Goal: Transaction & Acquisition: Purchase product/service

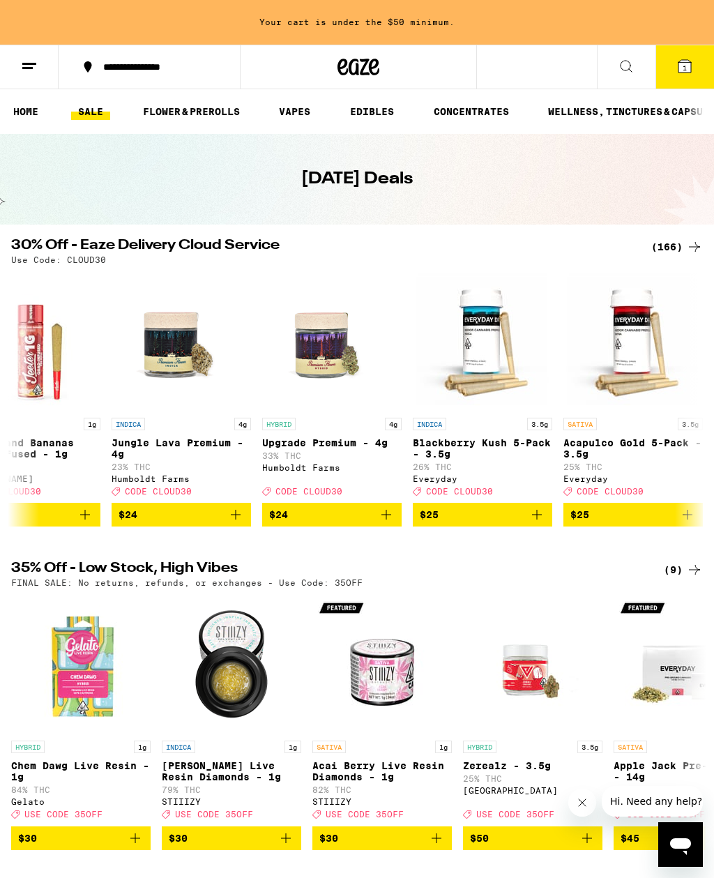
click at [361, 67] on icon at bounding box center [359, 66] width 42 height 25
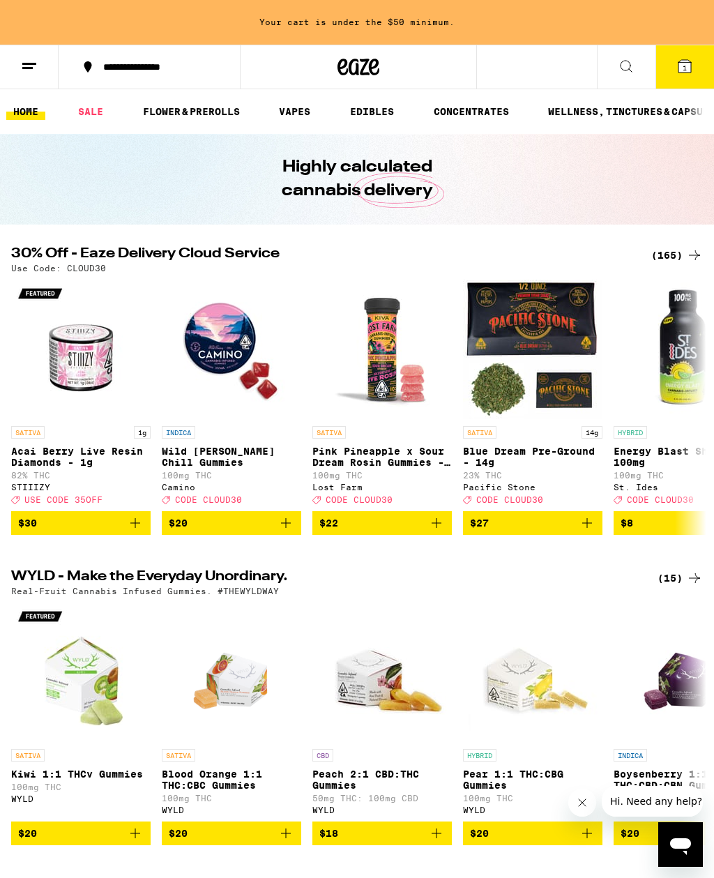
click at [587, 807] on icon "Close message from company" at bounding box center [582, 802] width 11 height 11
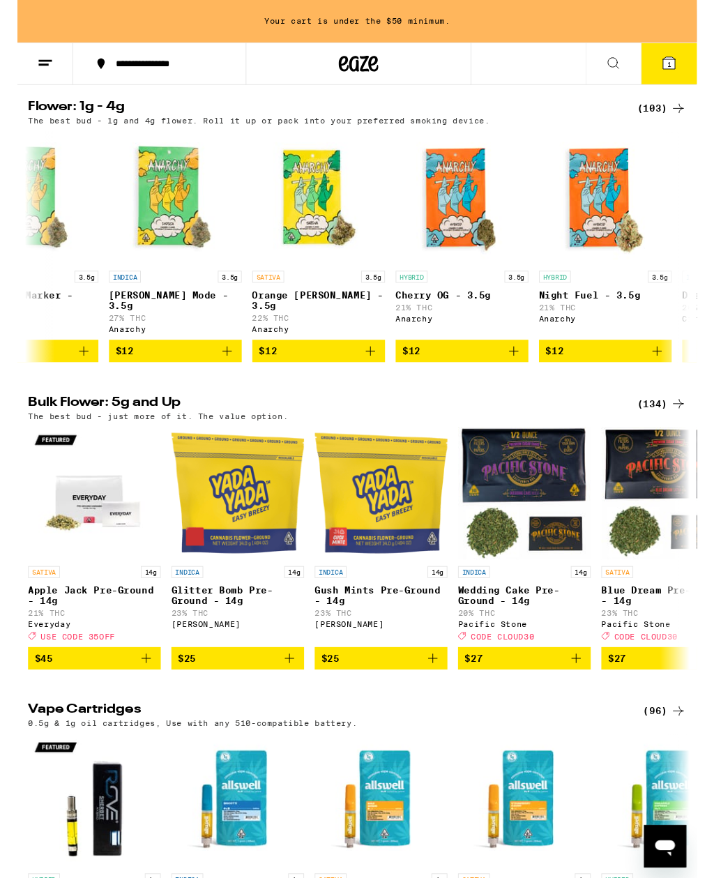
scroll to position [0, 377]
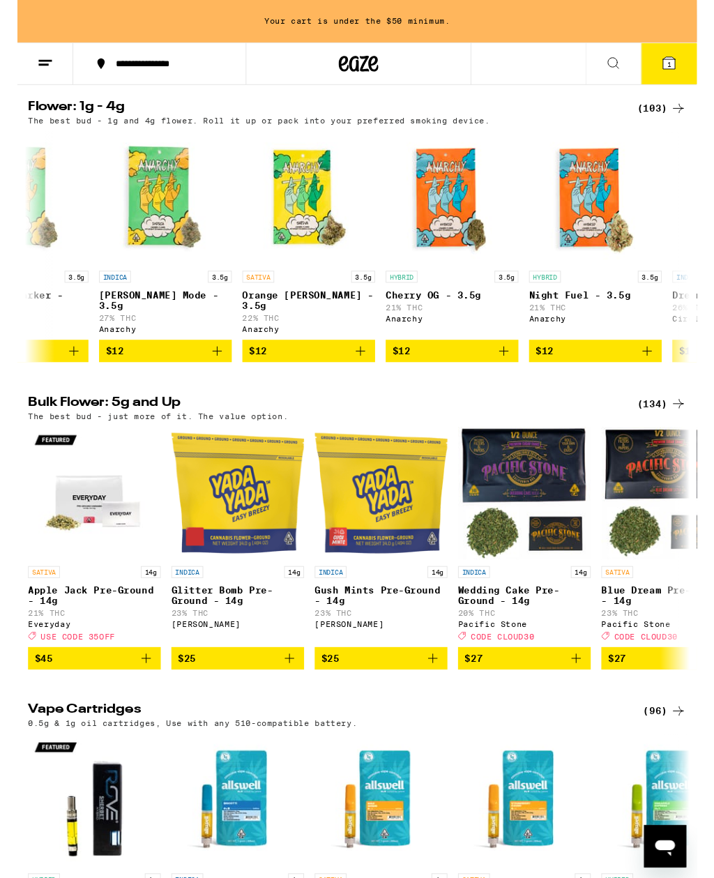
click at [688, 122] on icon at bounding box center [694, 113] width 17 height 17
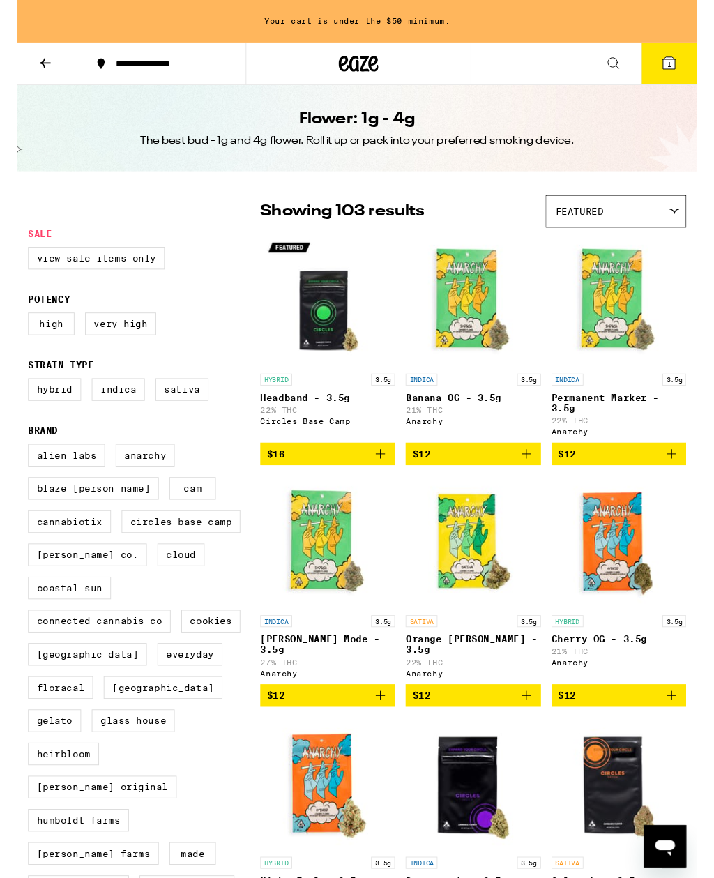
click at [662, 226] on div "Featured" at bounding box center [629, 222] width 146 height 33
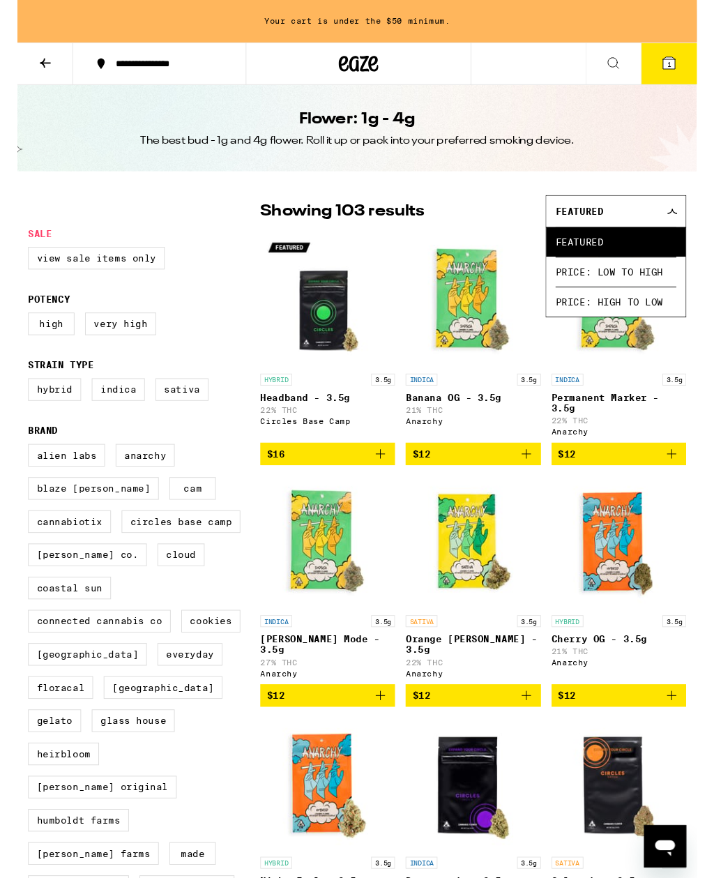
click at [679, 226] on div "Featured" at bounding box center [629, 222] width 146 height 33
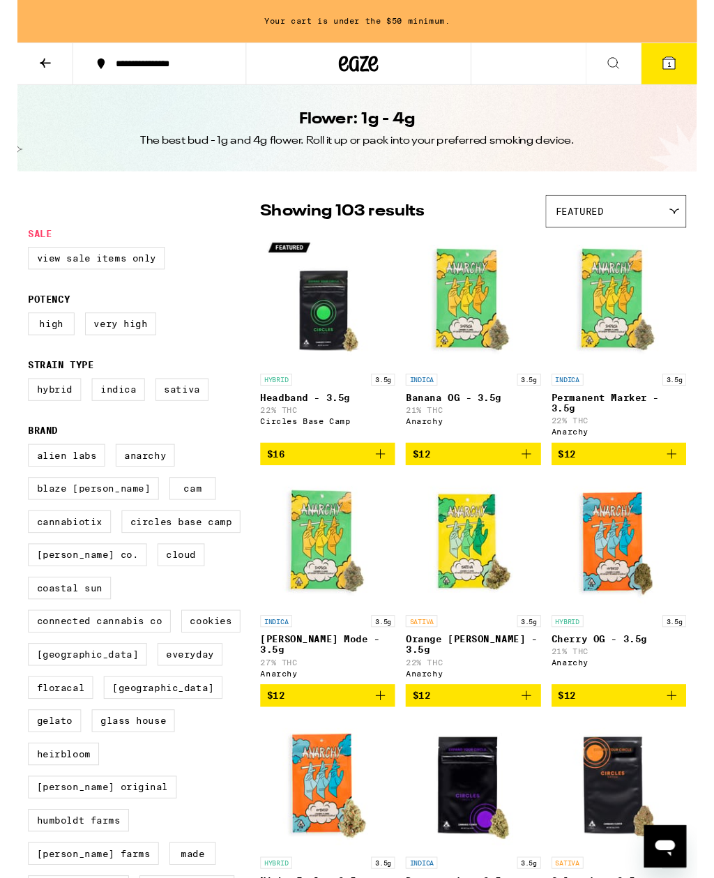
click at [123, 272] on label "View Sale Items Only" at bounding box center [83, 272] width 144 height 24
click at [15, 262] on input "View Sale Items Only" at bounding box center [14, 262] width 1 height 1
checkbox input "true"
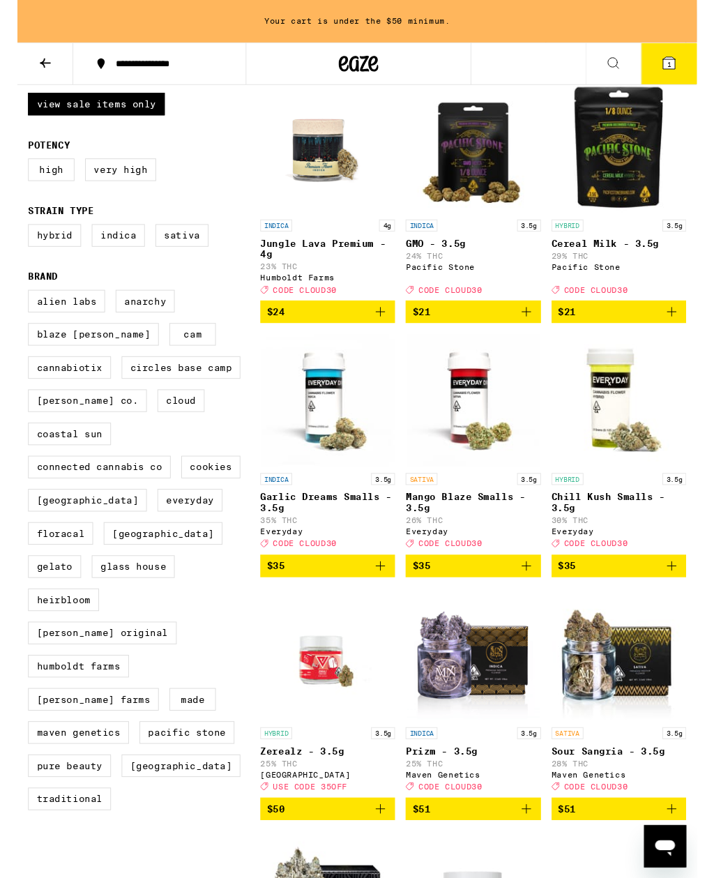
scroll to position [160, 0]
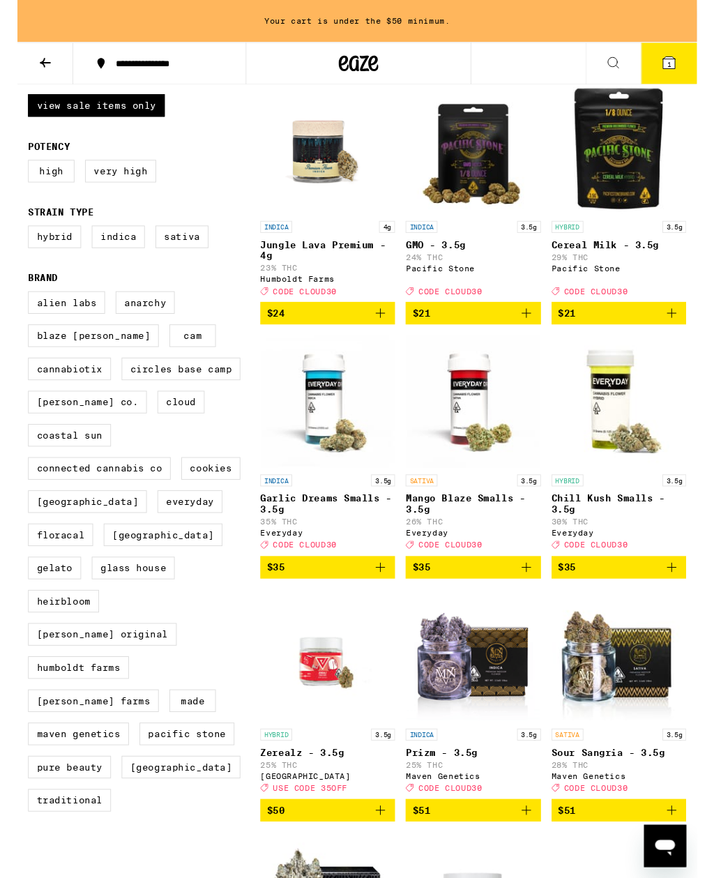
click at [537, 605] on icon "Add to bag" at bounding box center [535, 596] width 17 height 17
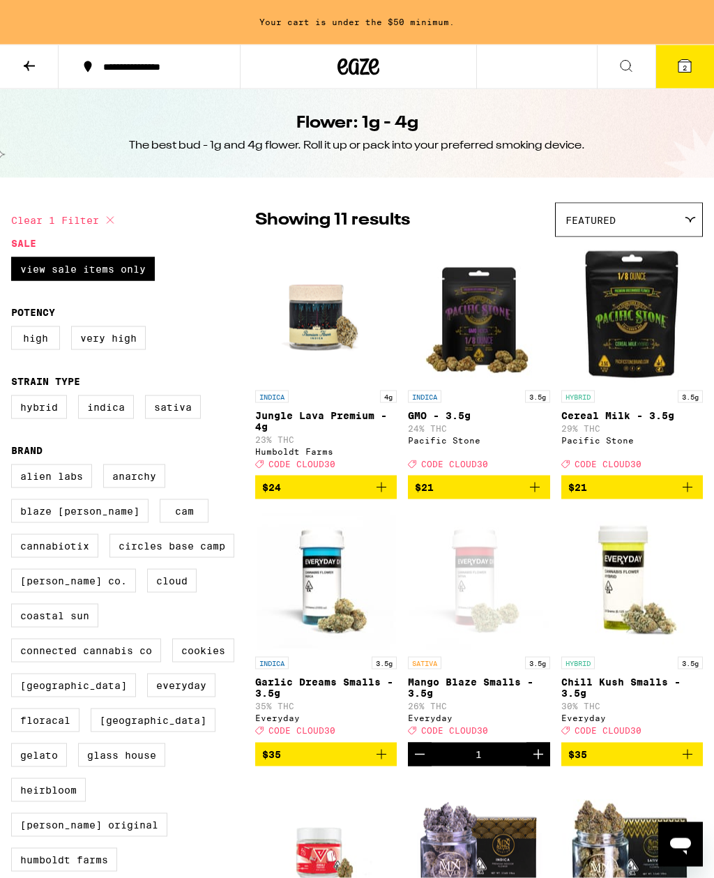
scroll to position [0, 0]
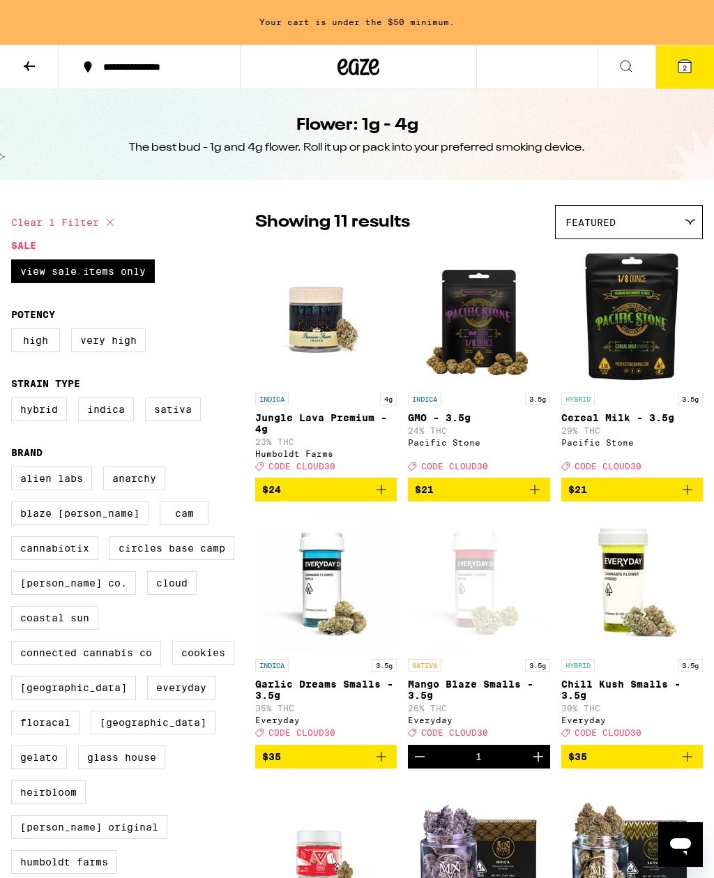
click at [372, 498] on span "$24" at bounding box center [326, 489] width 128 height 17
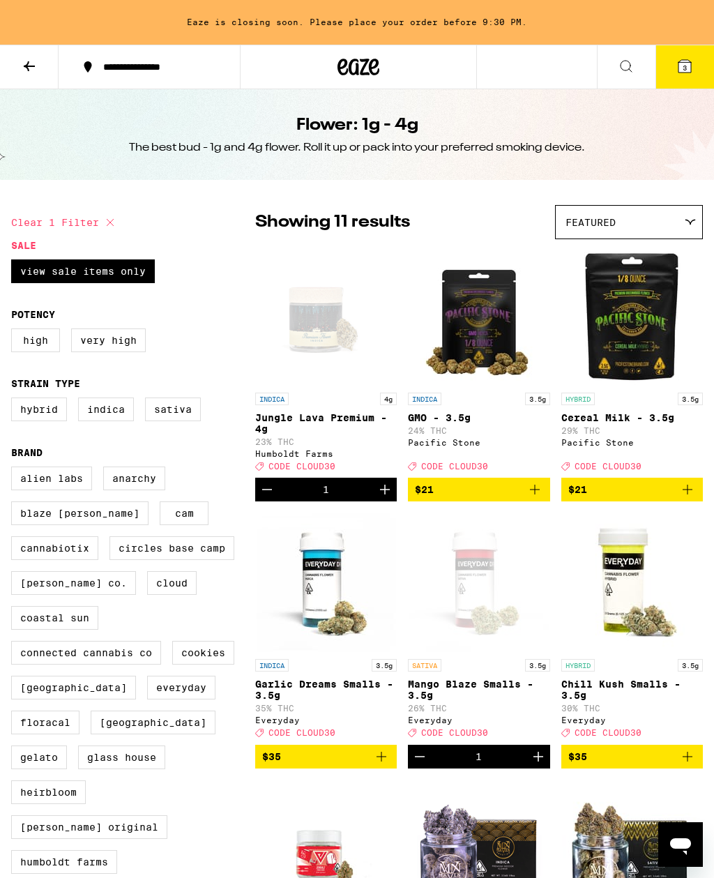
click at [22, 75] on button at bounding box center [29, 67] width 59 height 44
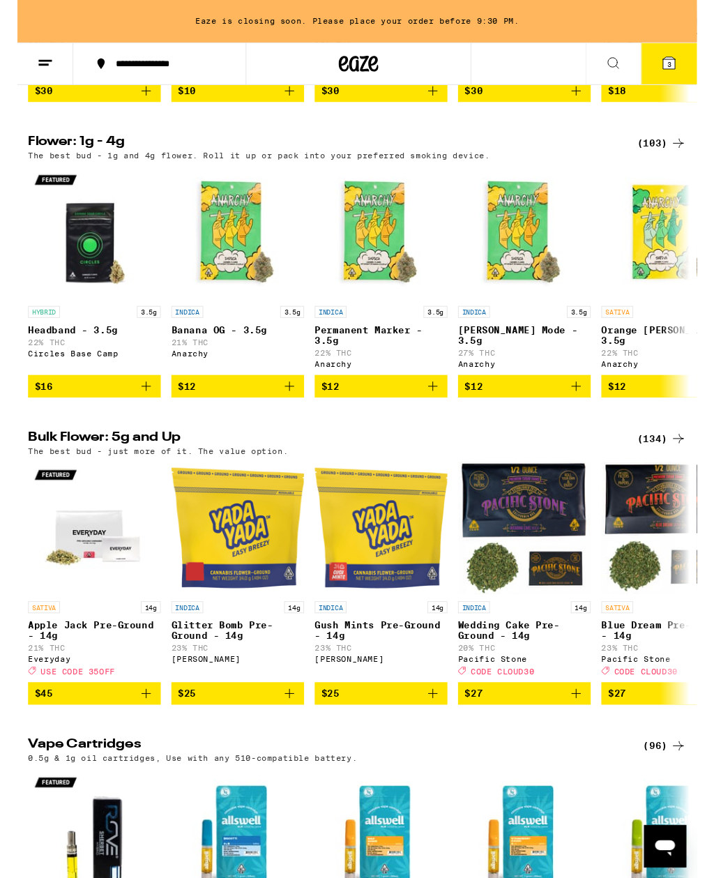
scroll to position [1389, 0]
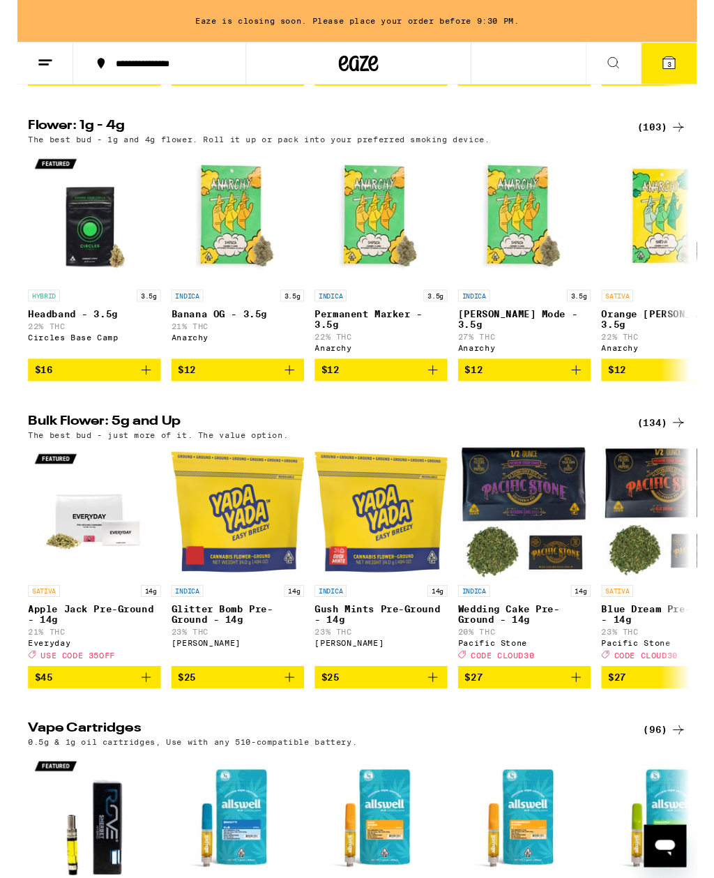
click at [90, 142] on h2 "Flower: 1g - 4g" at bounding box center [323, 134] width 624 height 17
click at [670, 142] on div "(103)" at bounding box center [678, 134] width 52 height 17
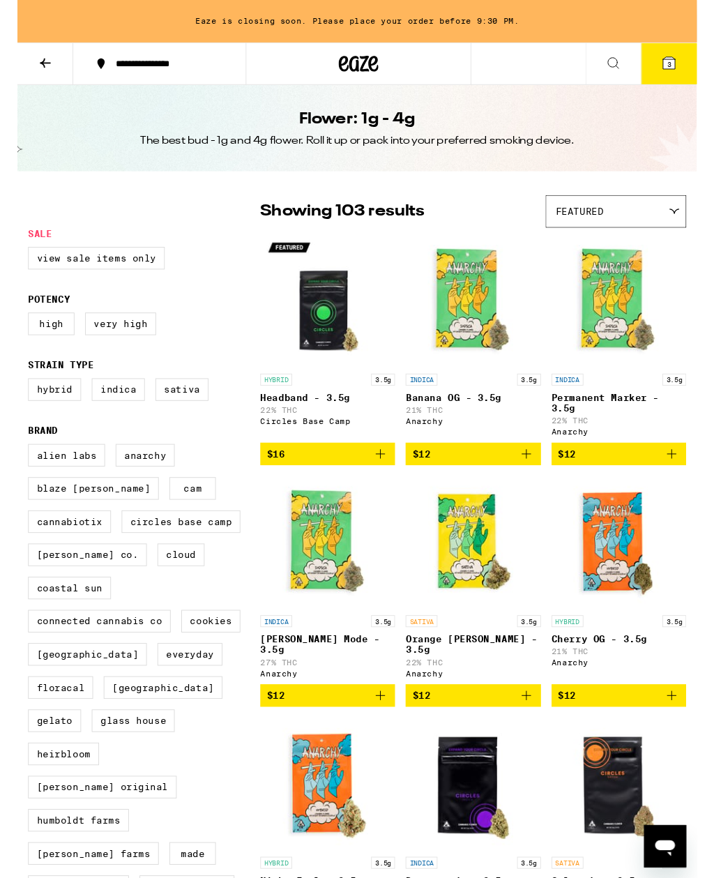
click at [668, 227] on div "Featured" at bounding box center [629, 222] width 146 height 33
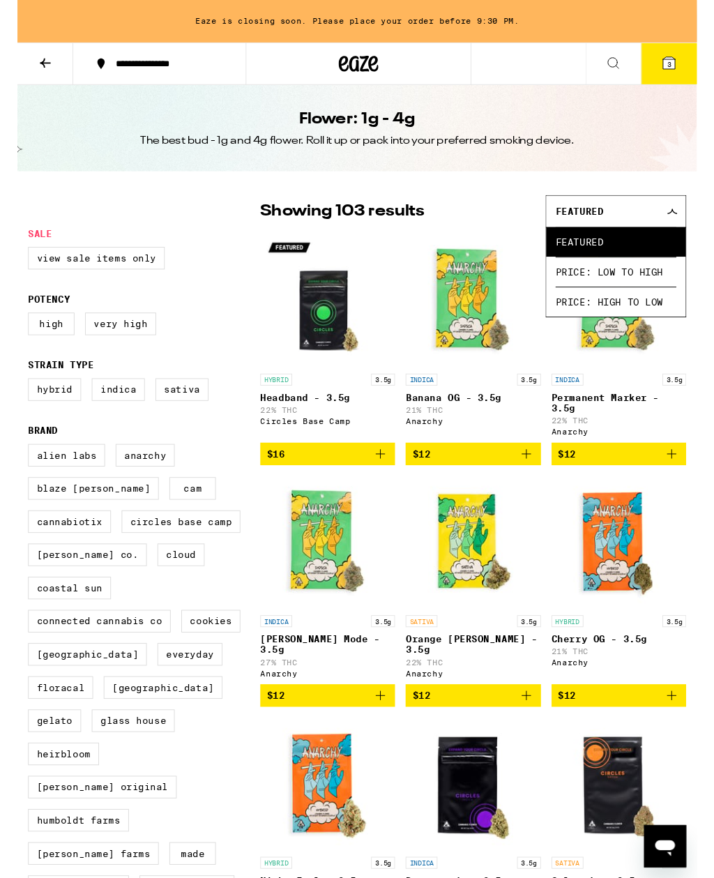
click at [677, 292] on span "Price: Low to High" at bounding box center [629, 285] width 127 height 31
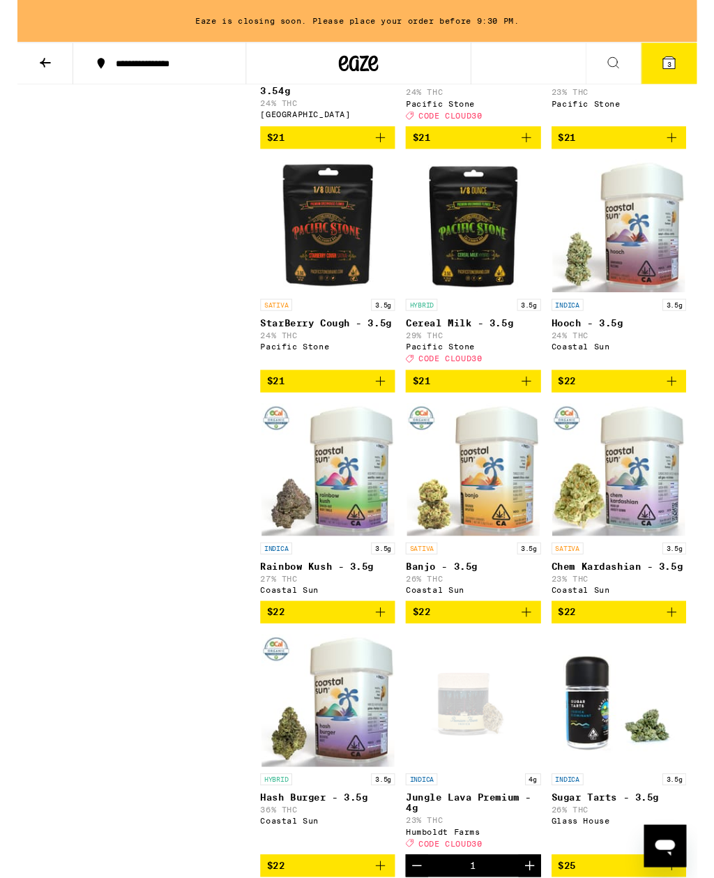
scroll to position [1581, 0]
click at [532, 409] on icon "Add to bag" at bounding box center [535, 400] width 17 height 17
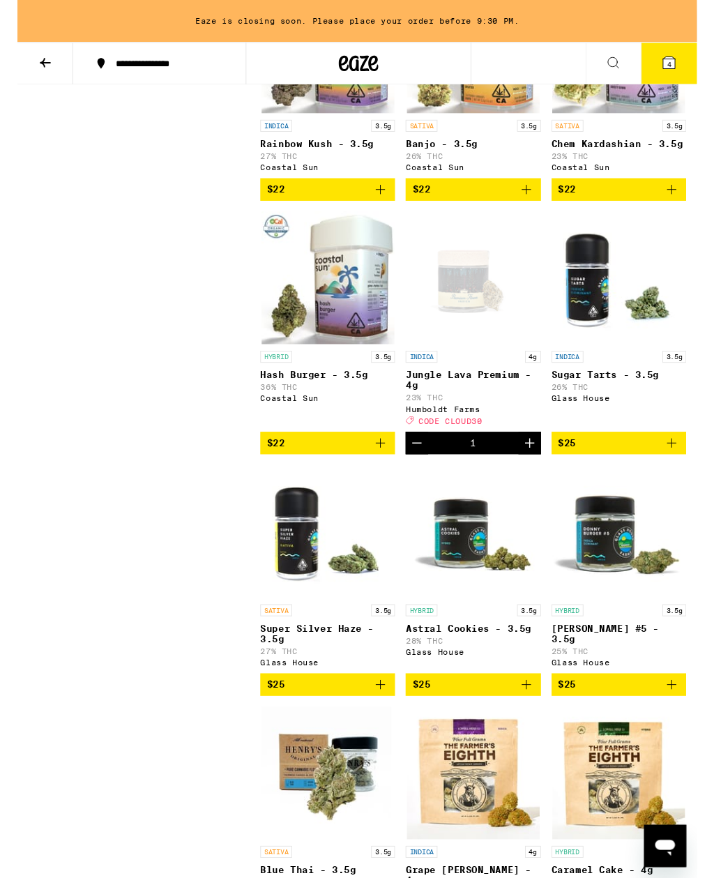
scroll to position [2032, 0]
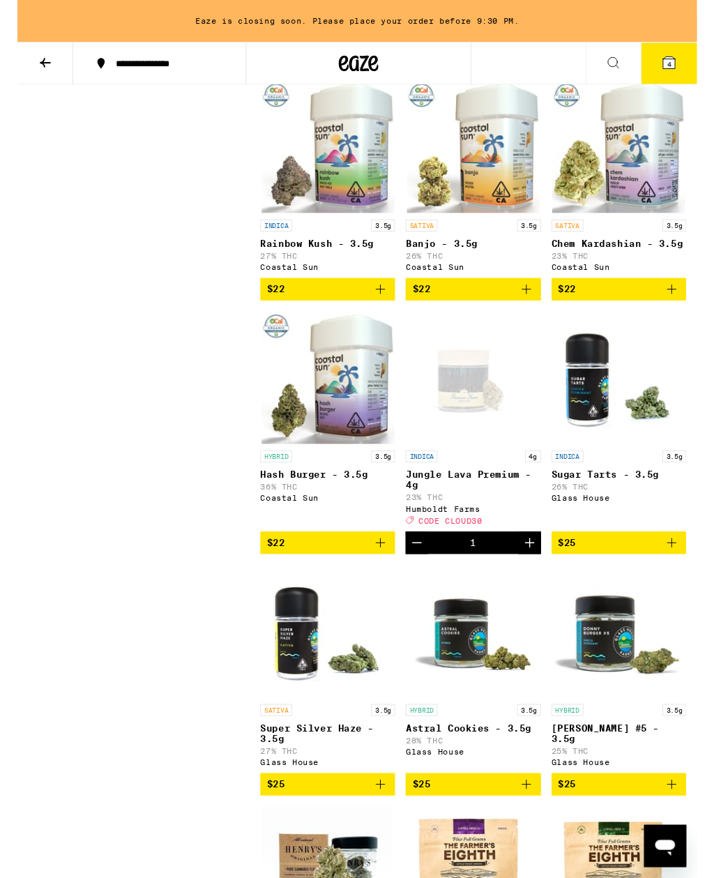
click at [424, 571] on icon "Decrement" at bounding box center [420, 571] width 10 height 0
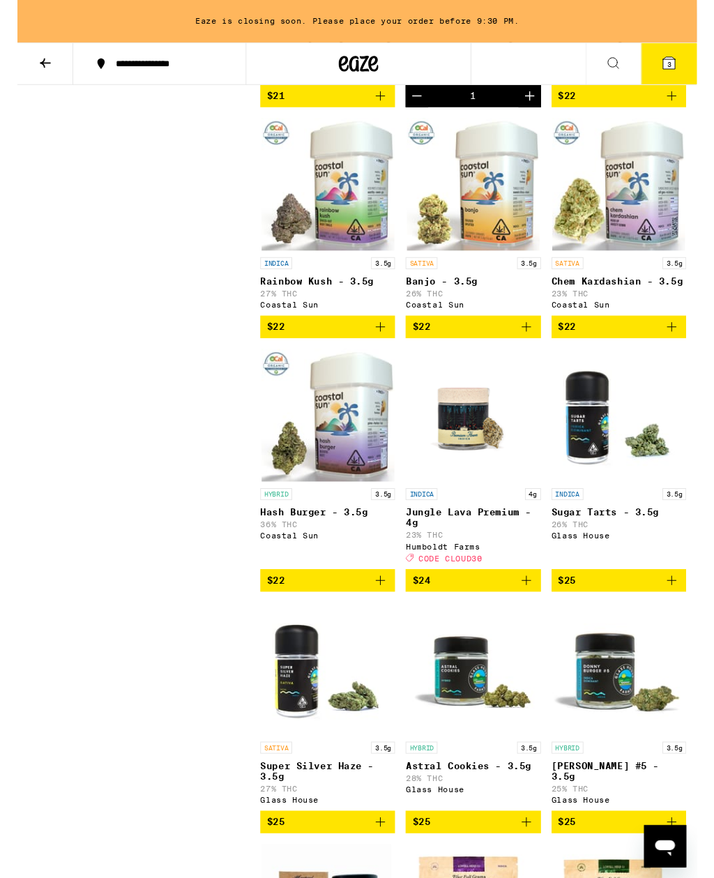
scroll to position [1878, 0]
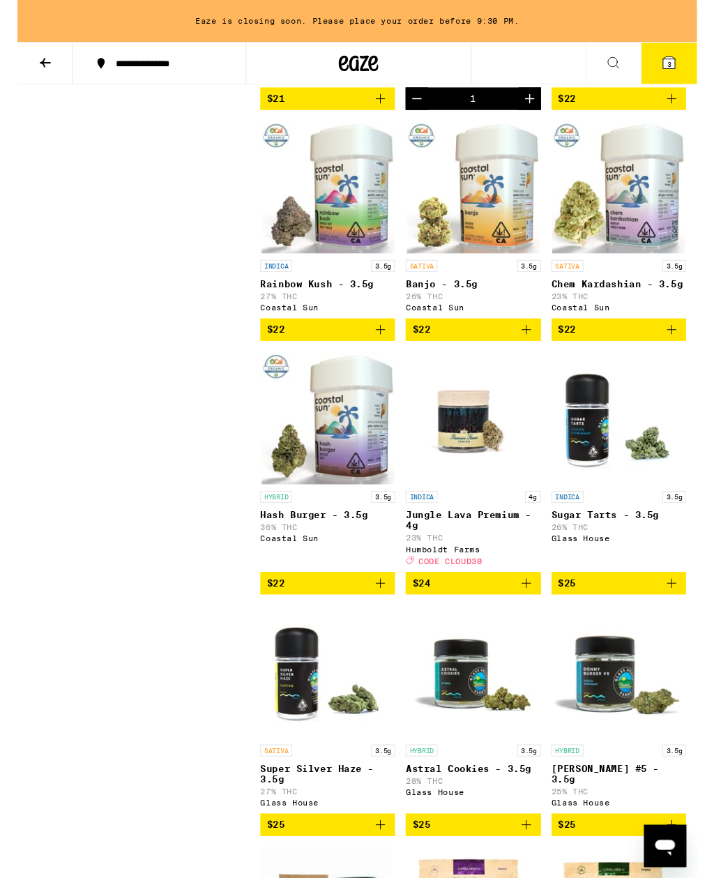
click at [499, 286] on div "SATIVA 3.5g" at bounding box center [479, 279] width 142 height 13
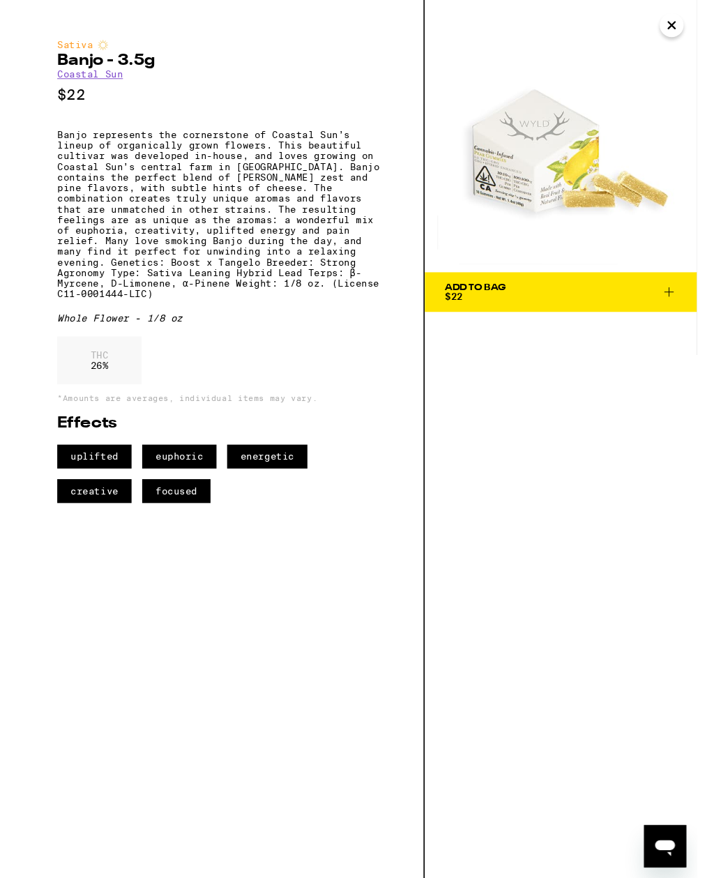
click at [691, 22] on button "Close" at bounding box center [687, 26] width 25 height 25
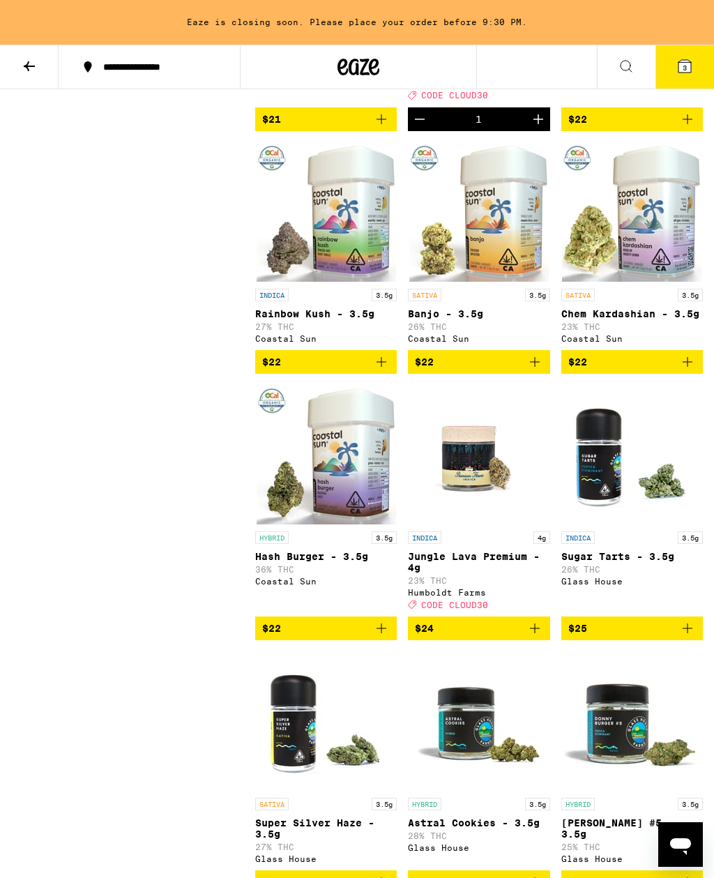
scroll to position [1825, 0]
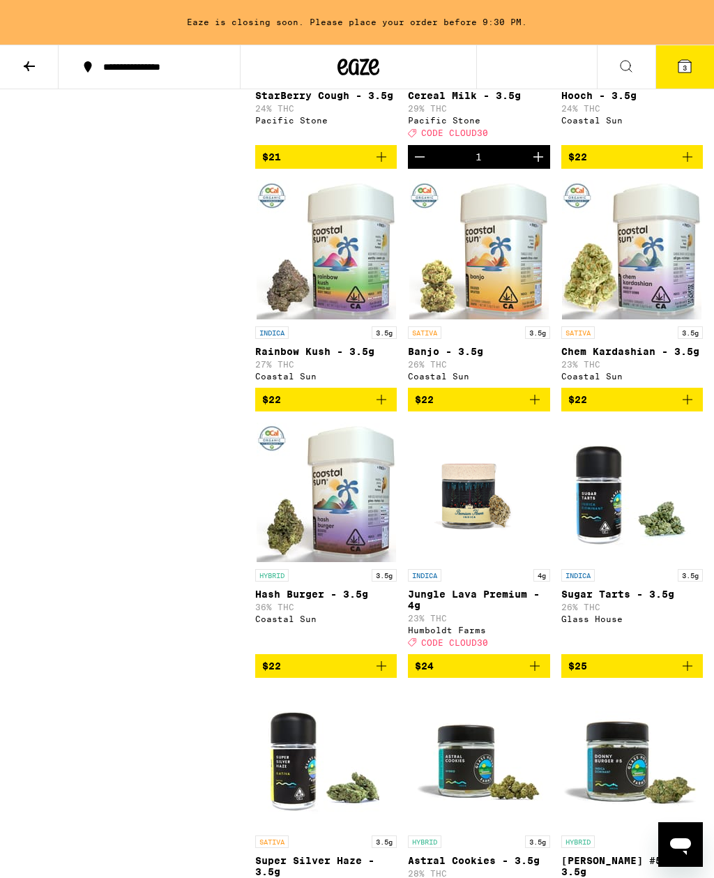
click at [539, 675] on icon "Add to bag" at bounding box center [535, 666] width 17 height 17
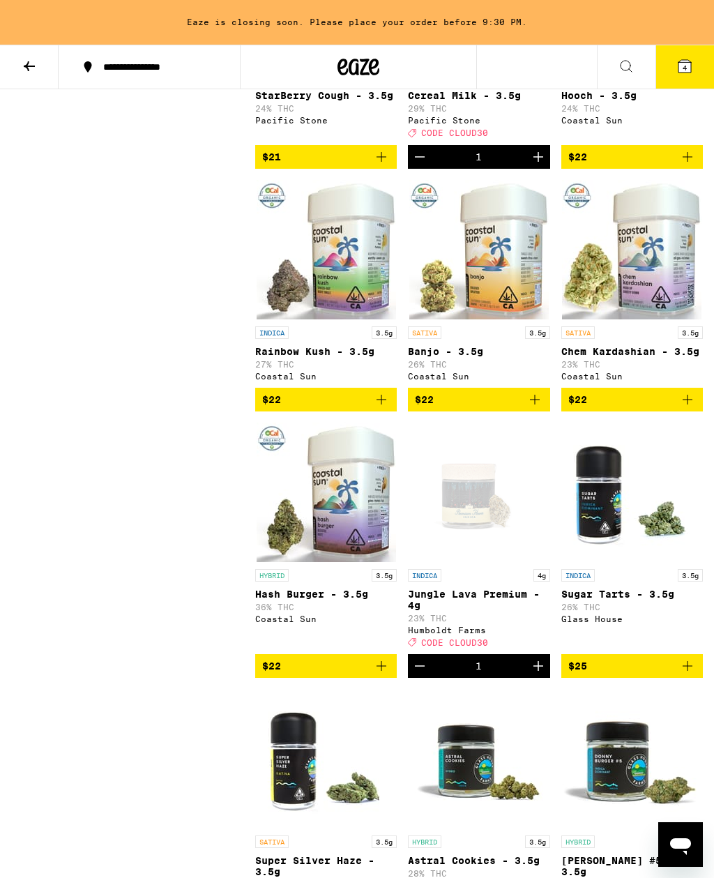
click at [531, 408] on icon "Add to bag" at bounding box center [535, 399] width 17 height 17
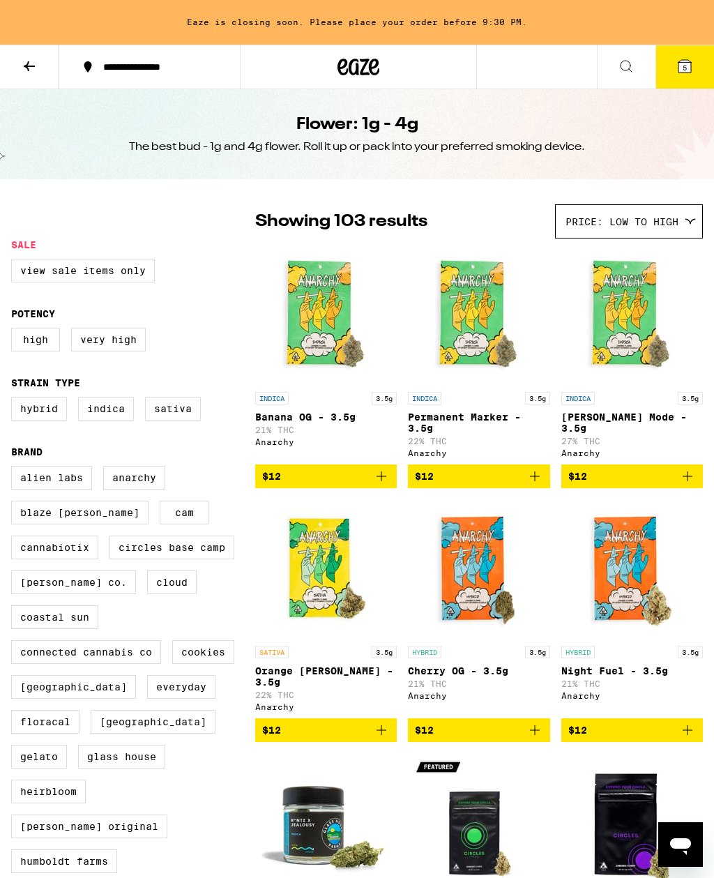
scroll to position [0, 0]
click at [134, 276] on label "View Sale Items Only" at bounding box center [83, 272] width 144 height 24
click at [15, 262] on input "View Sale Items Only" at bounding box center [14, 262] width 1 height 1
checkbox input "true"
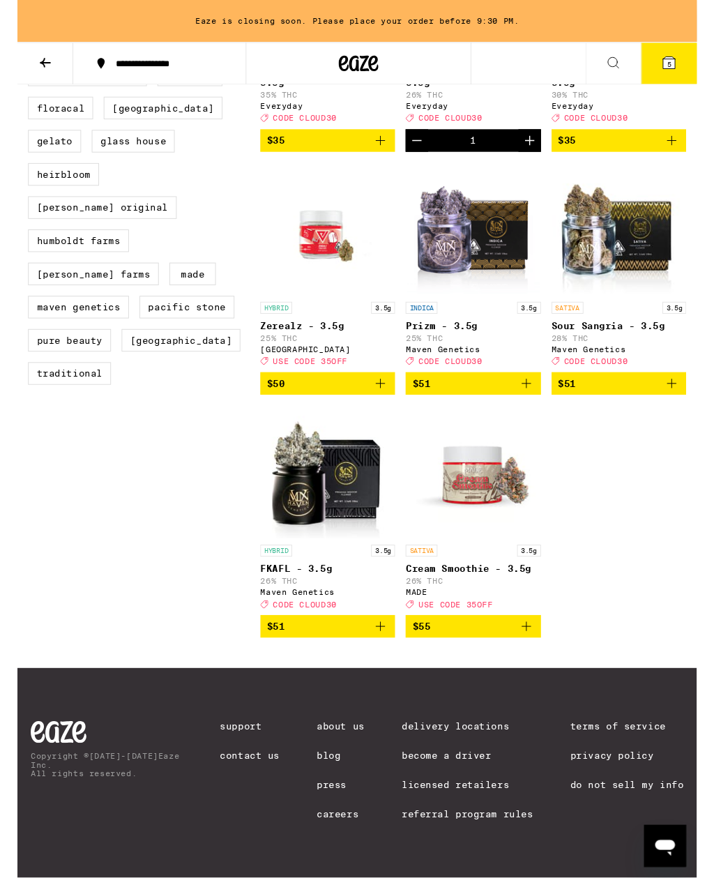
scroll to position [632, 0]
click at [537, 667] on icon "Add to bag" at bounding box center [535, 658] width 17 height 17
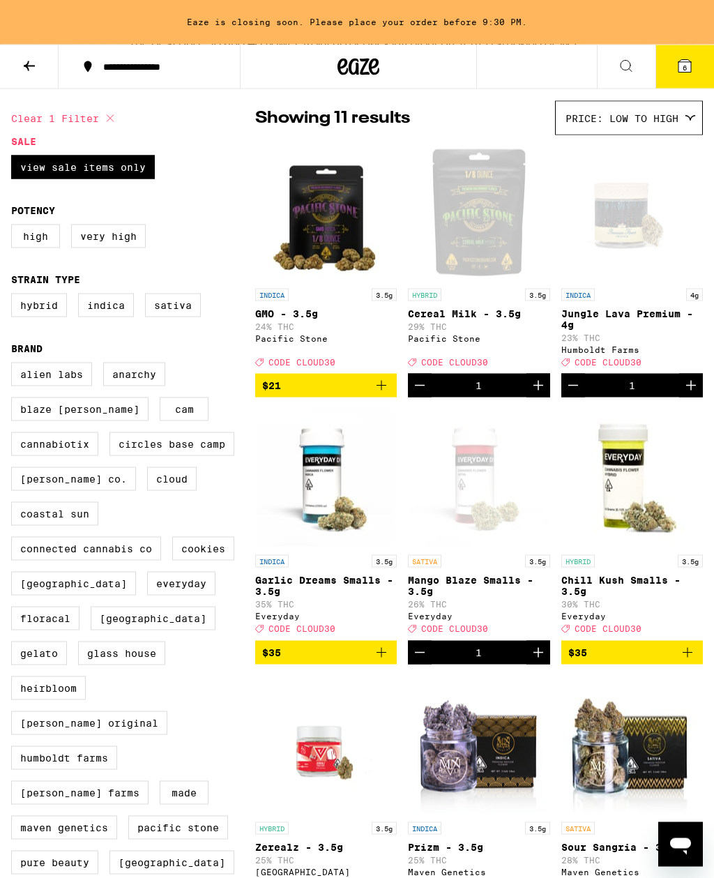
scroll to position [0, 0]
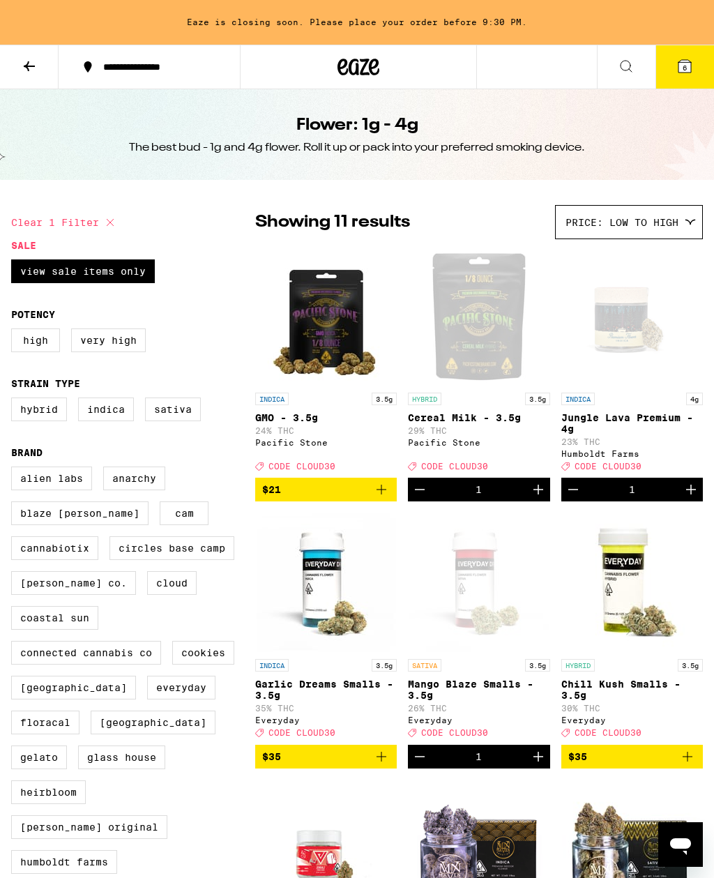
click at [38, 75] on button at bounding box center [29, 67] width 59 height 44
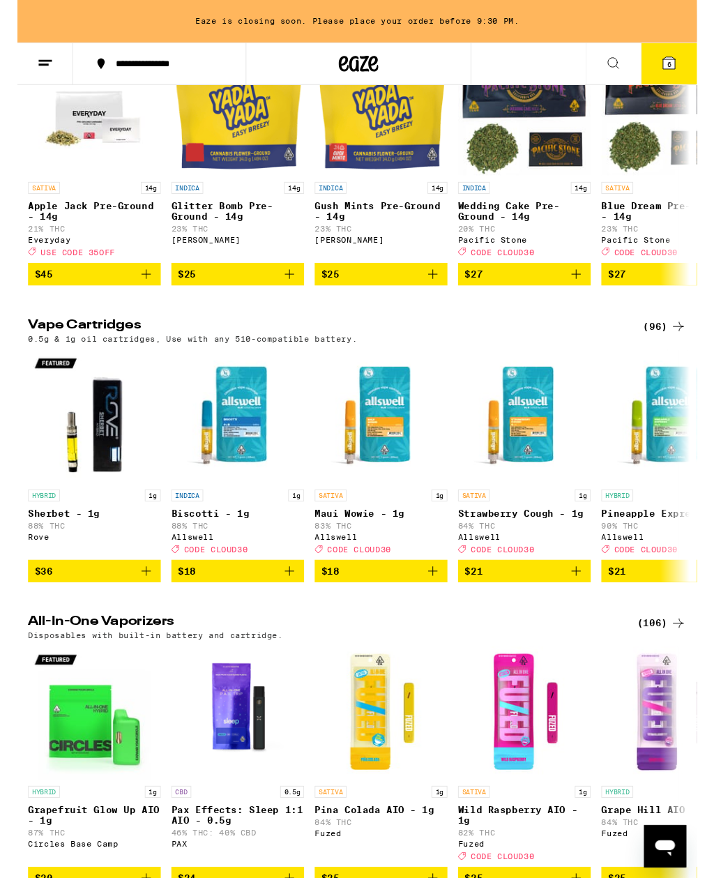
scroll to position [1826, 0]
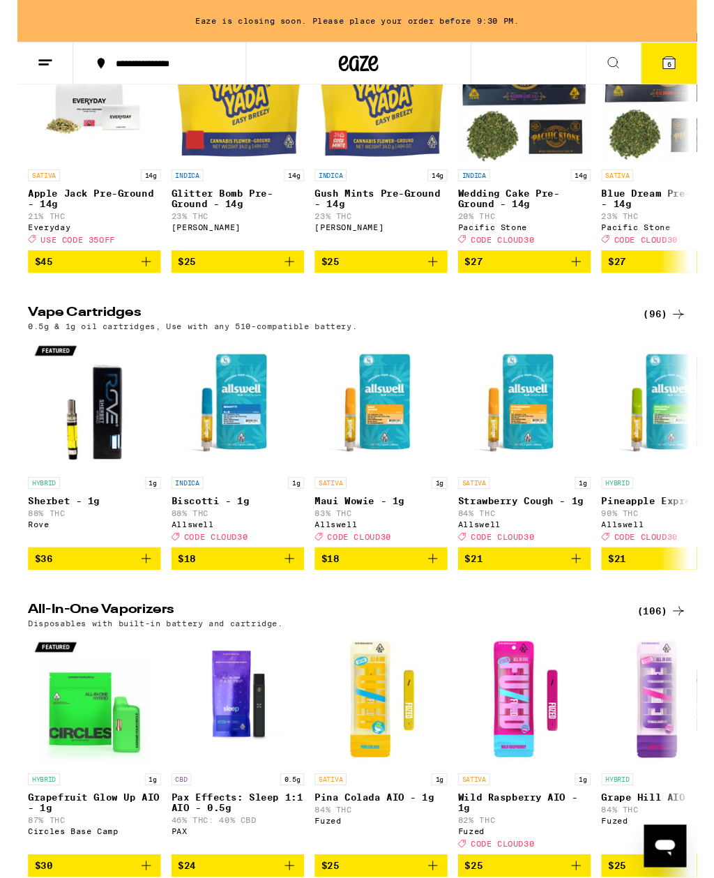
click at [675, 339] on div "(96)" at bounding box center [680, 330] width 45 height 17
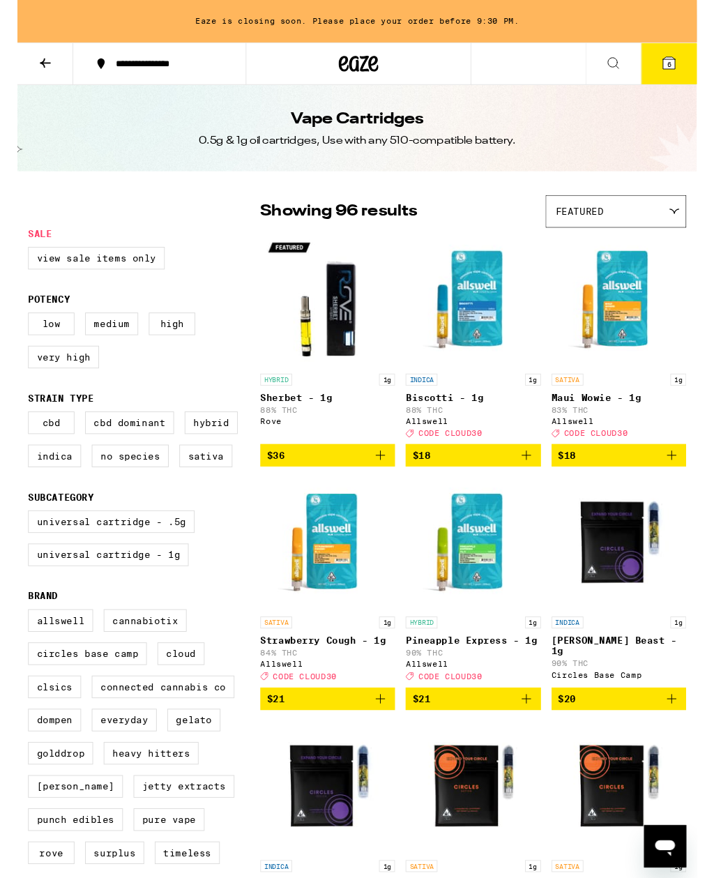
click at [24, 68] on icon at bounding box center [29, 66] width 17 height 17
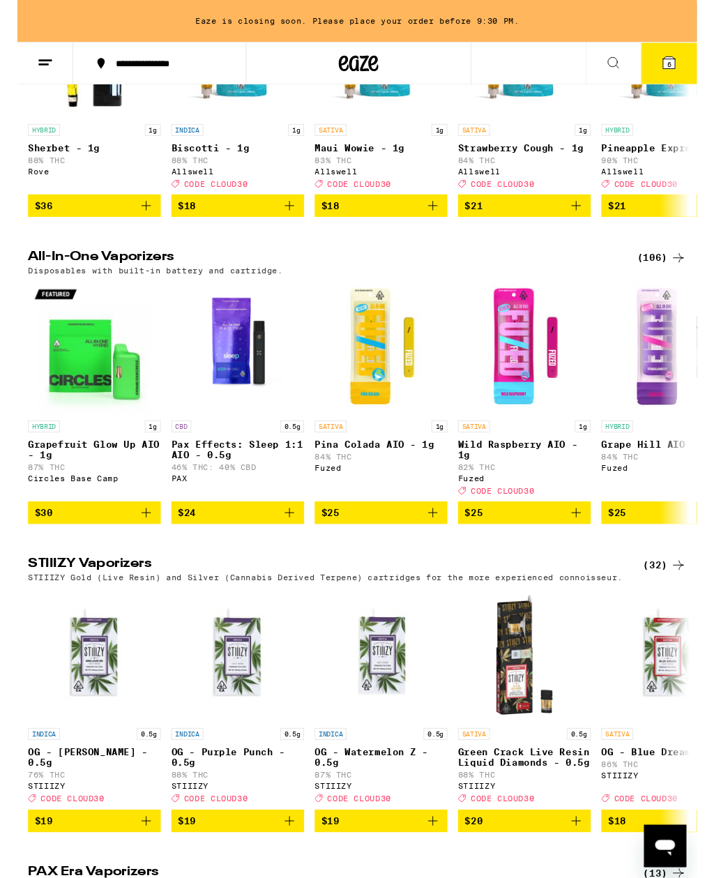
scroll to position [2198, 0]
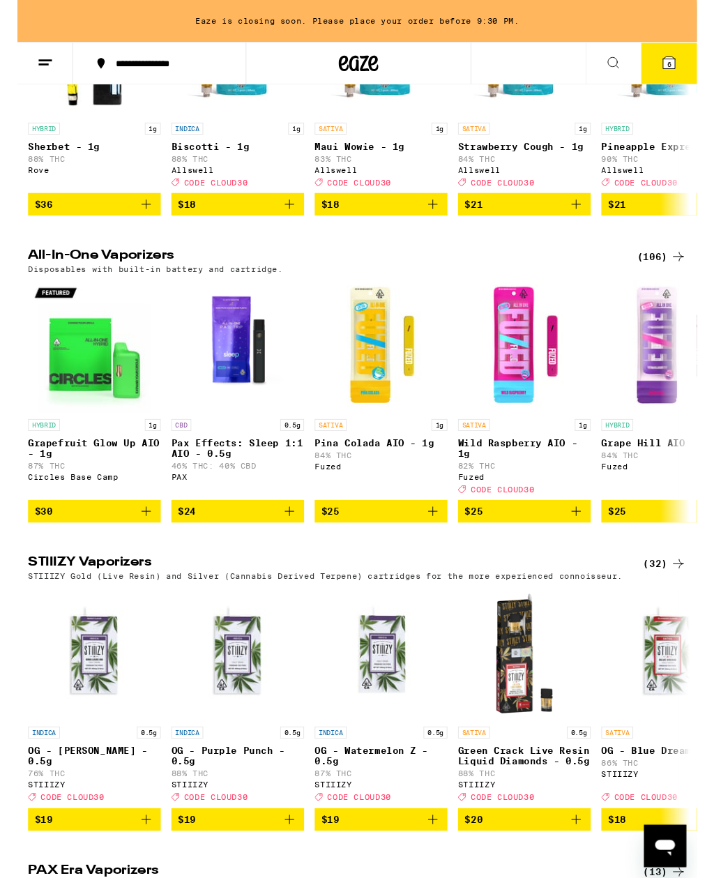
click at [682, 278] on div "(106)" at bounding box center [678, 270] width 52 height 17
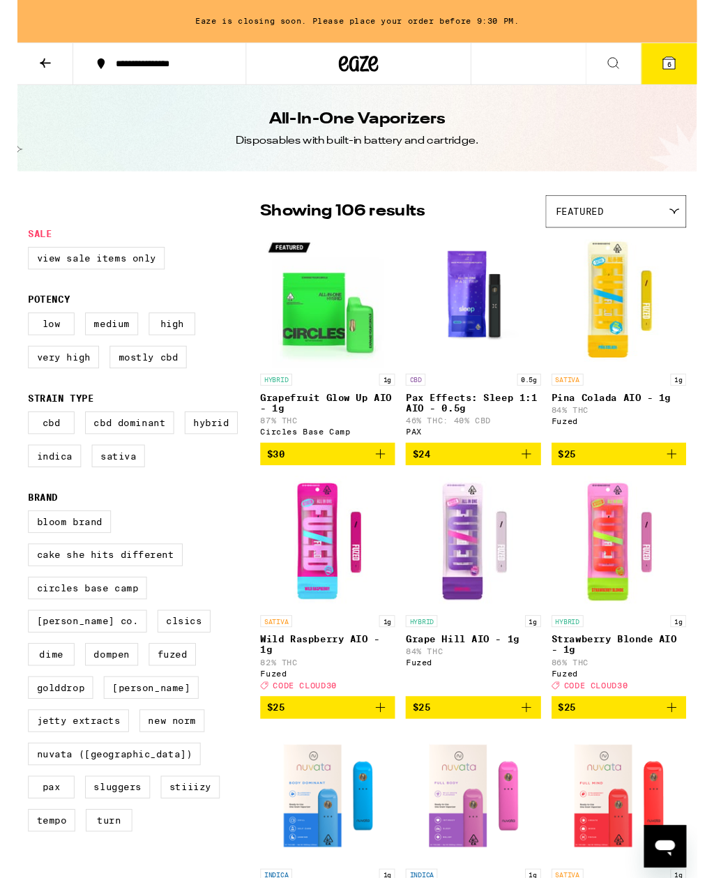
click at [130, 277] on label "View Sale Items Only" at bounding box center [83, 272] width 144 height 24
click at [15, 262] on input "View Sale Items Only" at bounding box center [14, 262] width 1 height 1
checkbox input "true"
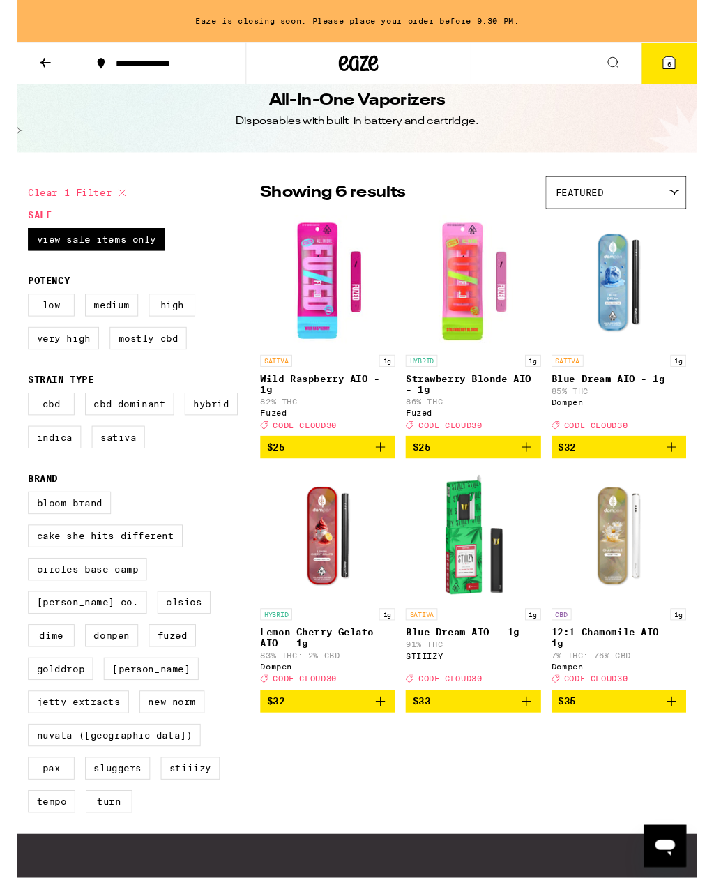
scroll to position [20, 0]
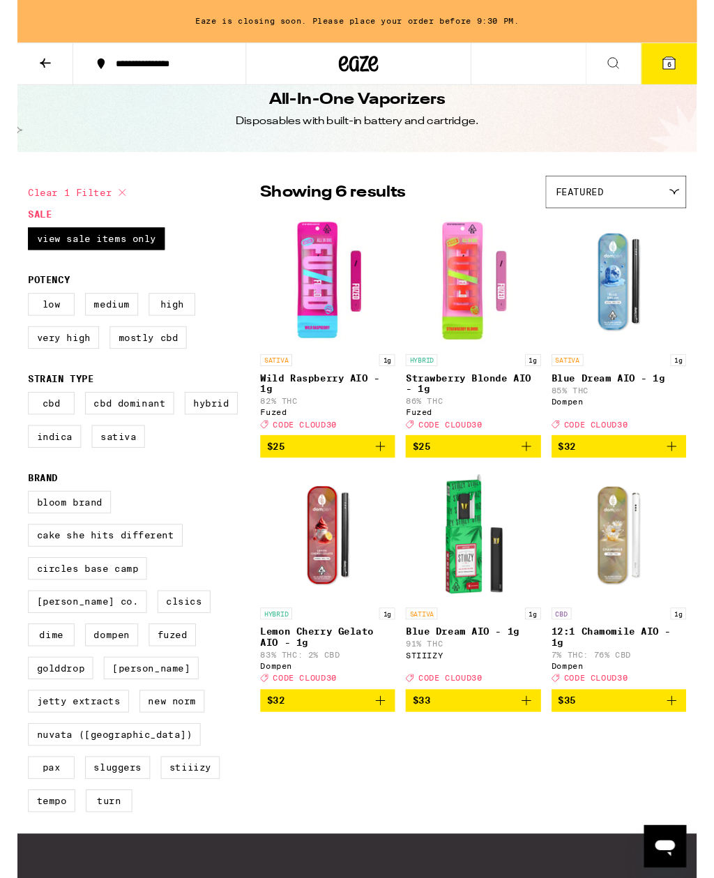
click at [536, 478] on icon "Add to bag" at bounding box center [535, 469] width 17 height 17
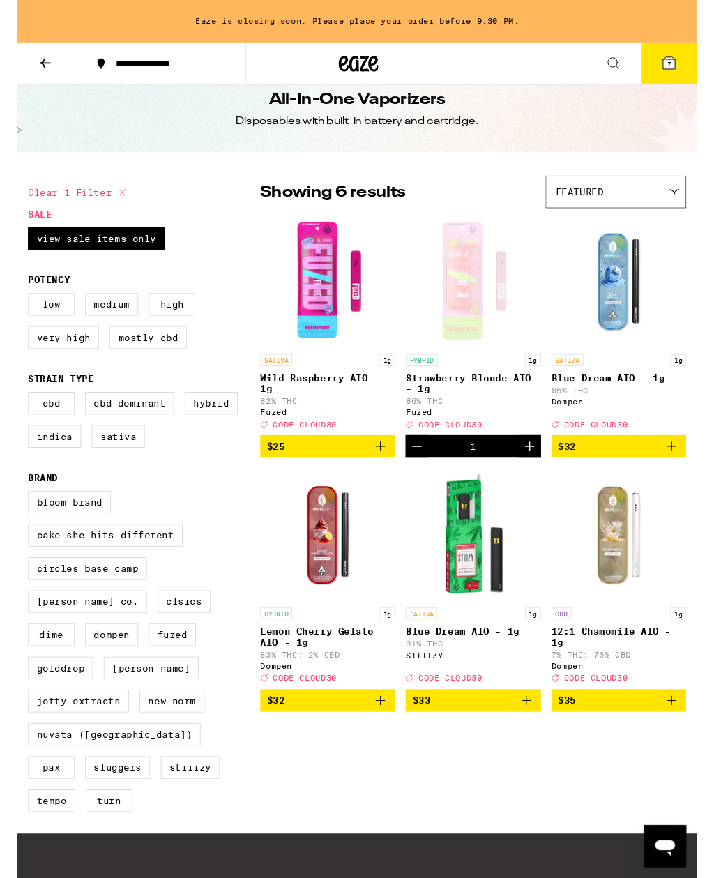
click at [379, 742] on icon "Add to bag" at bounding box center [382, 737] width 10 height 10
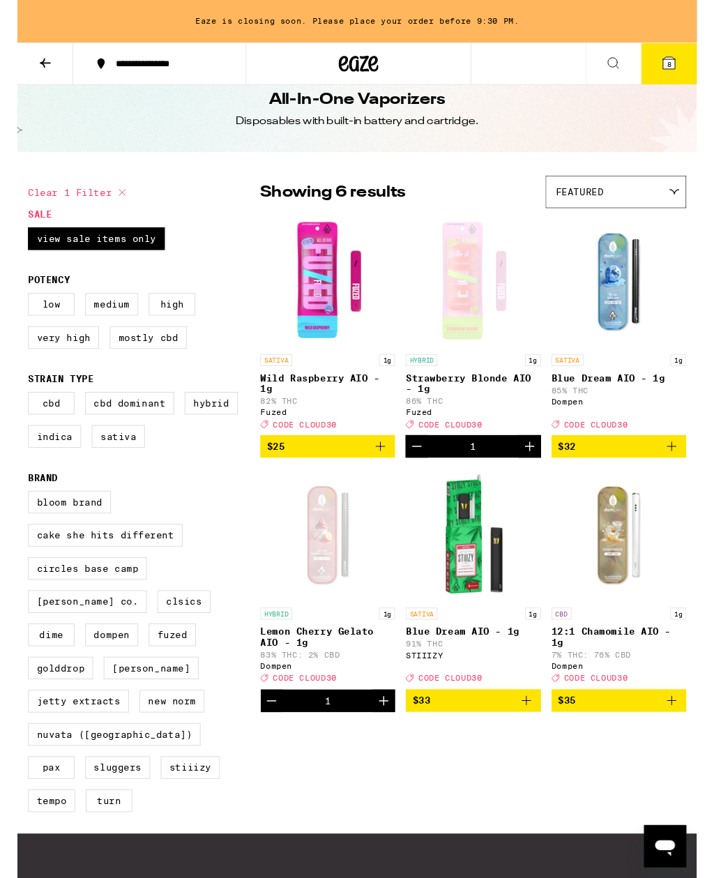
click at [46, 68] on button at bounding box center [29, 67] width 59 height 44
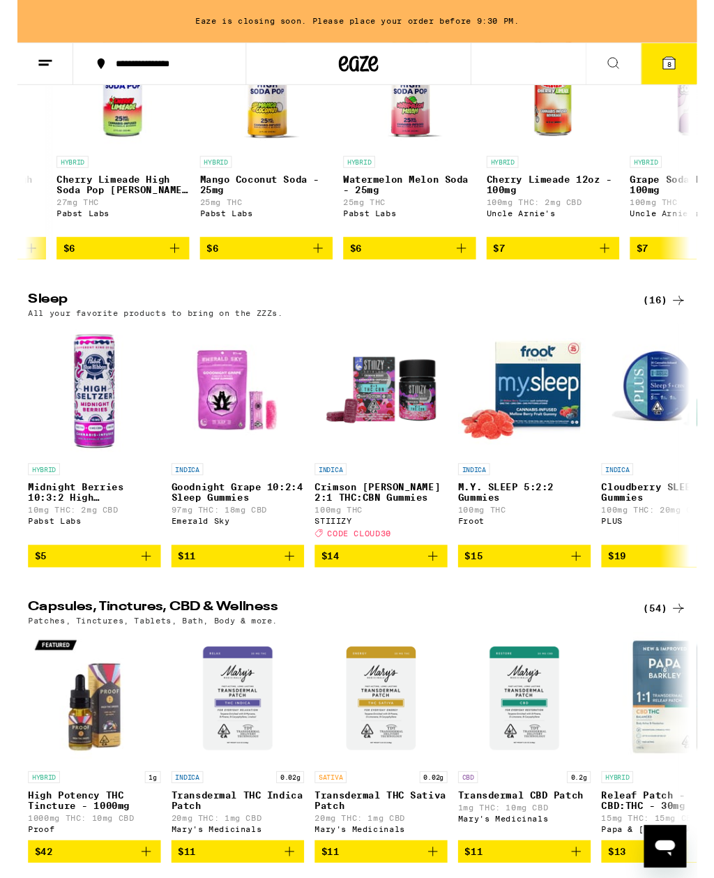
scroll to position [0, 737]
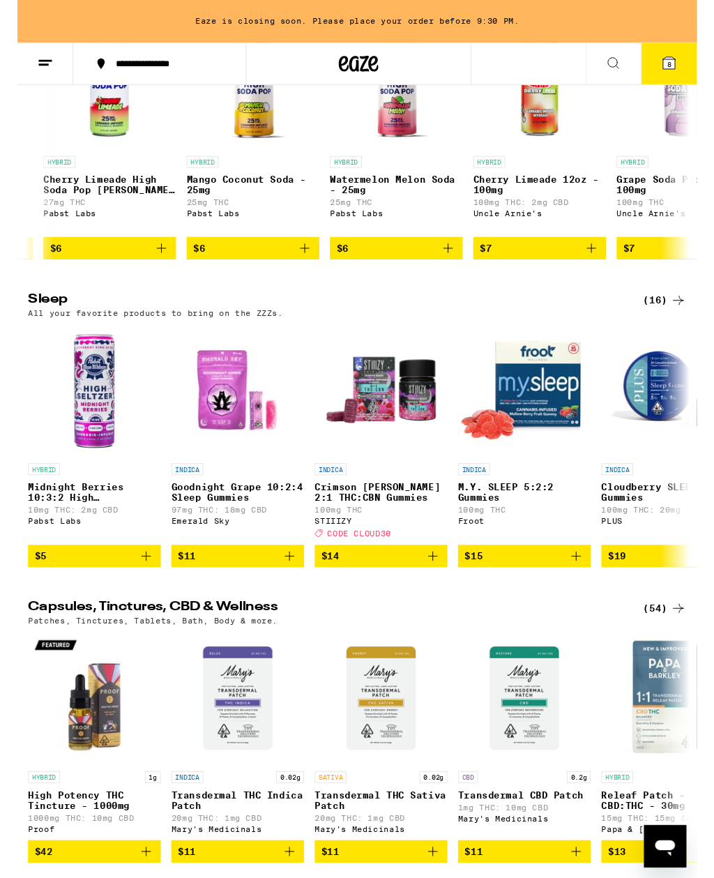
click at [308, 269] on icon "Add to bag" at bounding box center [302, 261] width 17 height 17
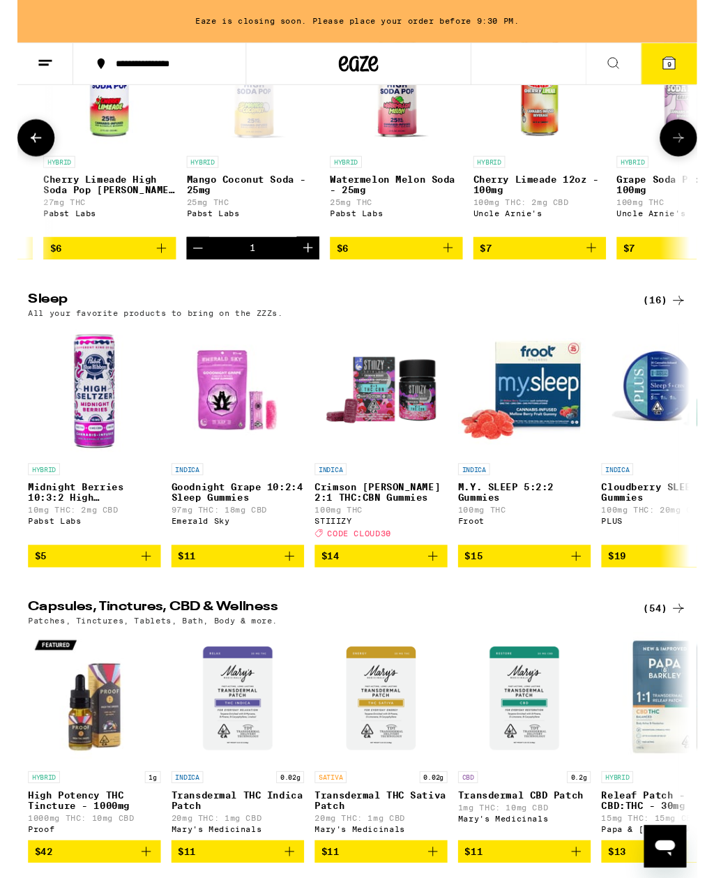
click at [197, 269] on icon "Decrement" at bounding box center [189, 261] width 17 height 17
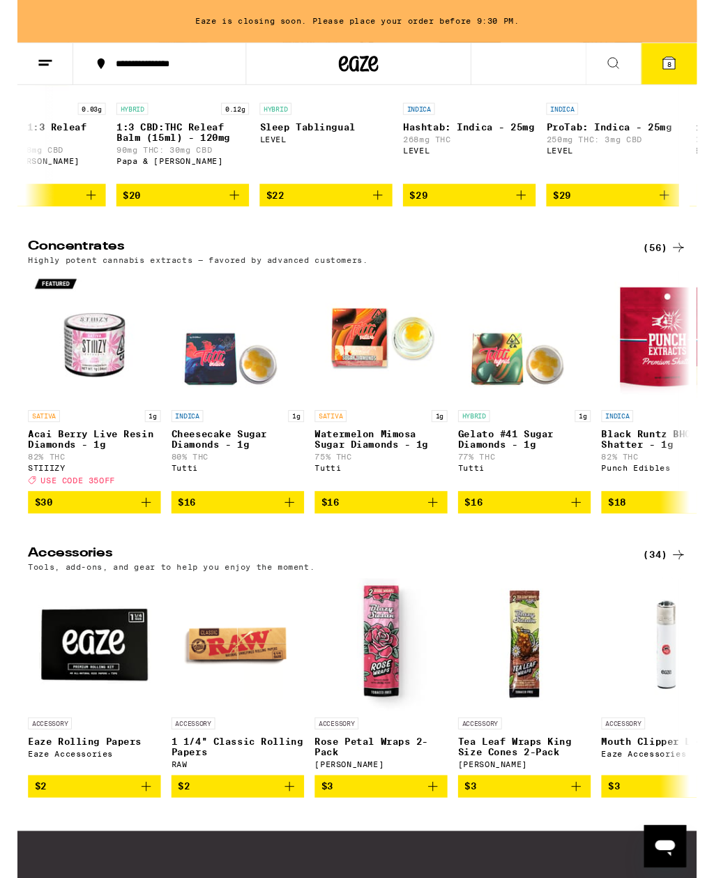
scroll to position [0, 993]
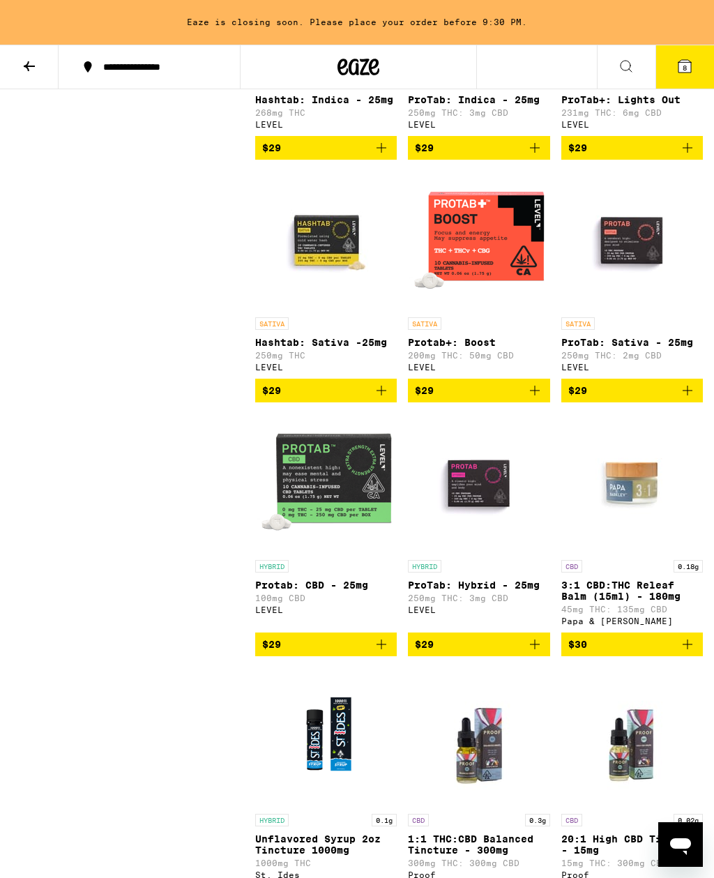
scroll to position [1065, 0]
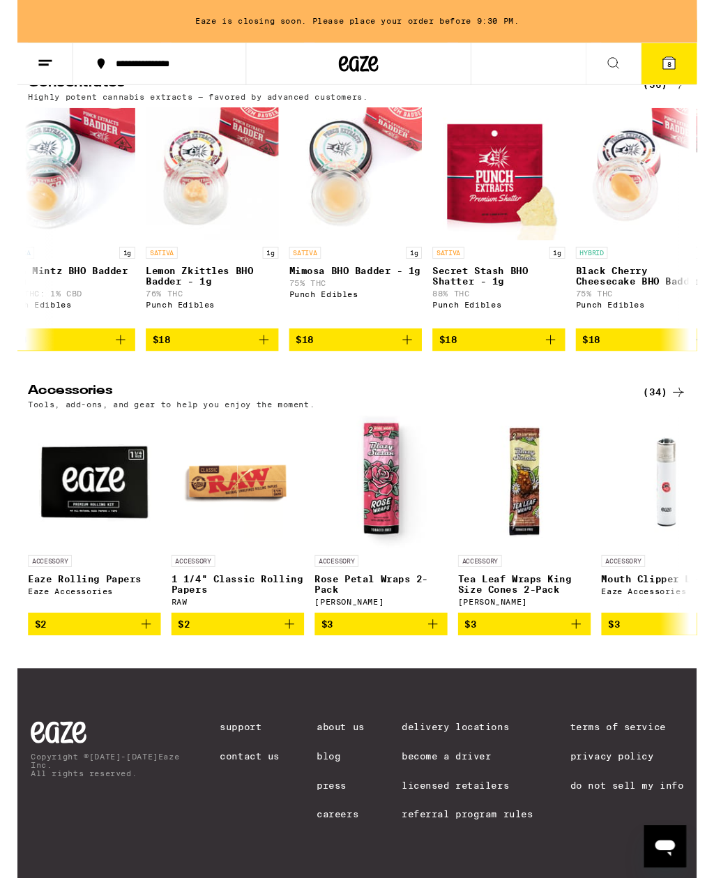
scroll to position [0, 937]
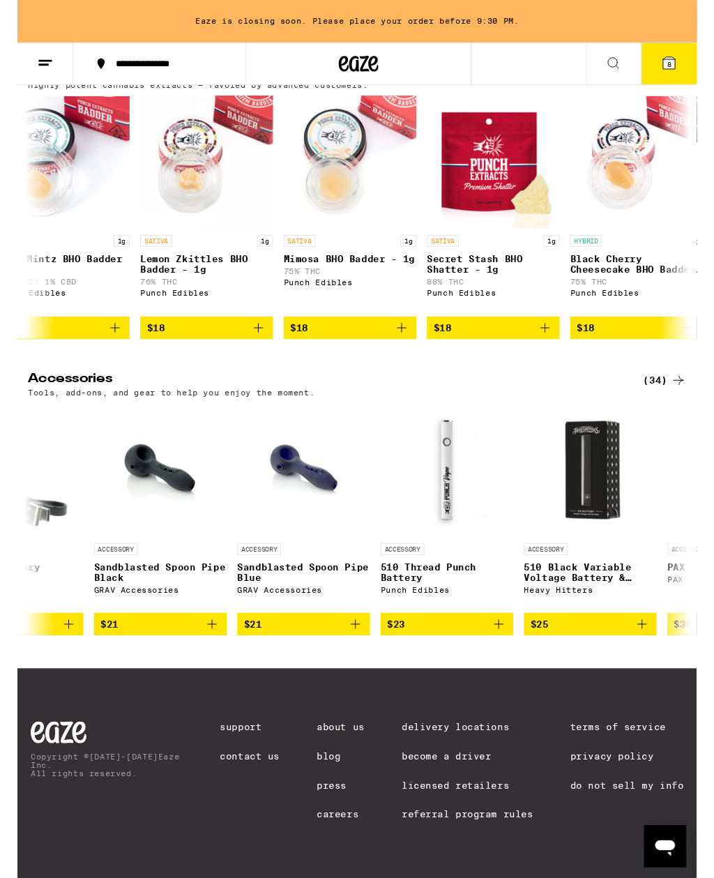
click at [693, 62] on icon at bounding box center [685, 66] width 17 height 17
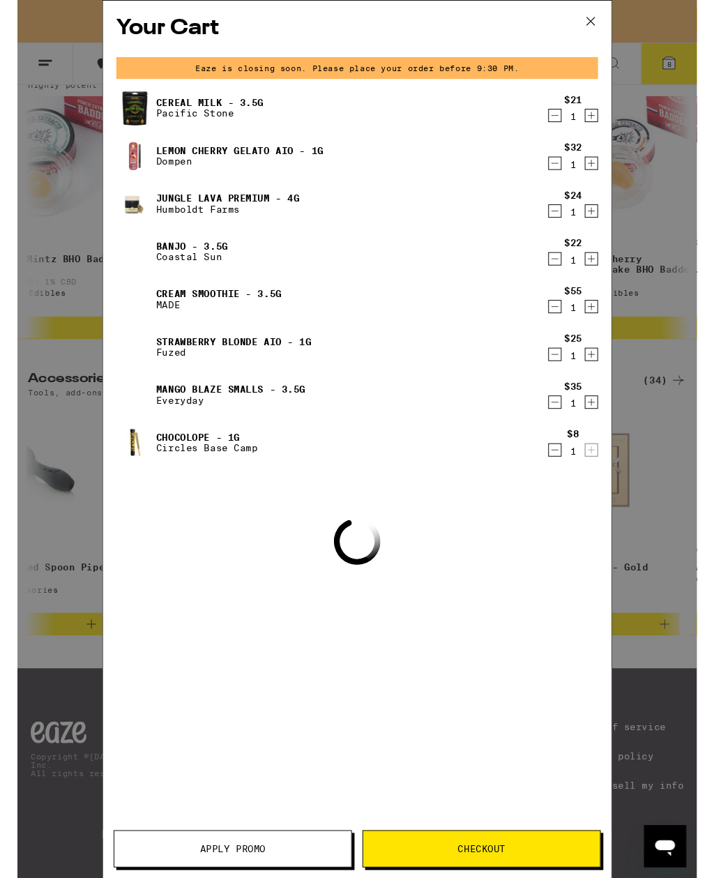
click at [693, 62] on div "Your Cart Eaze is closing soon. Please place your order before 9:30 PM. Cereal …" at bounding box center [357, 461] width 714 height 923
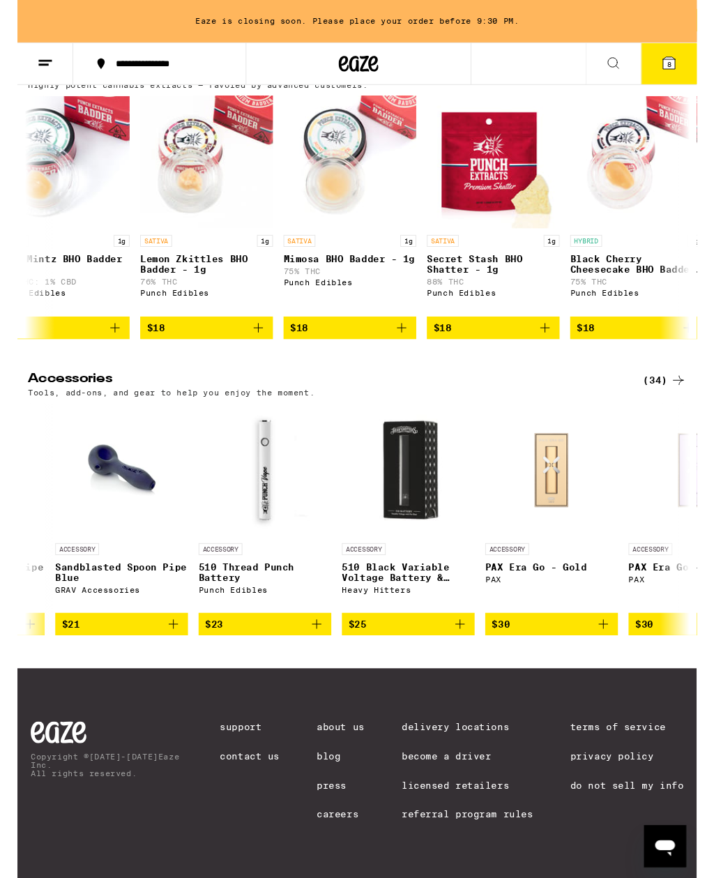
click at [694, 64] on button "8" at bounding box center [685, 66] width 59 height 43
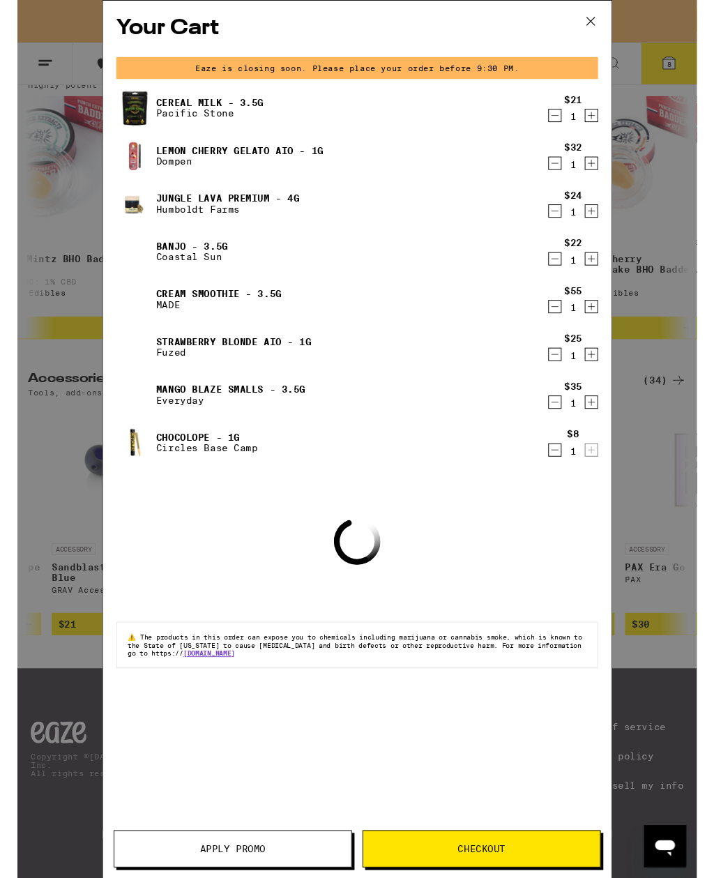
scroll to position [0, 2990]
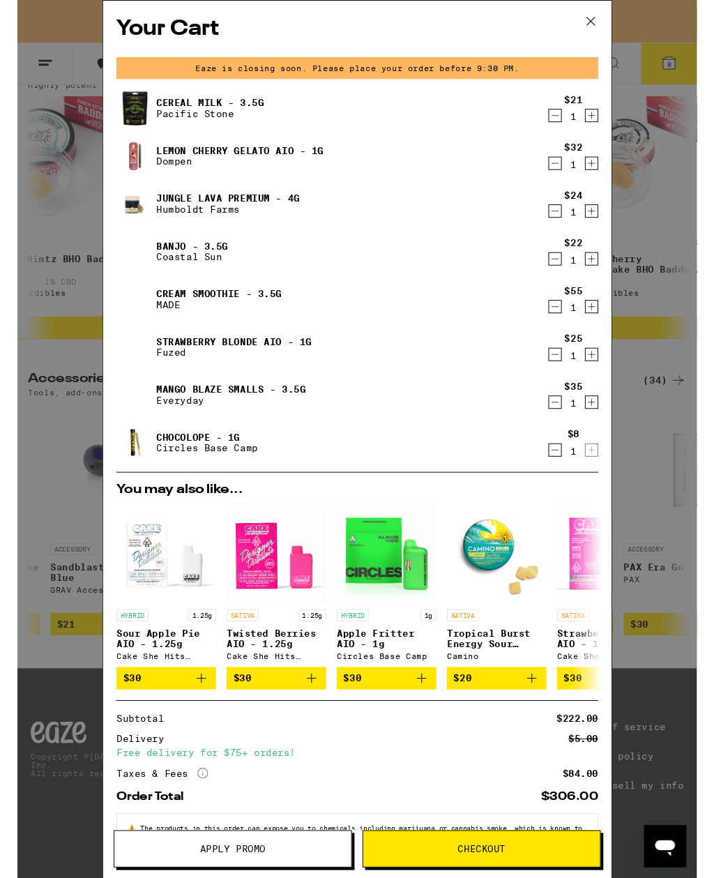
click at [598, 15] on icon at bounding box center [602, 22] width 21 height 21
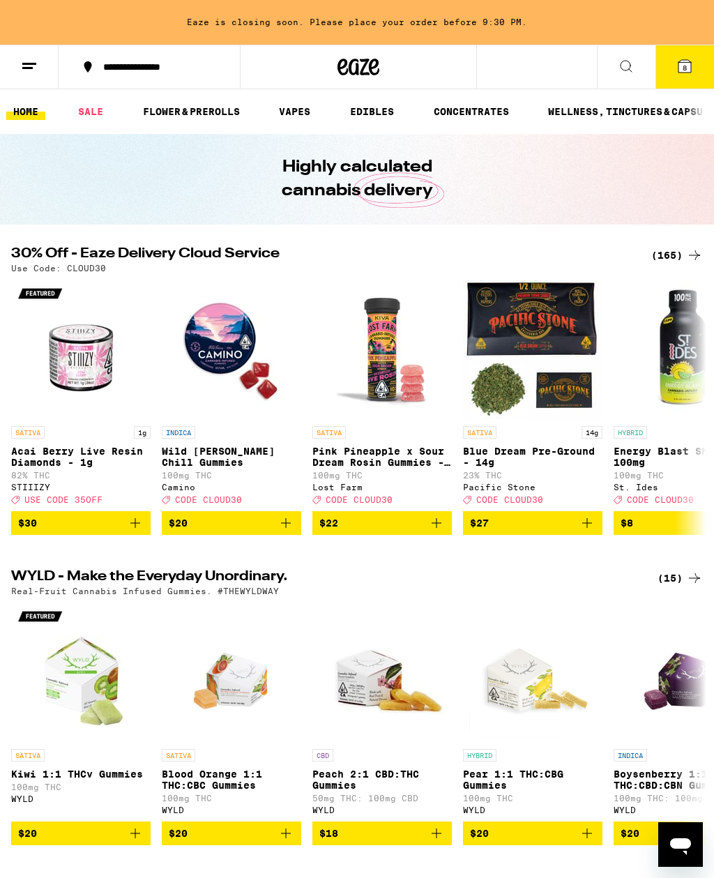
click at [688, 66] on icon at bounding box center [685, 66] width 13 height 13
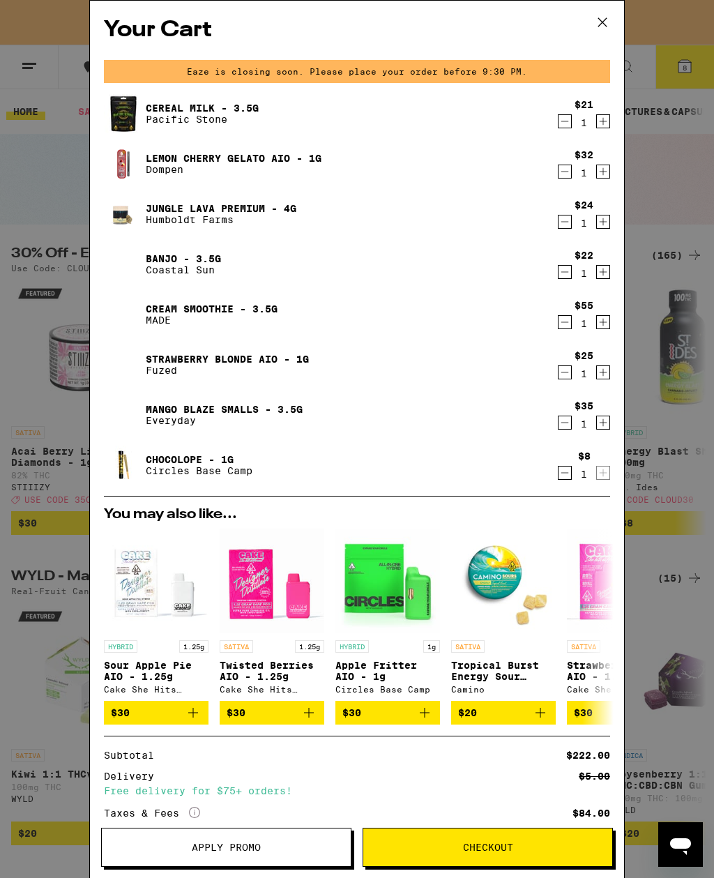
click at [608, 29] on icon at bounding box center [602, 22] width 21 height 21
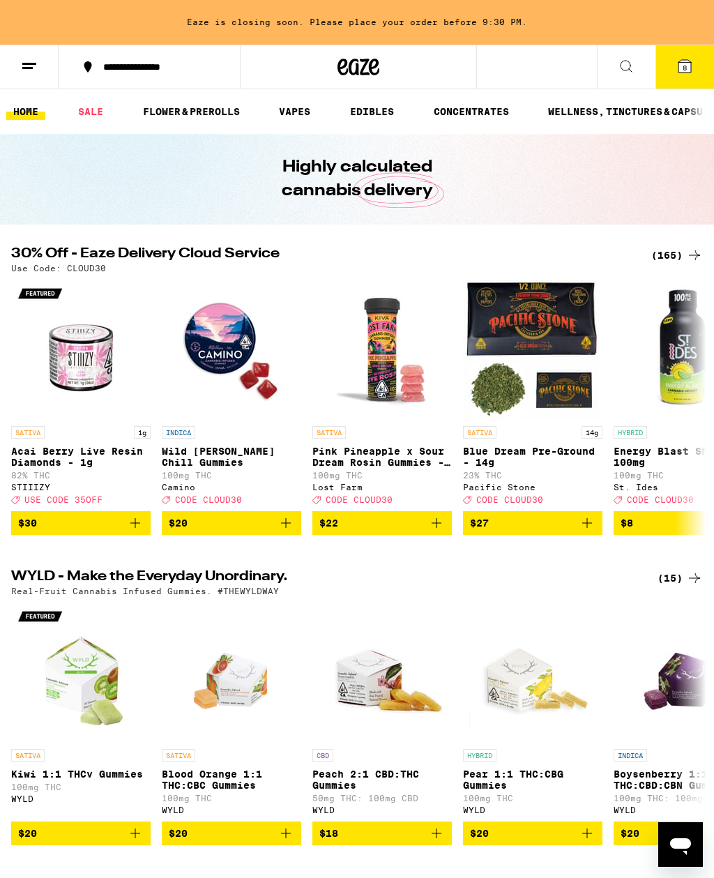
click at [687, 70] on span "8" at bounding box center [685, 67] width 4 height 8
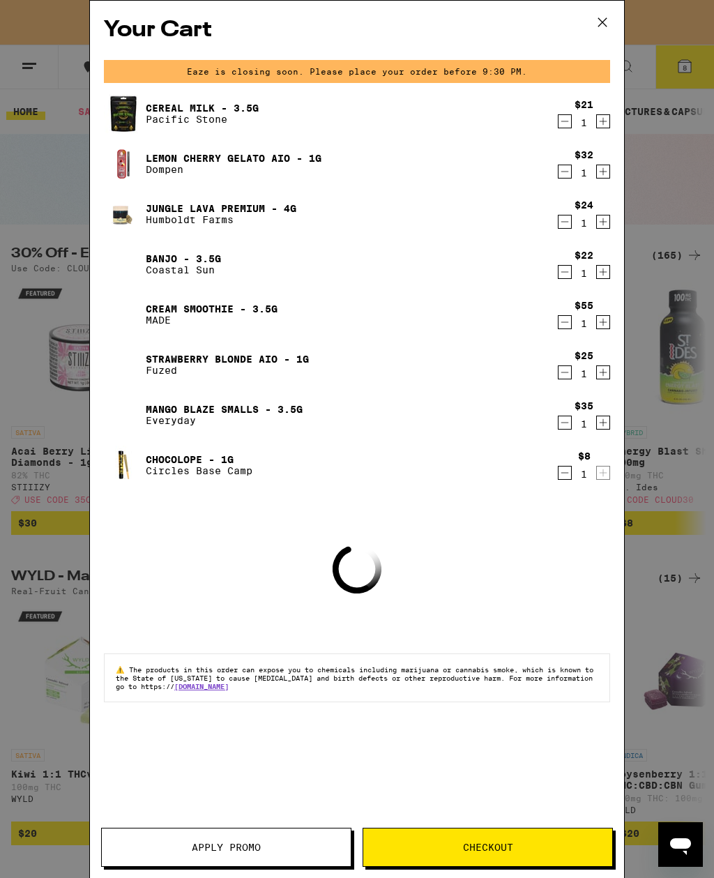
click at [273, 834] on button "Apply Promo" at bounding box center [226, 847] width 250 height 39
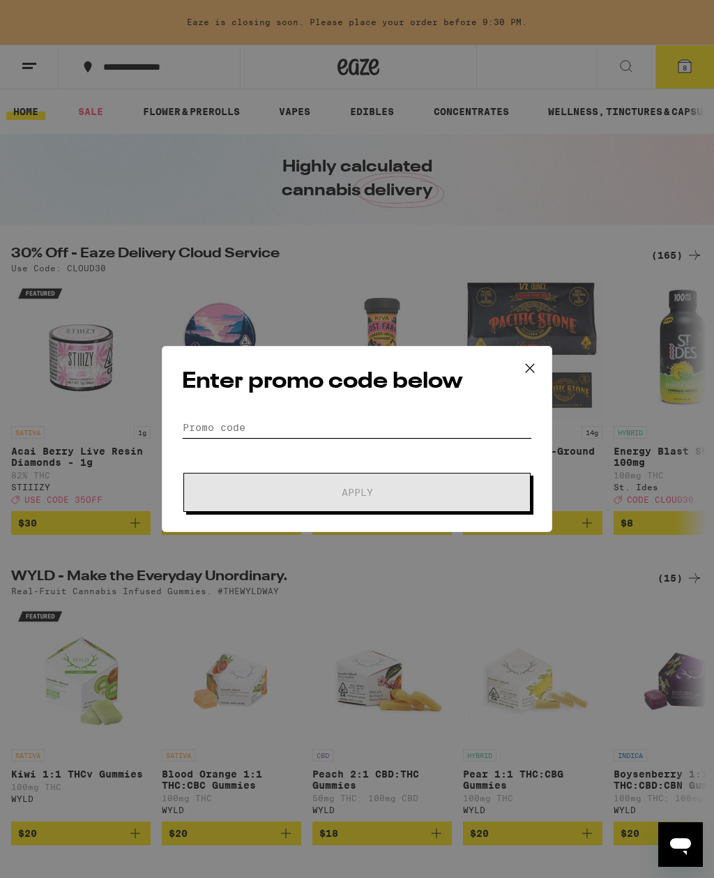
click at [284, 426] on input "Promo Code" at bounding box center [357, 427] width 350 height 21
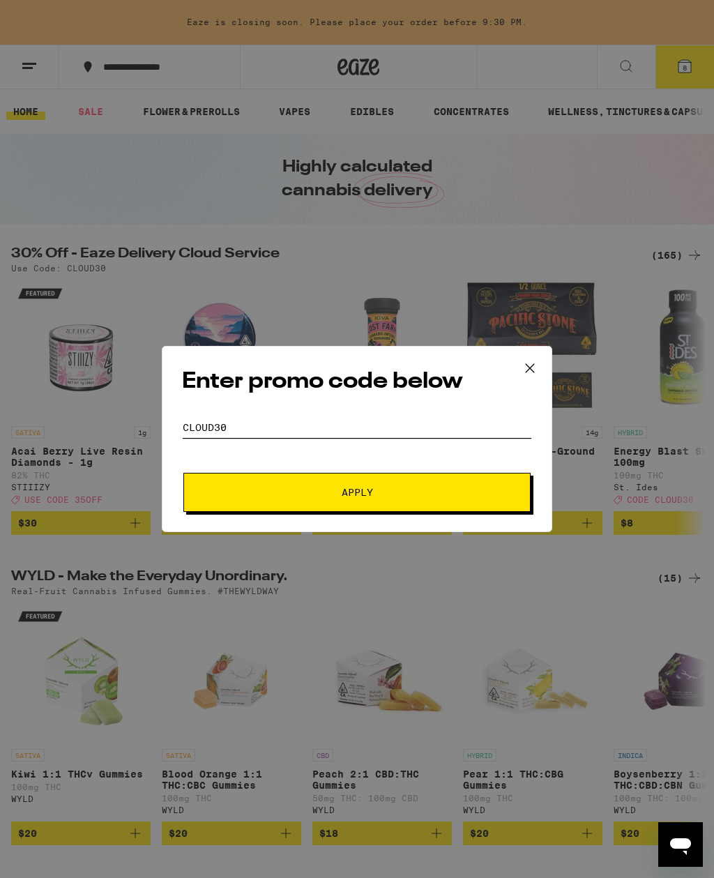
type input "Cloud30"
click at [417, 497] on span "Apply" at bounding box center [357, 493] width 251 height 10
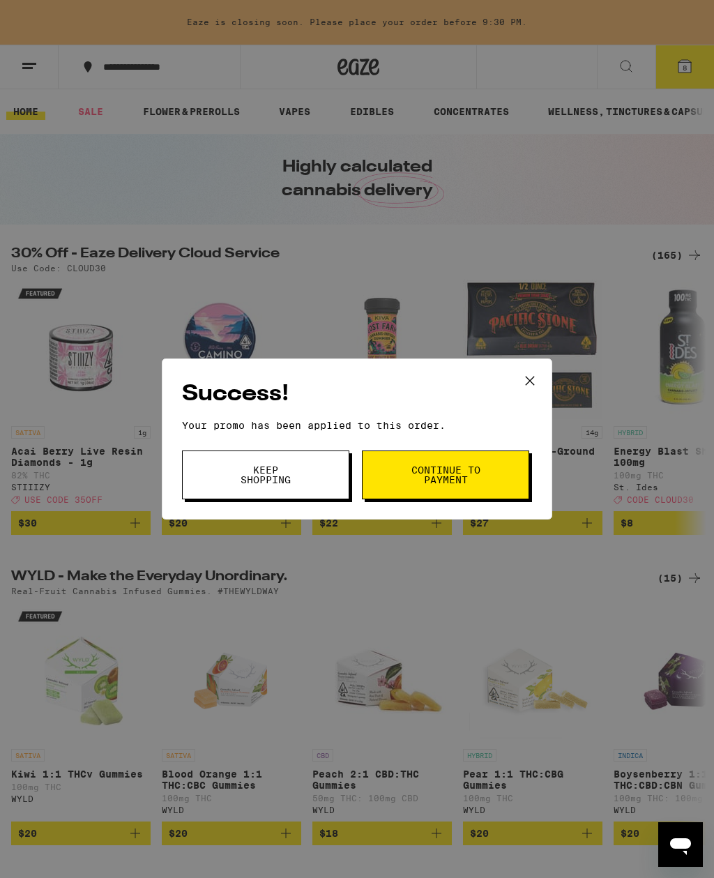
click at [421, 476] on span "Continue to payment" at bounding box center [445, 475] width 71 height 20
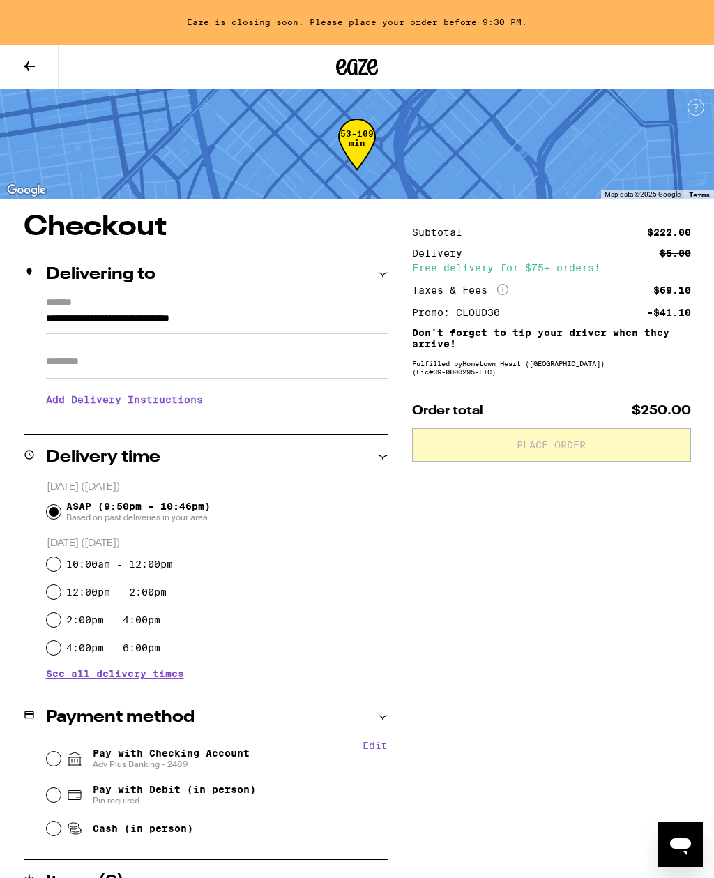
click at [27, 75] on button at bounding box center [29, 67] width 59 height 44
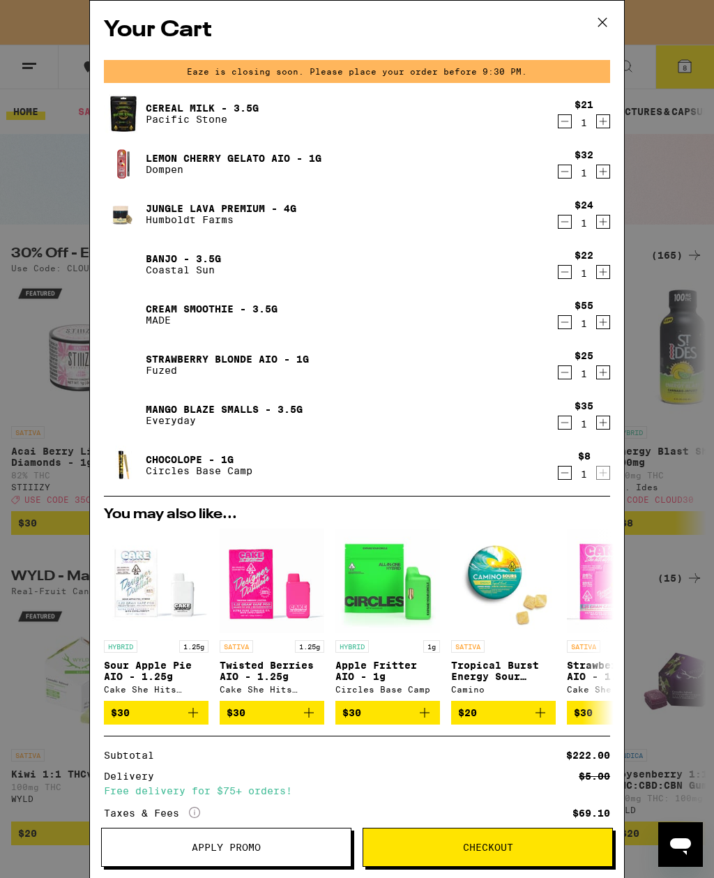
click at [566, 123] on icon "Decrement" at bounding box center [565, 121] width 13 height 17
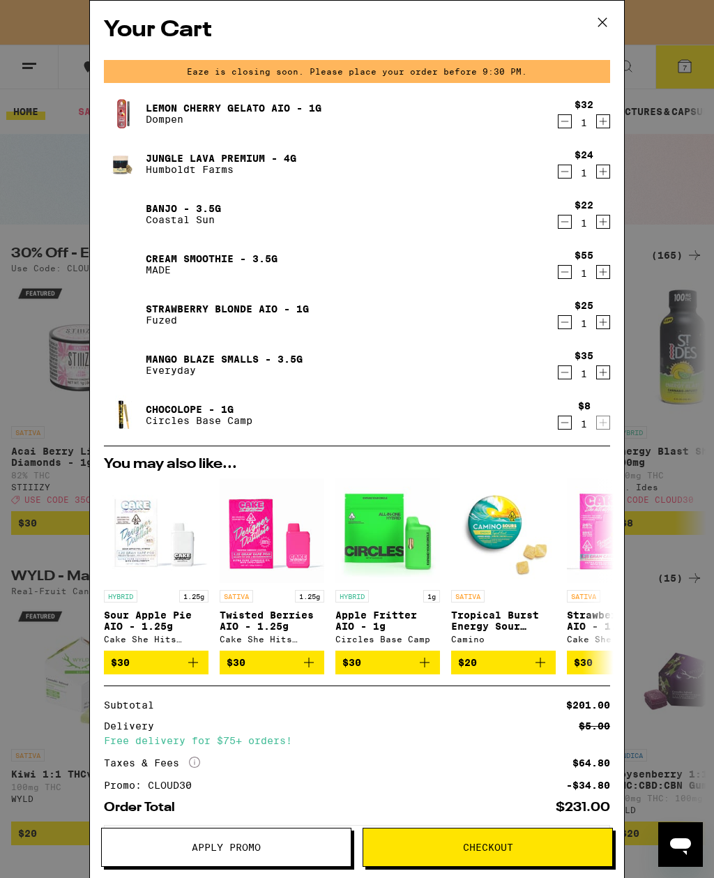
click at [571, 425] on icon "Decrement" at bounding box center [565, 422] width 13 height 17
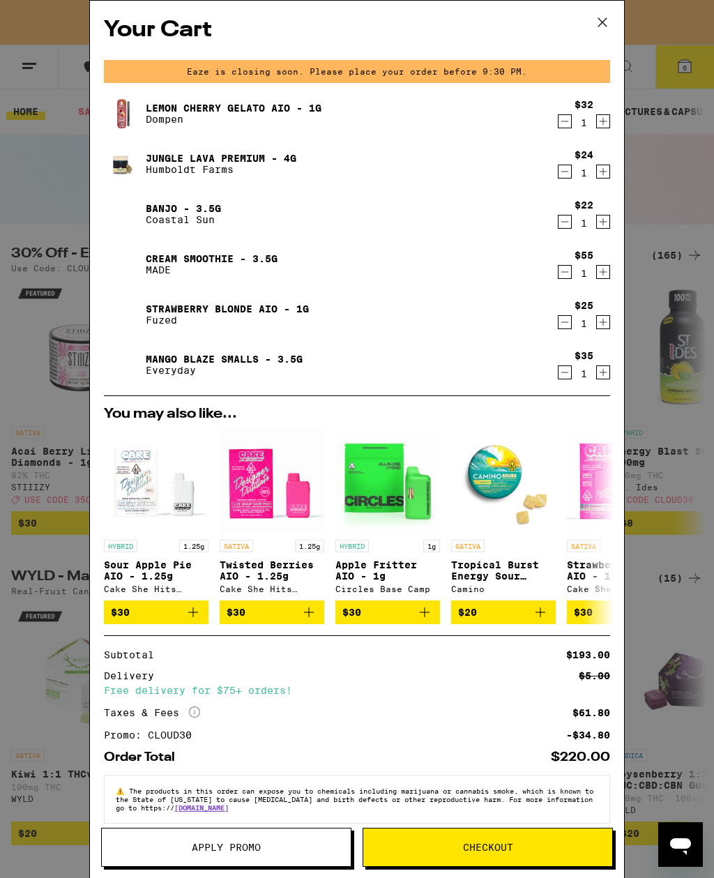
click at [569, 375] on icon "Decrement" at bounding box center [565, 372] width 13 height 17
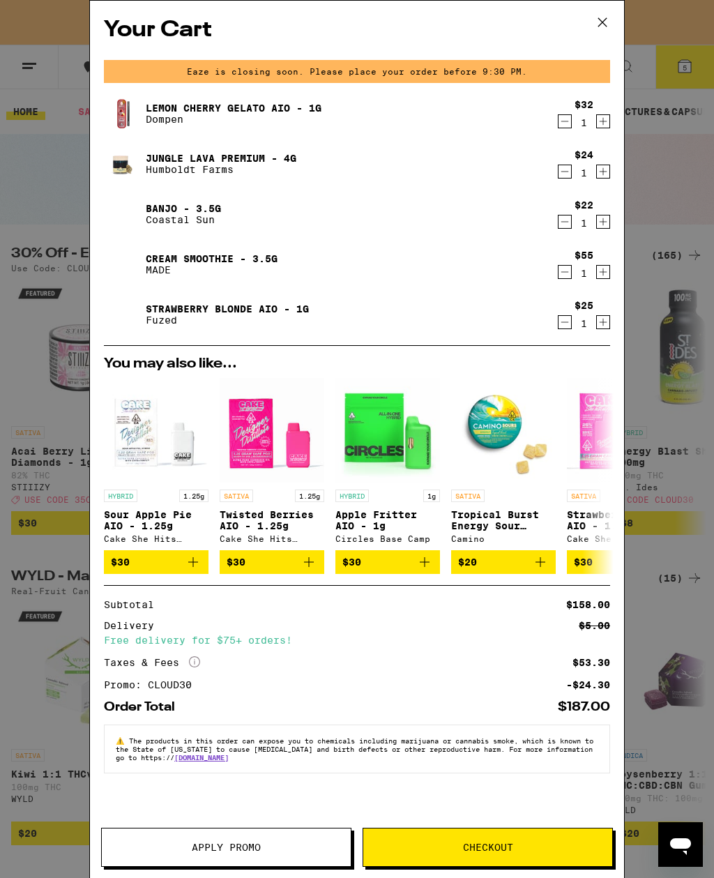
click at [609, 15] on icon at bounding box center [602, 22] width 21 height 21
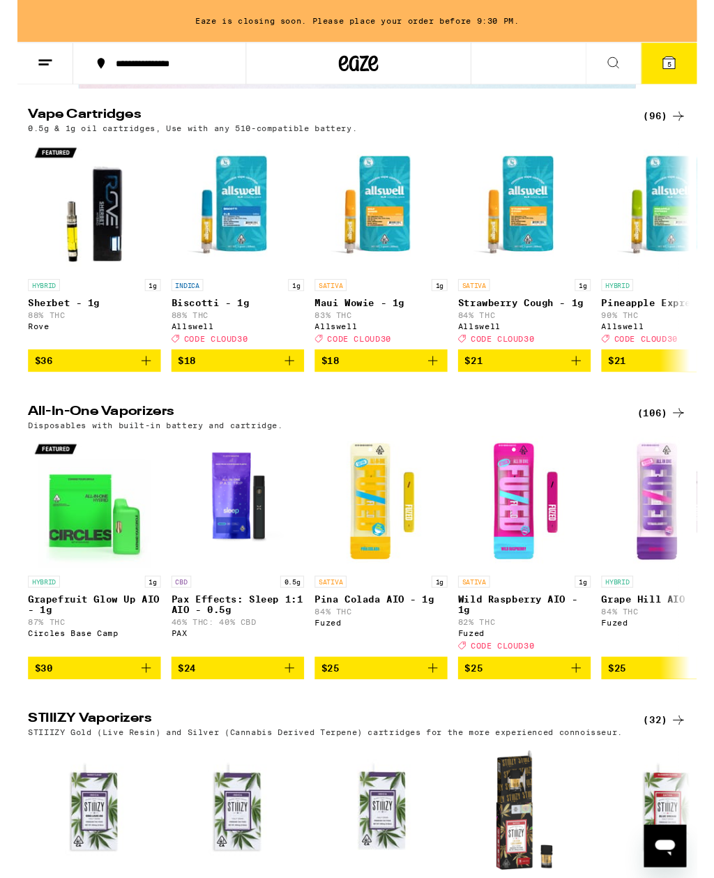
scroll to position [2181, 0]
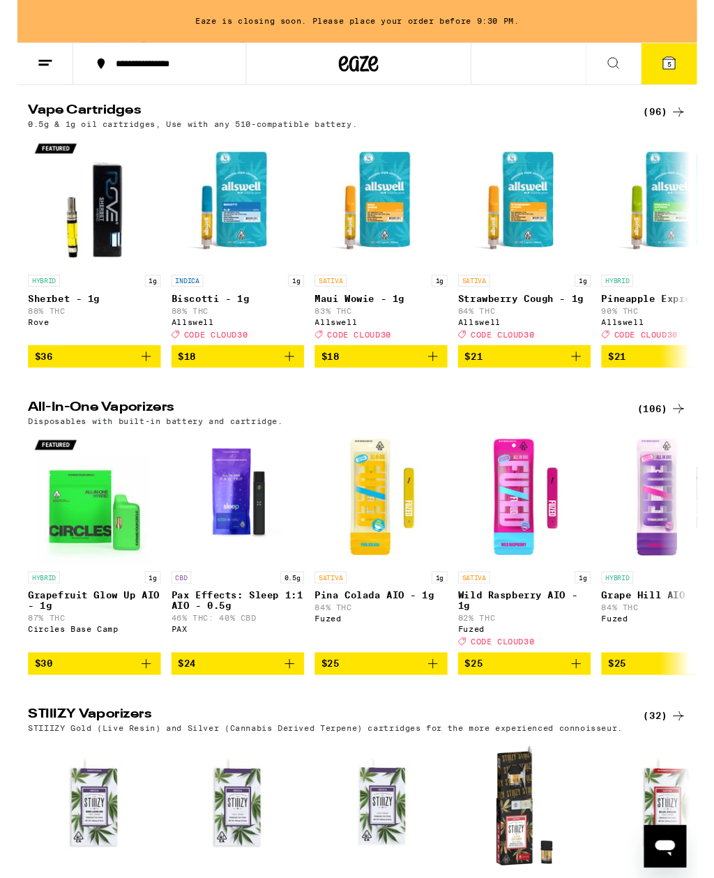
click at [144, 447] on p "Disposables with built-in battery and cartridge." at bounding box center [145, 442] width 268 height 9
click at [140, 438] on h2 "All-In-One Vaporizers" at bounding box center [323, 429] width 624 height 17
click at [677, 438] on div "(106)" at bounding box center [678, 429] width 52 height 17
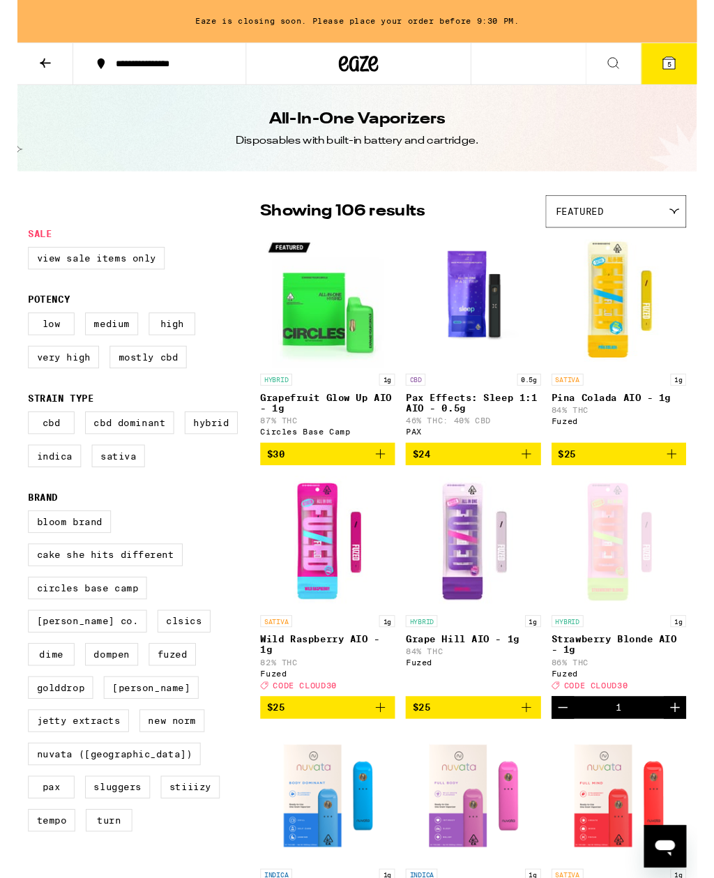
click at [668, 236] on div "Featured" at bounding box center [629, 222] width 146 height 33
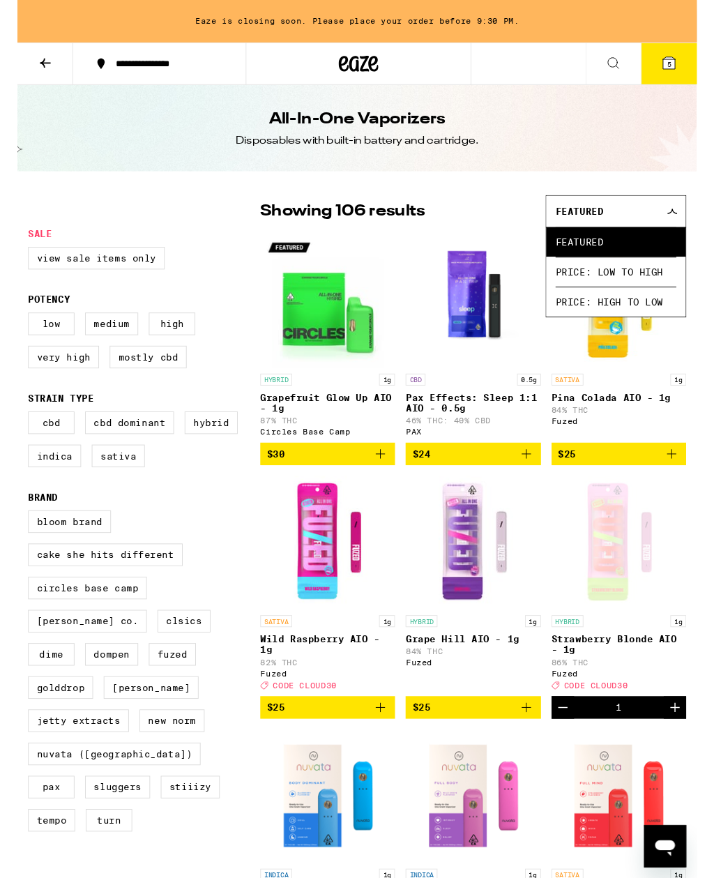
click at [662, 325] on span "Price: High to Low" at bounding box center [629, 316] width 127 height 31
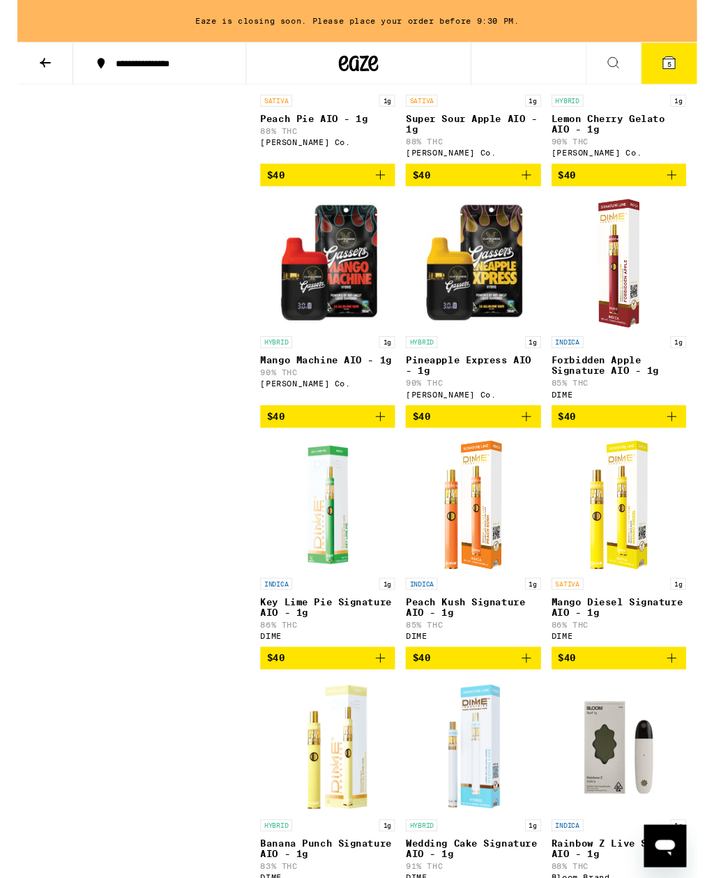
scroll to position [1563, 0]
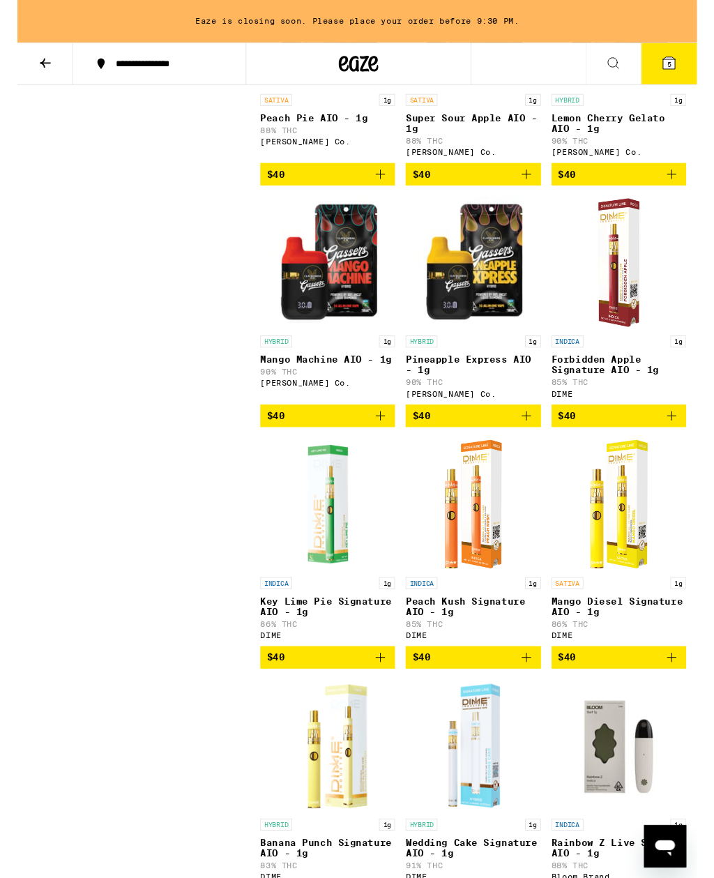
click at [646, 343] on img "Open page for Forbidden Apple Signature AIO - 1g from DIME" at bounding box center [632, 276] width 79 height 140
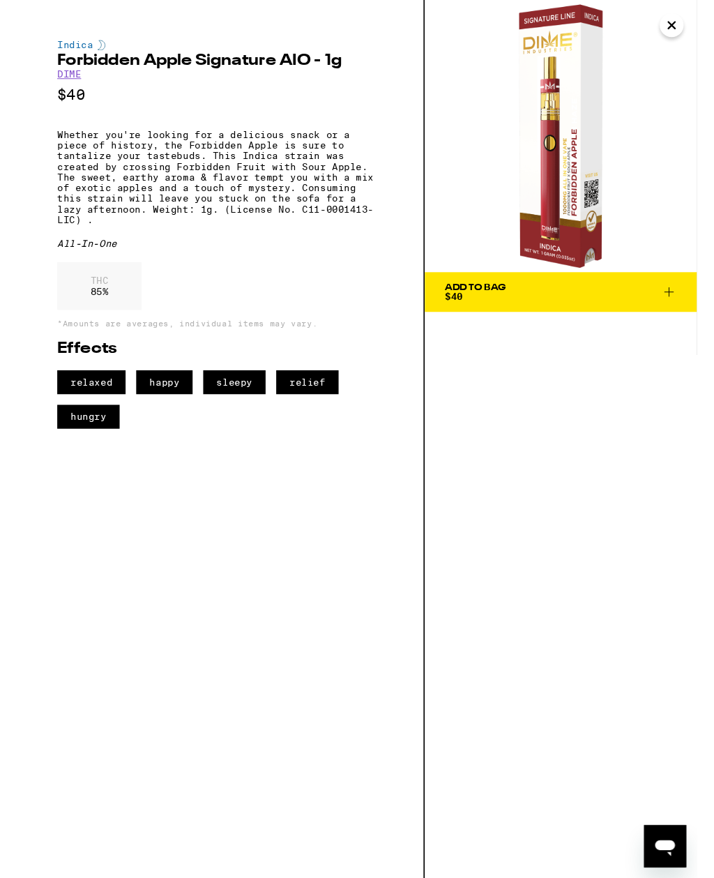
click at [691, 29] on button "Close" at bounding box center [687, 26] width 25 height 25
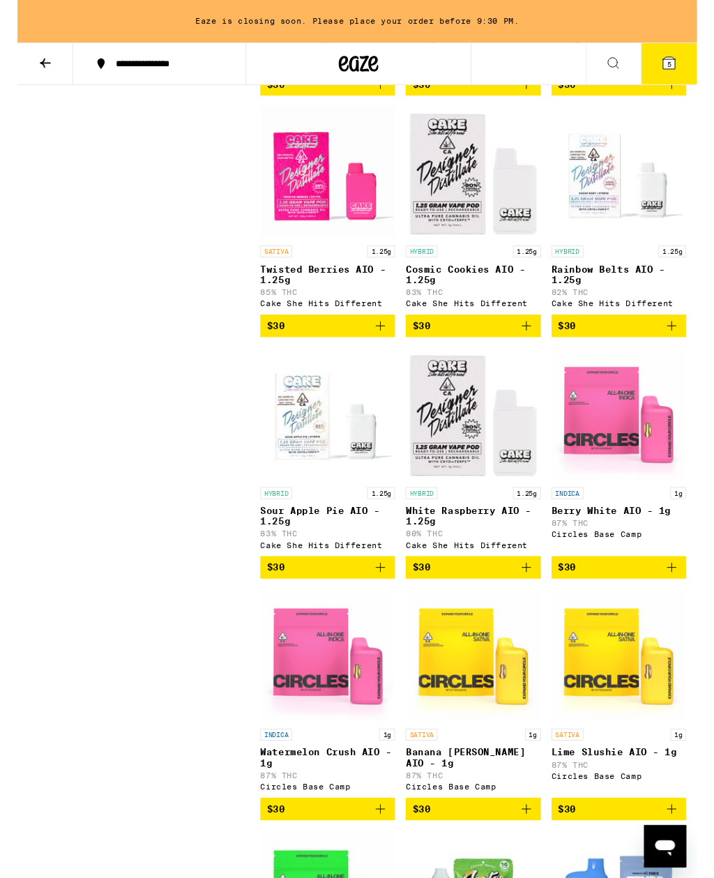
scroll to position [5990, 0]
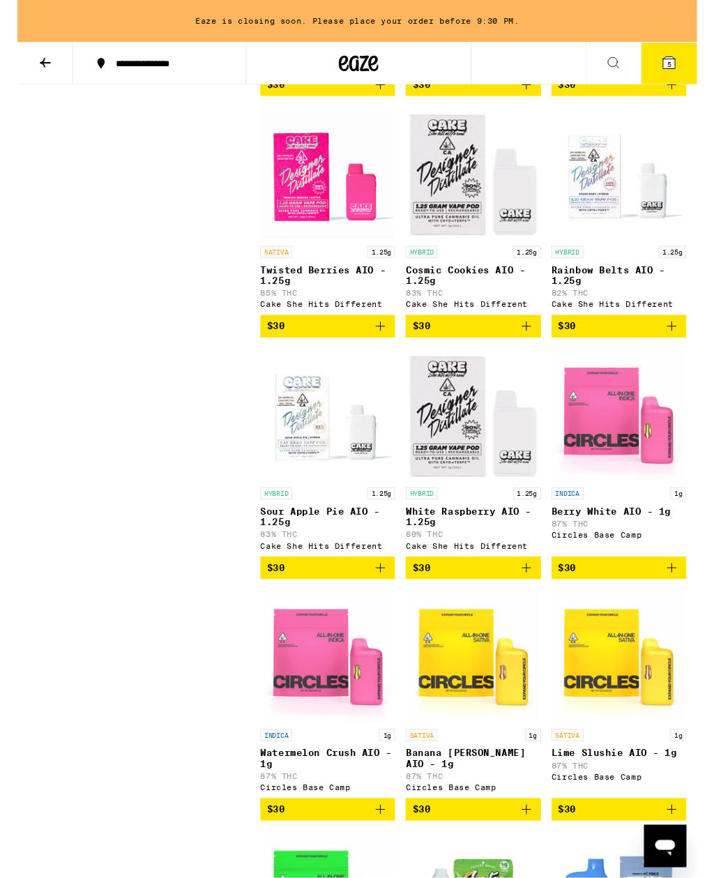
click at [668, 301] on p "Rainbow Belts AIO - 1.25g" at bounding box center [633, 289] width 142 height 22
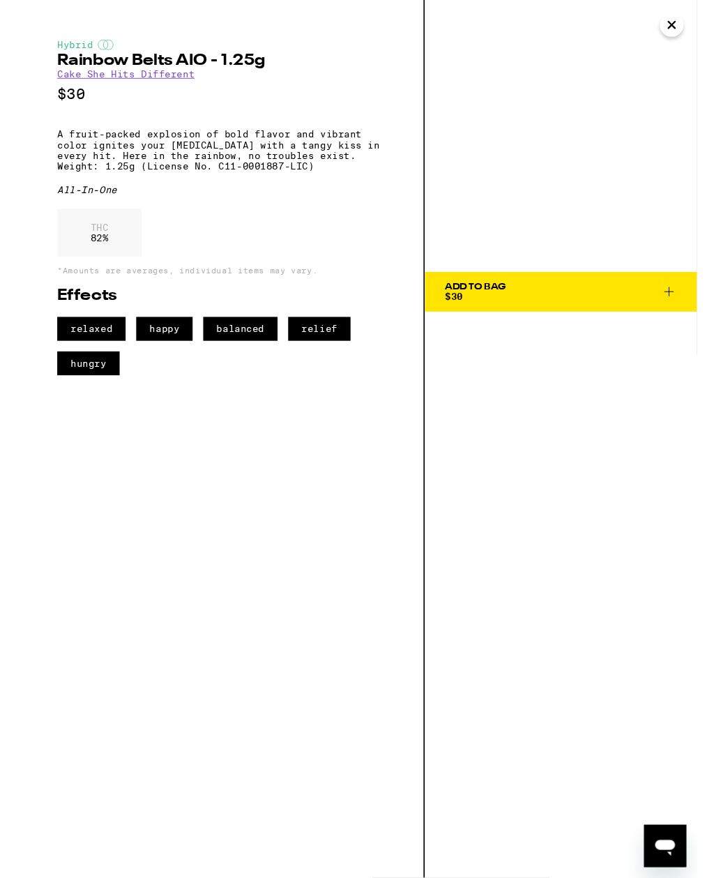
scroll to position [5991, 0]
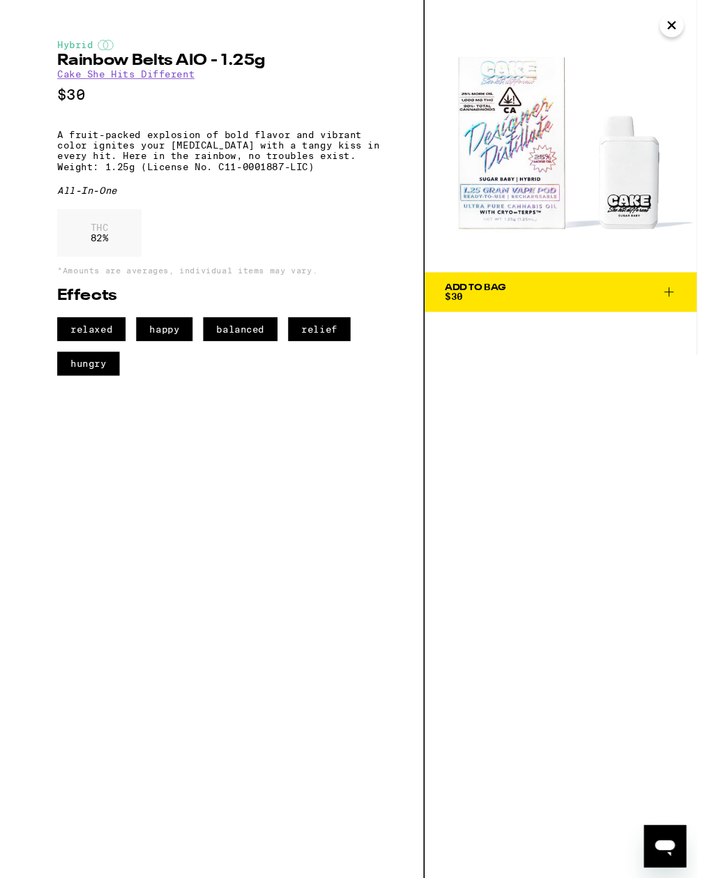
click at [606, 306] on span "Add To Bag $30" at bounding box center [571, 307] width 244 height 20
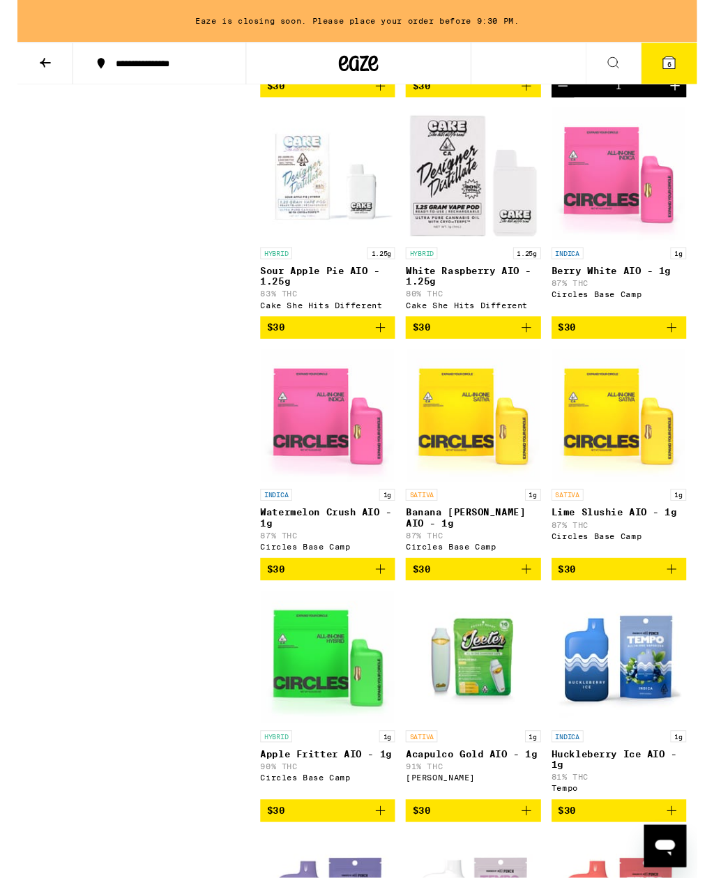
scroll to position [6246, 0]
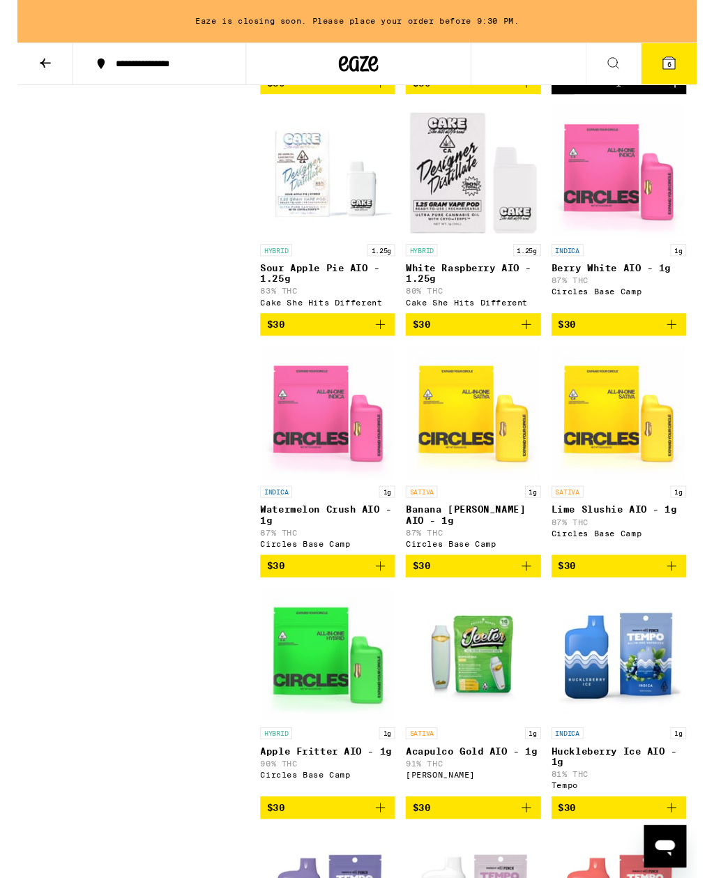
click at [368, 250] on img "Open page for Sour Apple Pie AIO - 1.25g from Cake She Hits Different" at bounding box center [327, 180] width 140 height 140
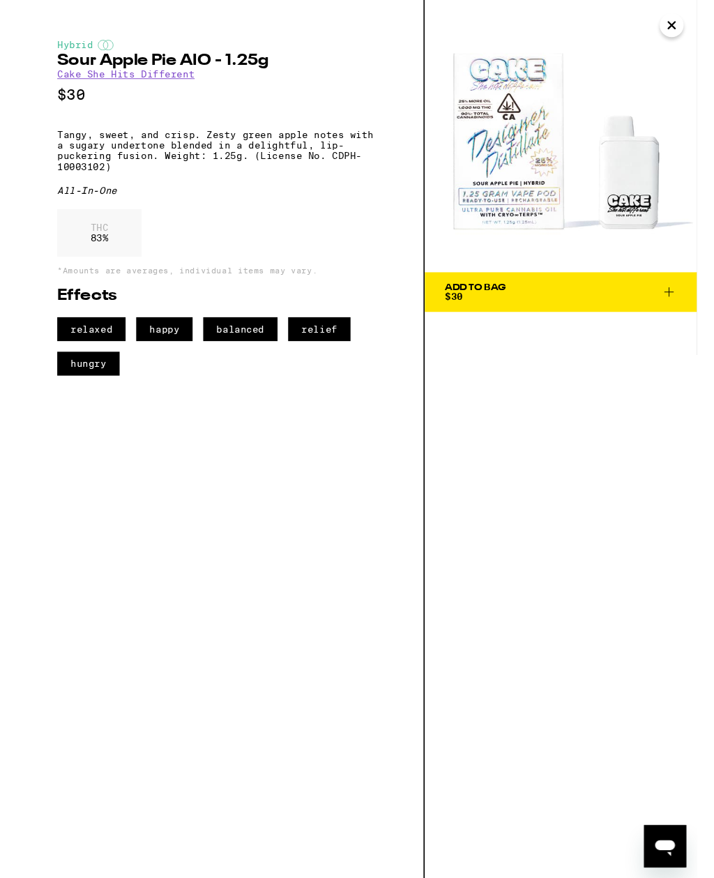
click at [645, 310] on span "Add To Bag $30" at bounding box center [571, 307] width 244 height 20
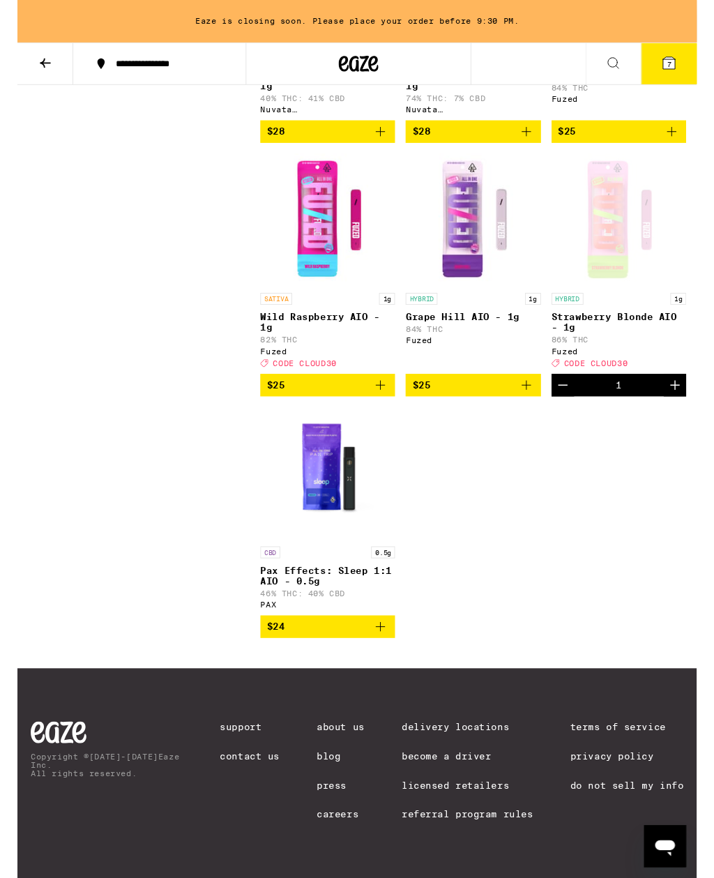
scroll to position [8972, 0]
click at [659, 349] on p "Strawberry Blonde AIO - 1g" at bounding box center [633, 338] width 142 height 22
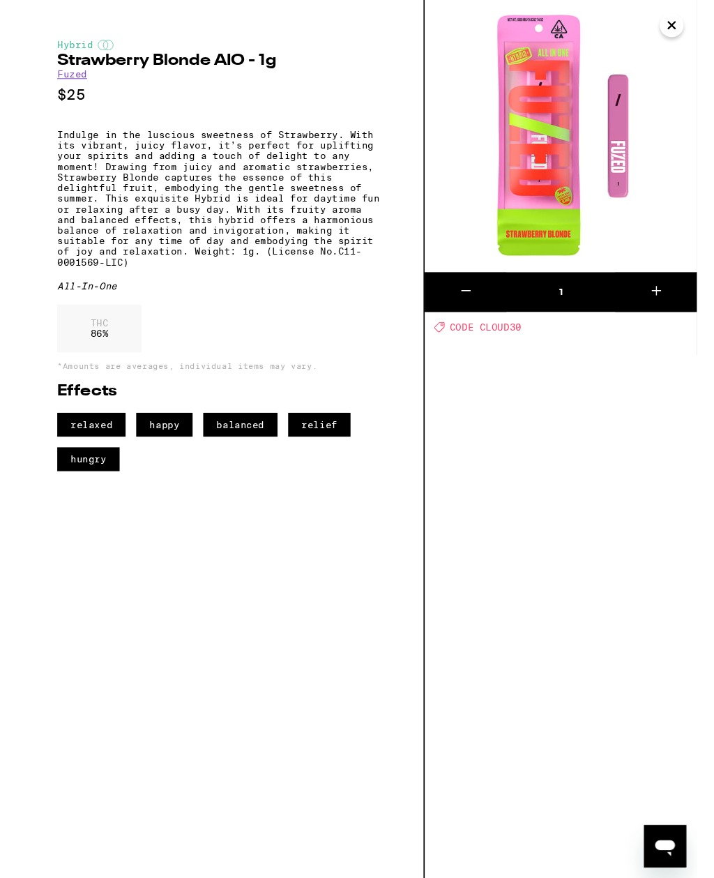
click at [695, 31] on button "Close" at bounding box center [687, 26] width 25 height 25
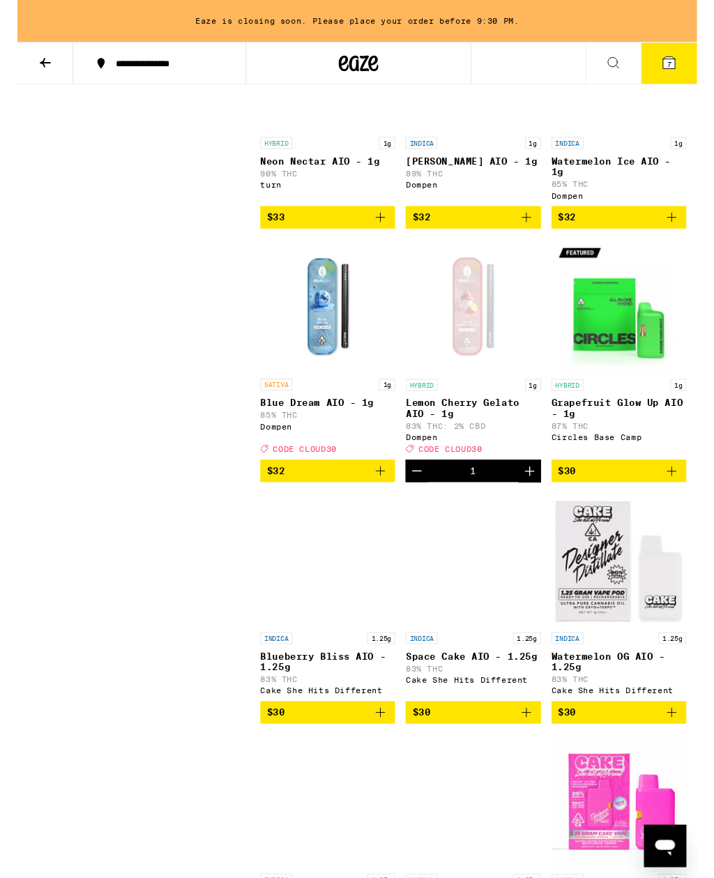
scroll to position [5078, 0]
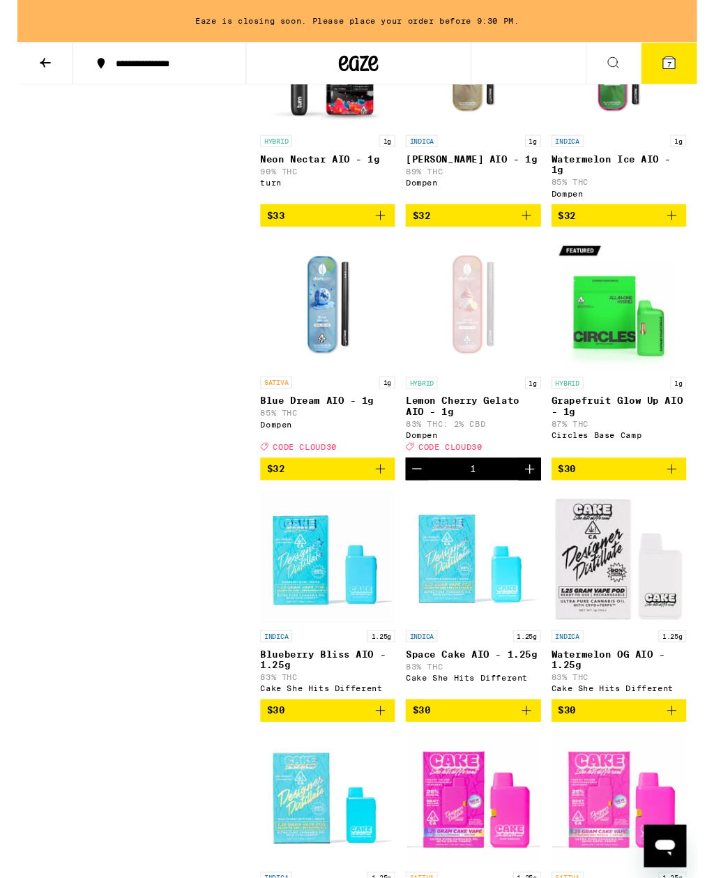
click at [426, 502] on icon "Decrement" at bounding box center [420, 493] width 17 height 17
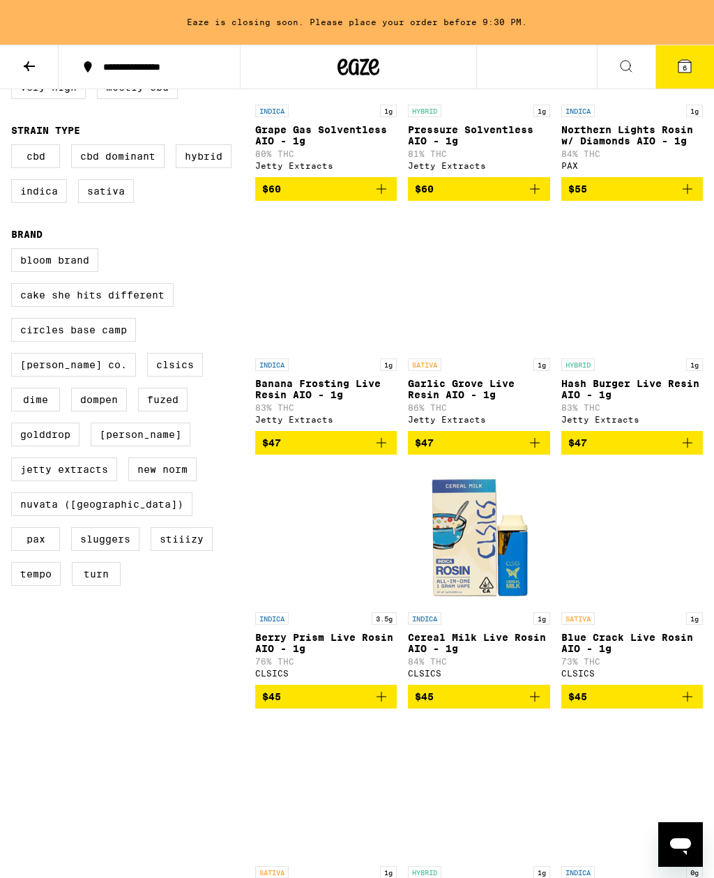
scroll to position [0, 0]
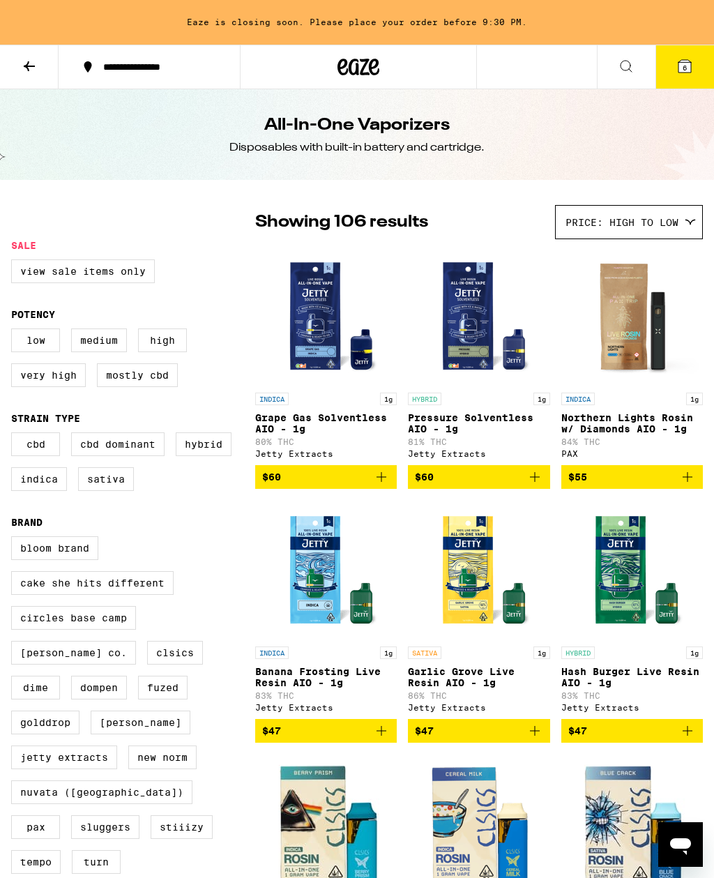
click at [33, 67] on icon at bounding box center [29, 66] width 17 height 17
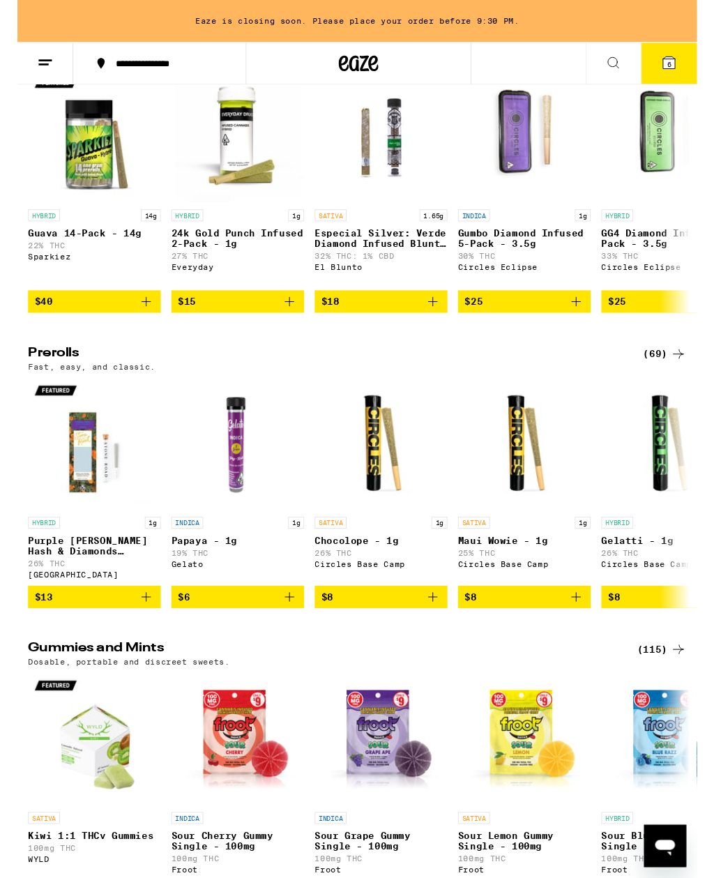
scroll to position [3699, 0]
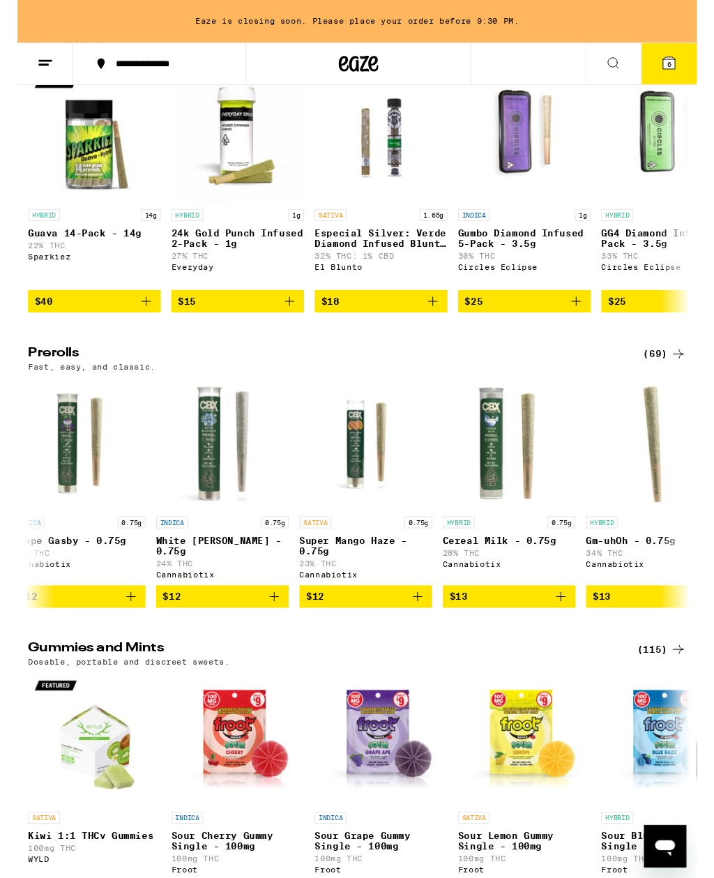
click at [686, 380] on icon at bounding box center [694, 371] width 17 height 17
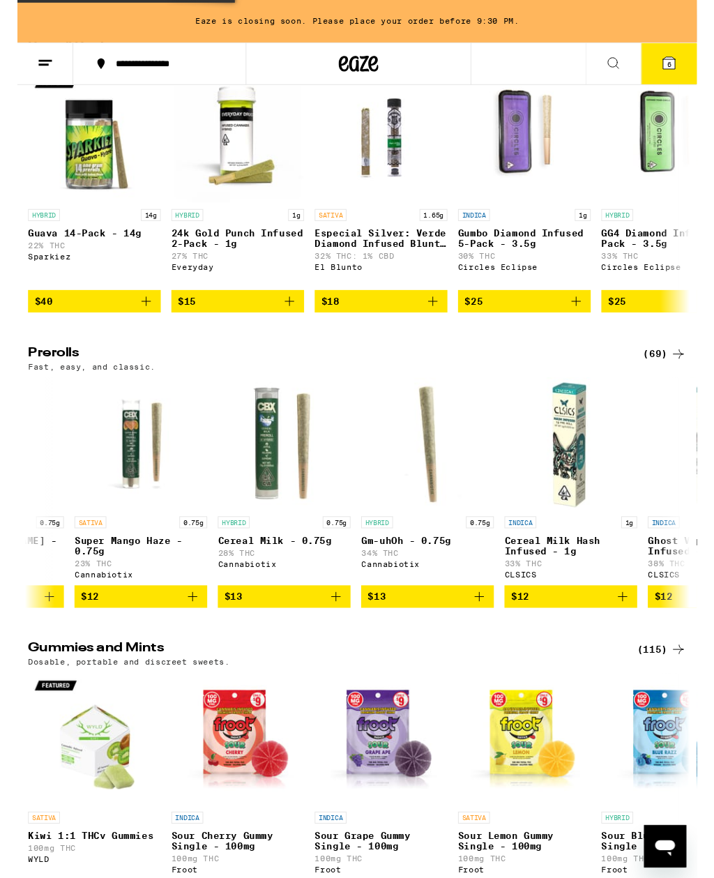
click at [686, 380] on div "(69)" at bounding box center [680, 371] width 45 height 17
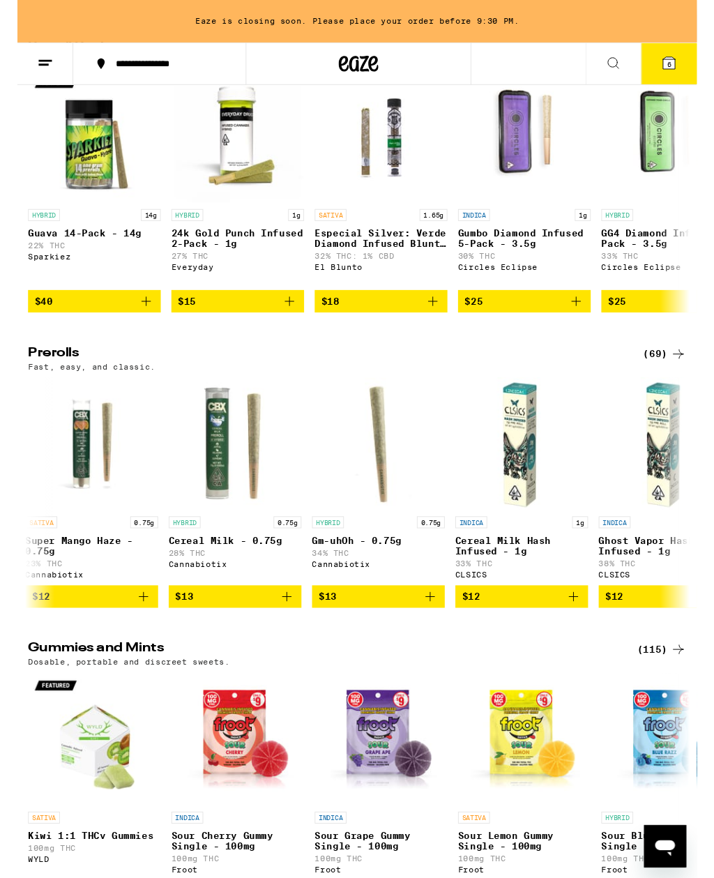
click at [679, 380] on div "(69)" at bounding box center [680, 371] width 45 height 17
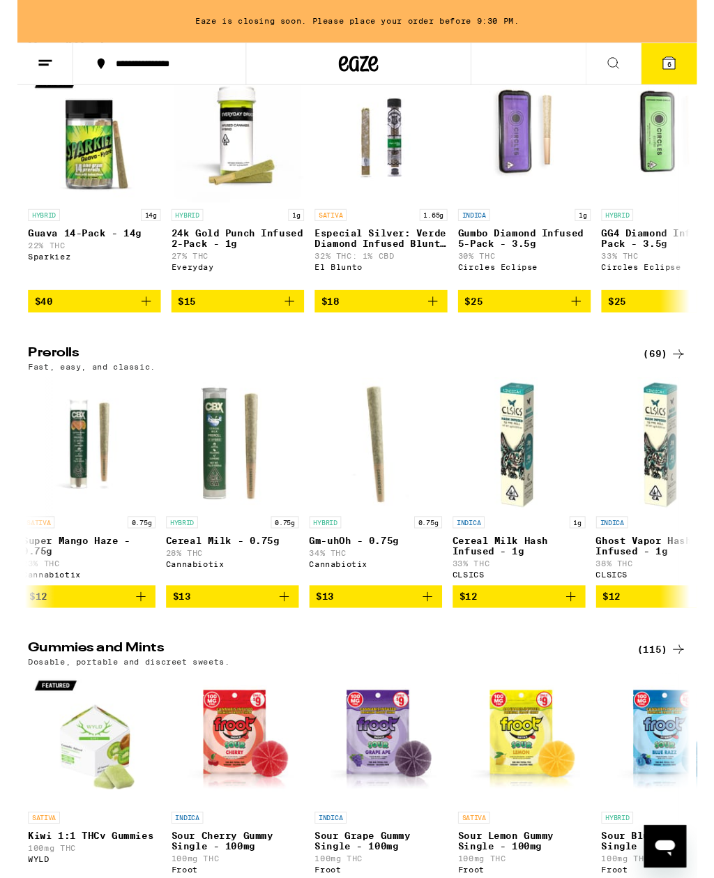
scroll to position [0, 1363]
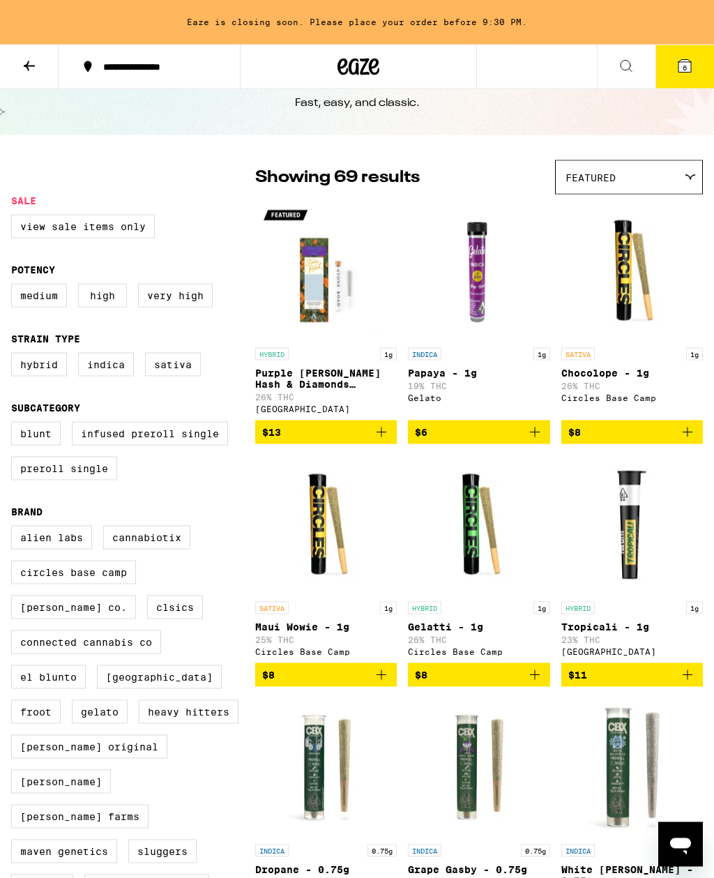
click at [677, 174] on div "Featured" at bounding box center [629, 177] width 146 height 33
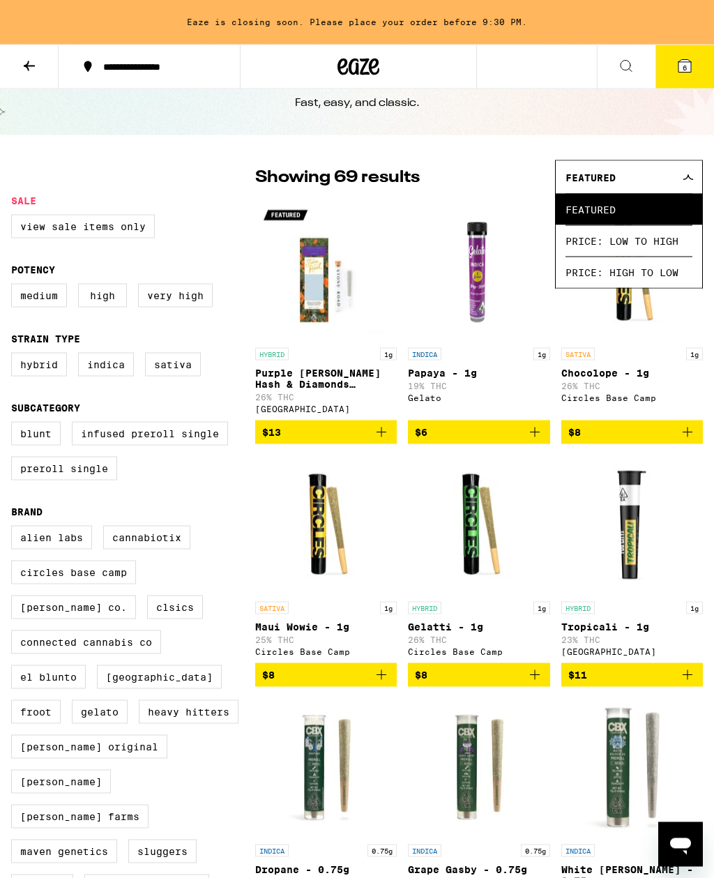
scroll to position [45, 0]
click at [662, 278] on span "Price: High to Low" at bounding box center [629, 271] width 127 height 31
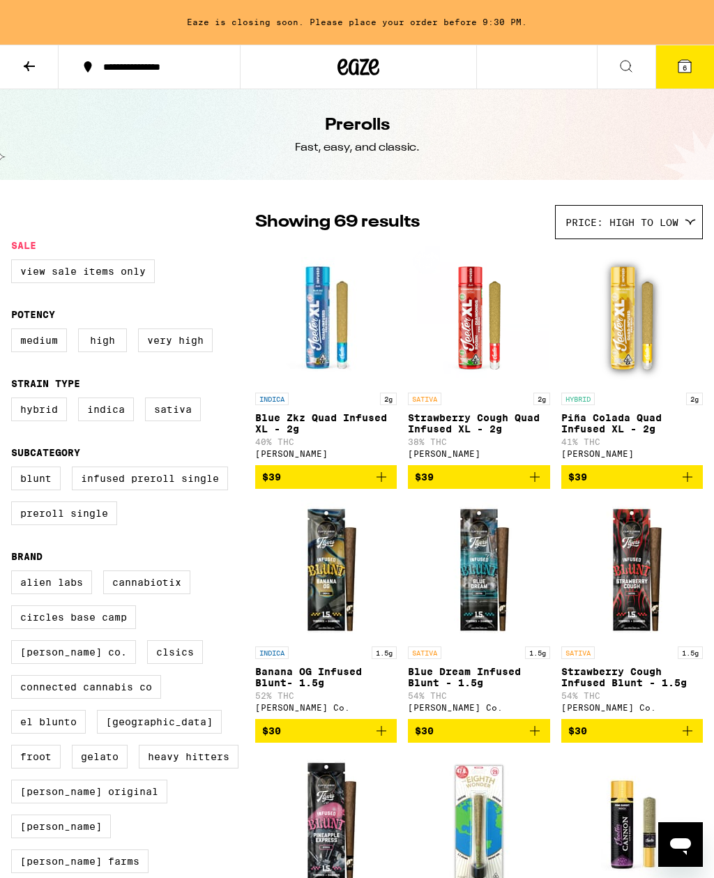
click at [684, 60] on icon at bounding box center [685, 66] width 13 height 13
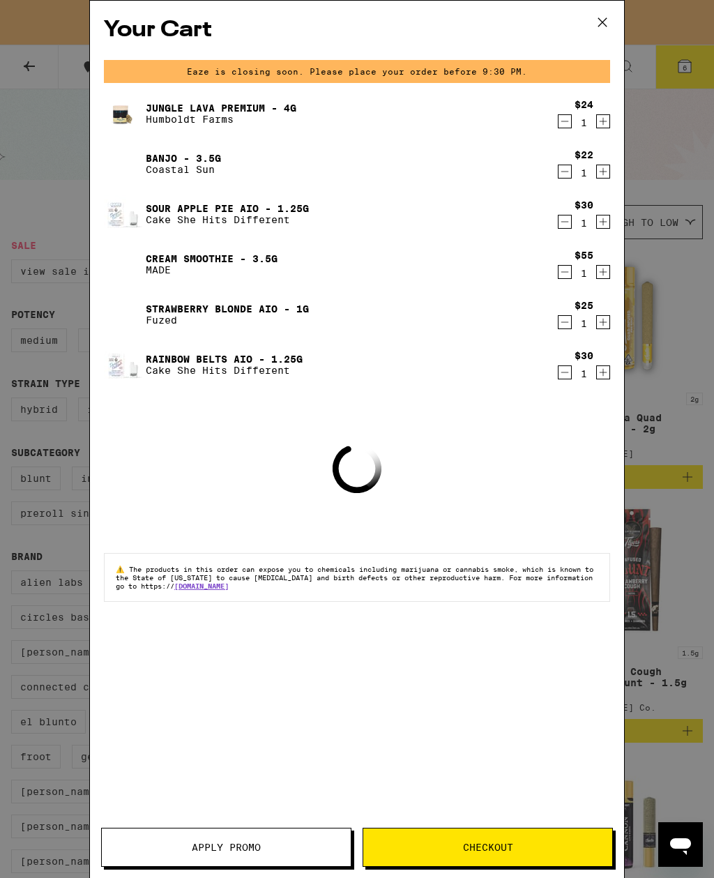
click at [608, 26] on icon at bounding box center [602, 22] width 21 height 21
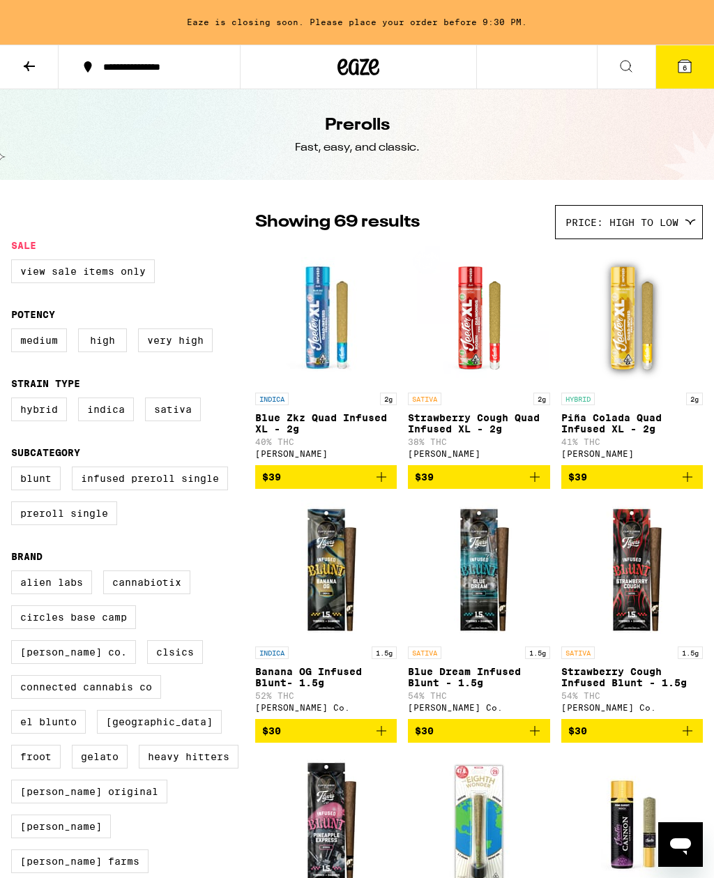
click at [32, 70] on icon at bounding box center [29, 66] width 17 height 17
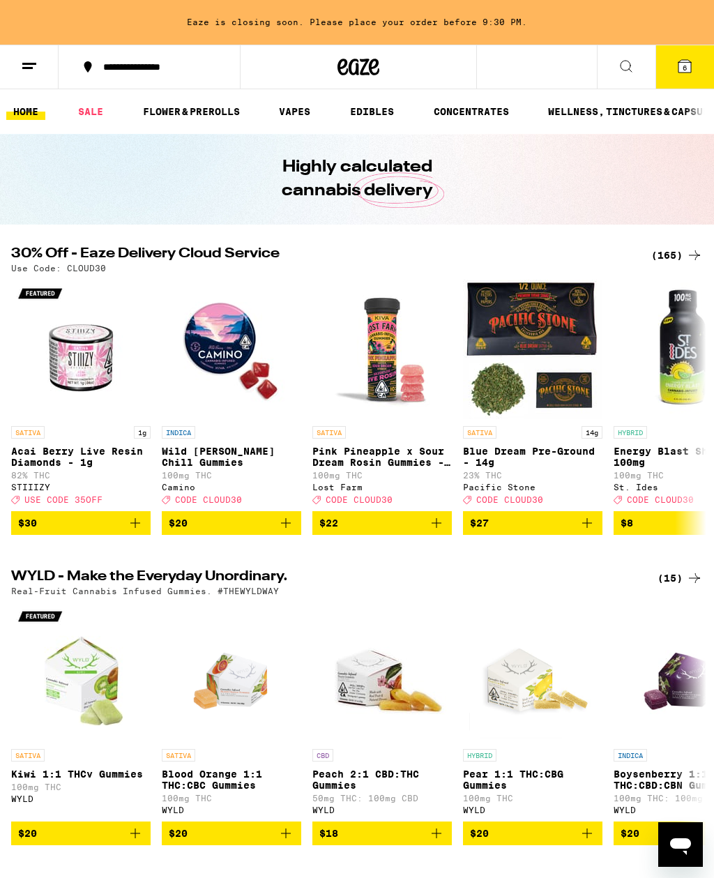
click at [30, 77] on button at bounding box center [29, 67] width 59 height 44
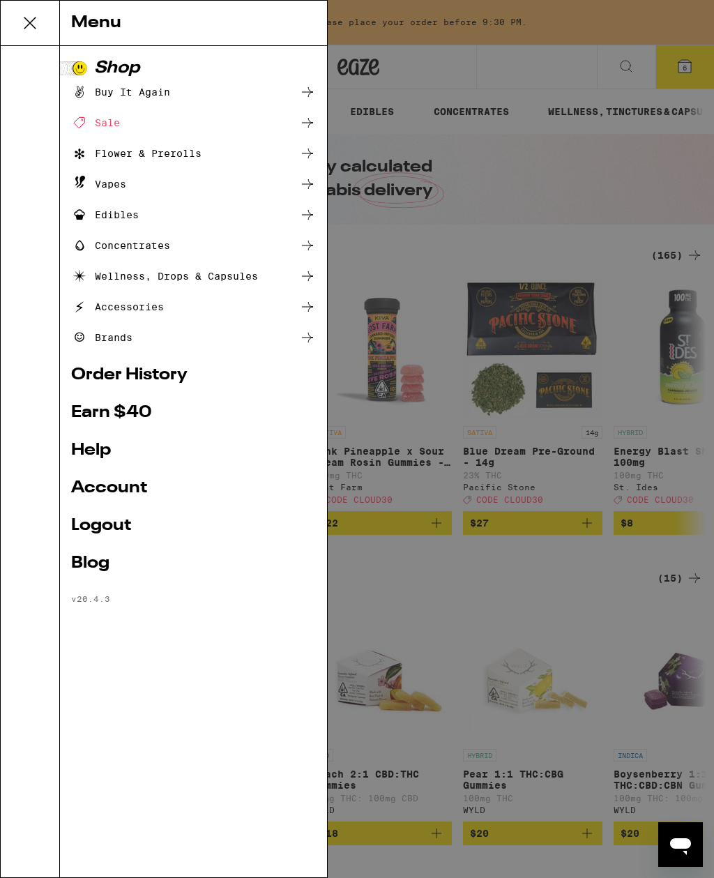
click at [178, 378] on link "Order History" at bounding box center [193, 375] width 245 height 17
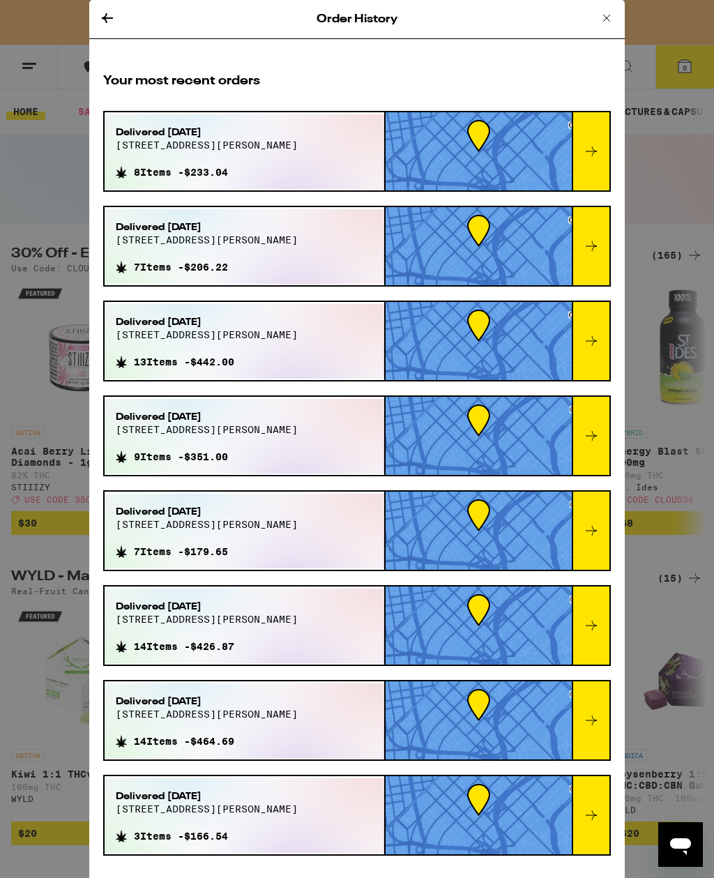
click at [549, 154] on div at bounding box center [479, 151] width 186 height 78
click at [600, 153] on div at bounding box center [591, 151] width 38 height 78
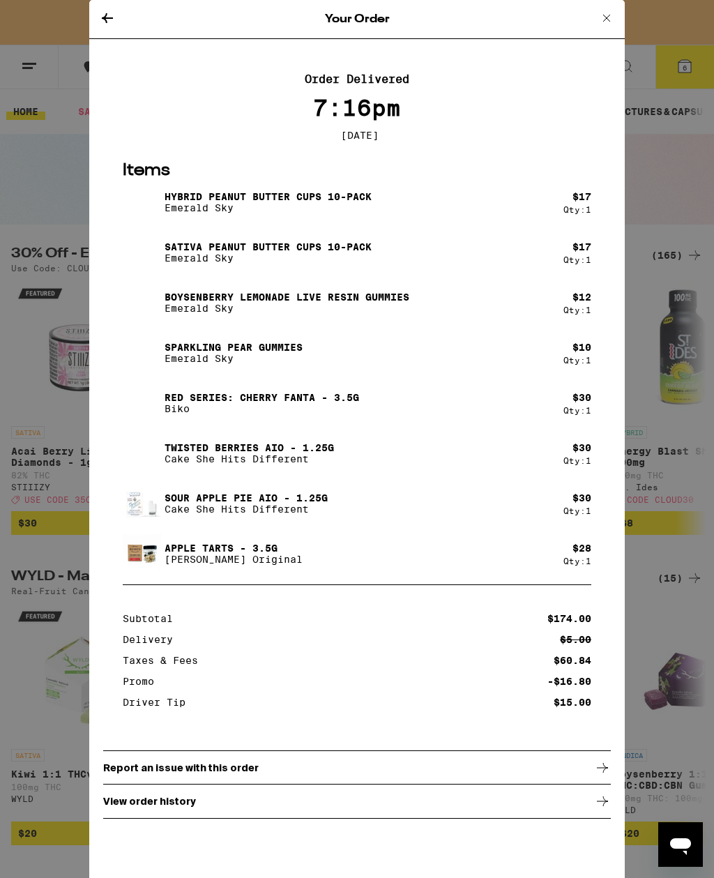
click at [610, 15] on icon at bounding box center [607, 18] width 17 height 17
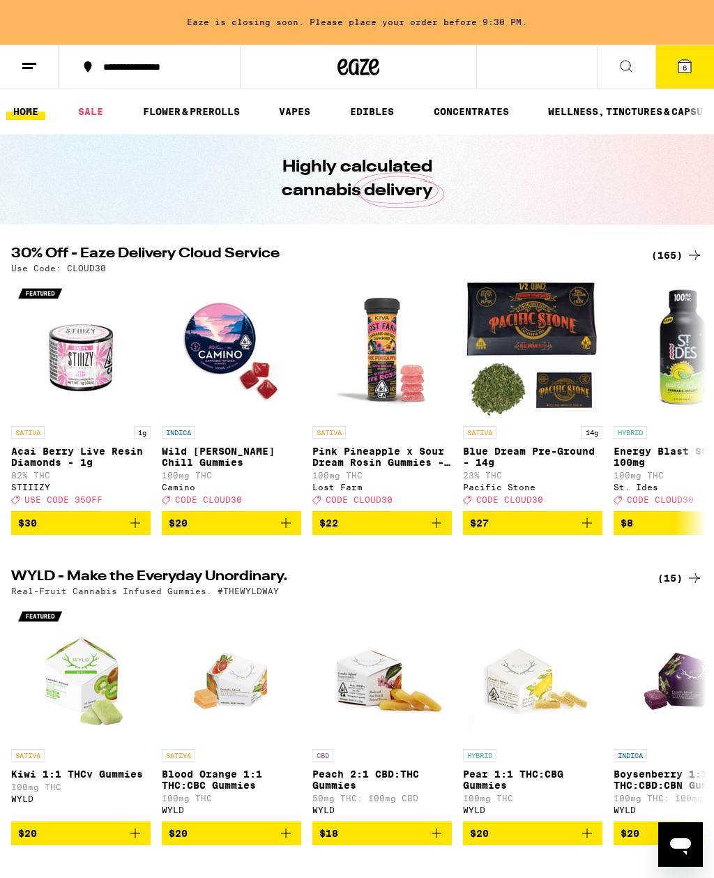
click at [686, 67] on span "6" at bounding box center [685, 67] width 4 height 8
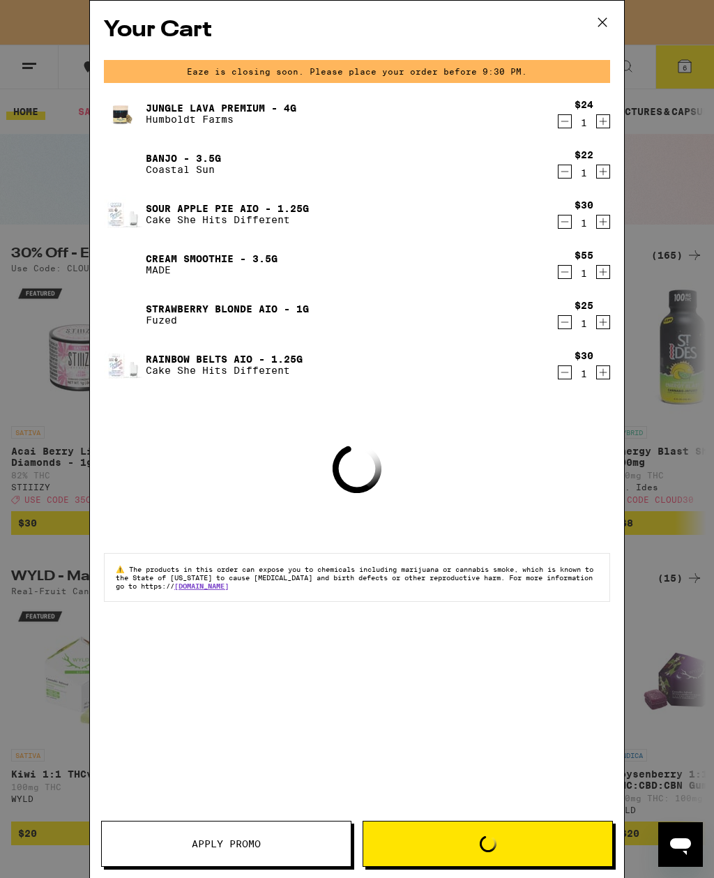
click at [149, 254] on link "Cream Smoothie - 3.5g" at bounding box center [212, 258] width 132 height 11
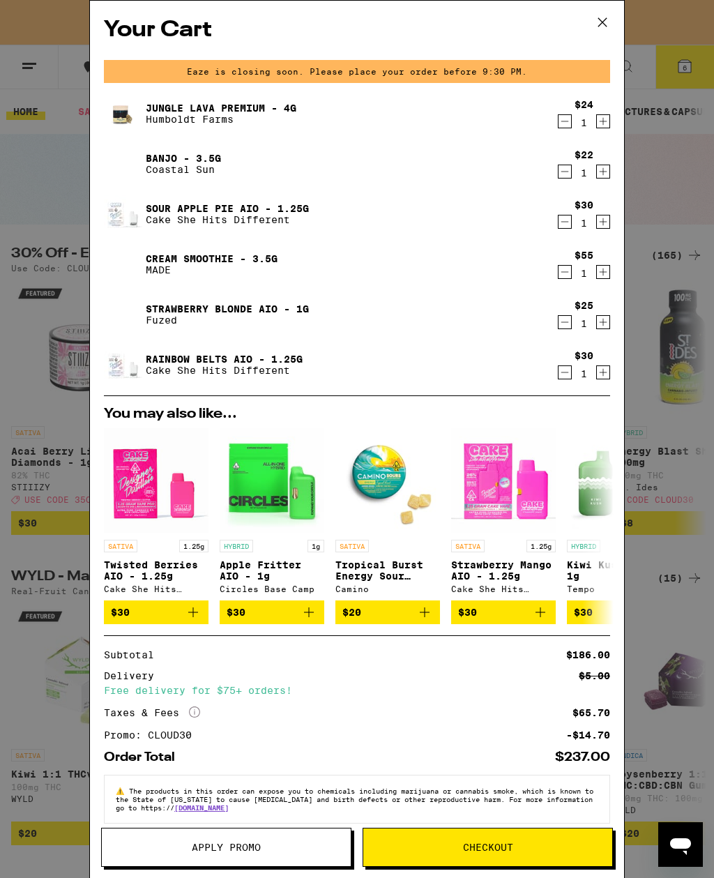
click at [567, 222] on icon "Decrement" at bounding box center [565, 221] width 13 height 17
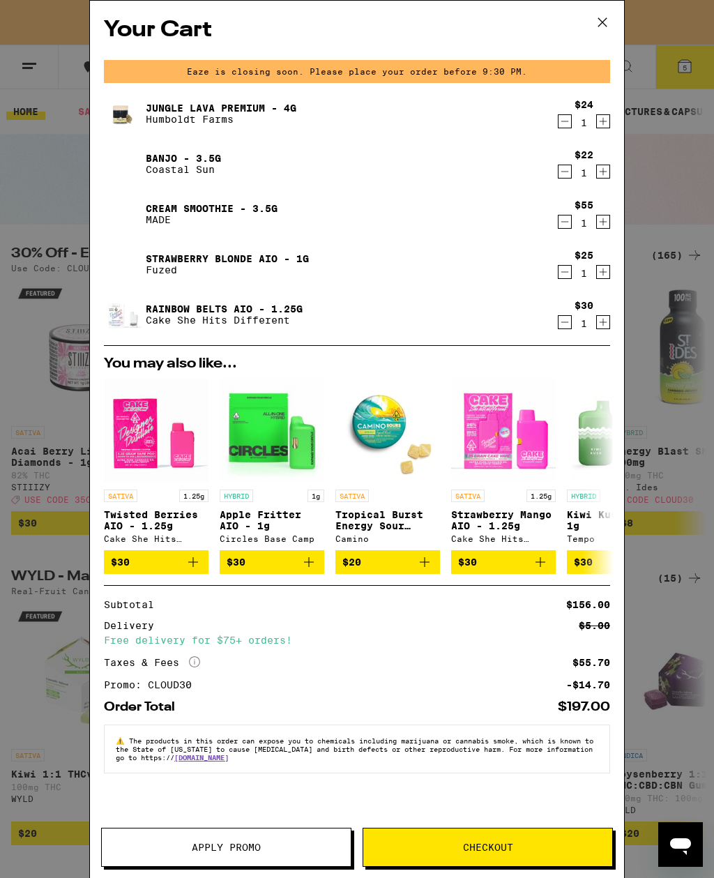
click at [564, 276] on icon "Decrement" at bounding box center [565, 272] width 13 height 17
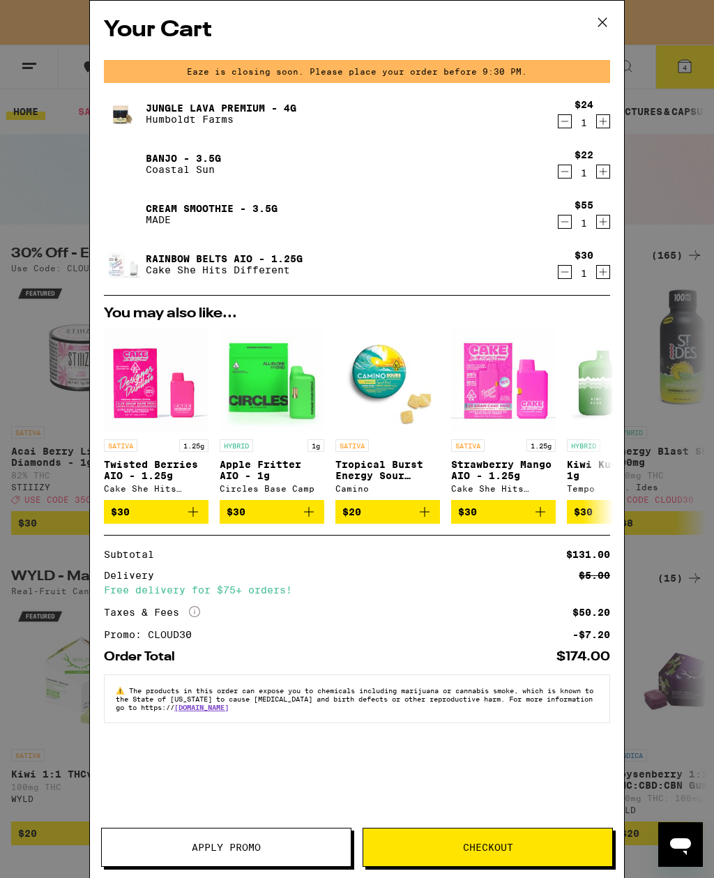
click at [666, 212] on div "Your Cart Eaze is closing soon. Please place your order before 9:30 PM. Jungle …" at bounding box center [357, 439] width 714 height 878
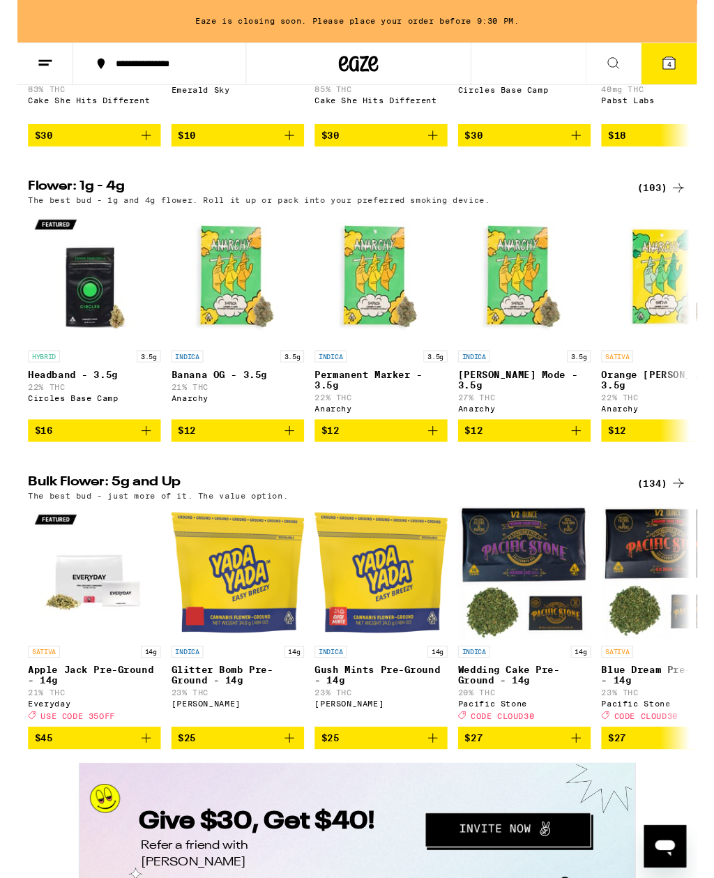
scroll to position [1324, 0]
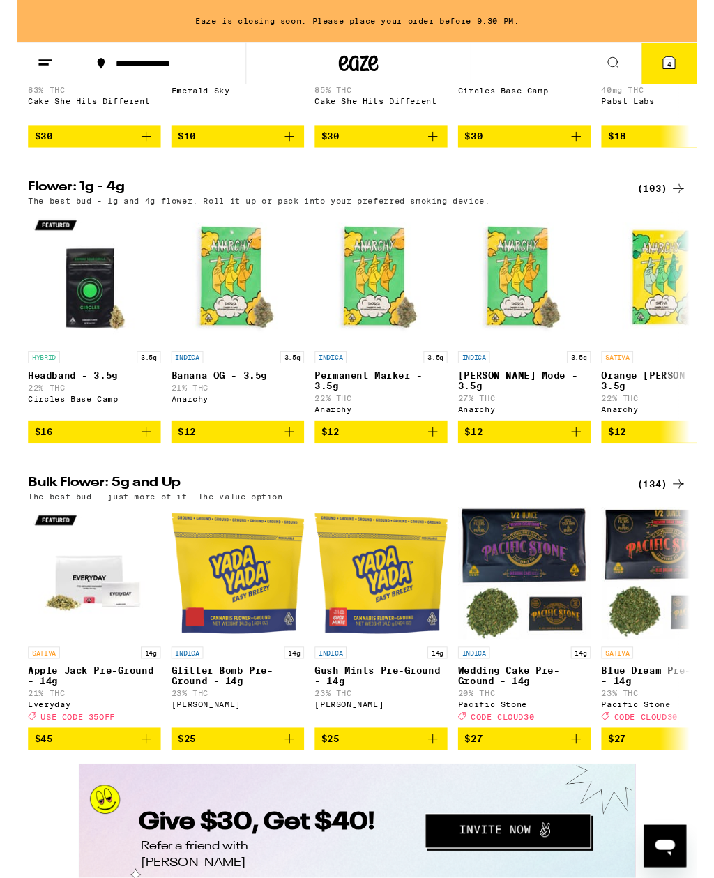
click at [673, 207] on div "(103)" at bounding box center [678, 198] width 52 height 17
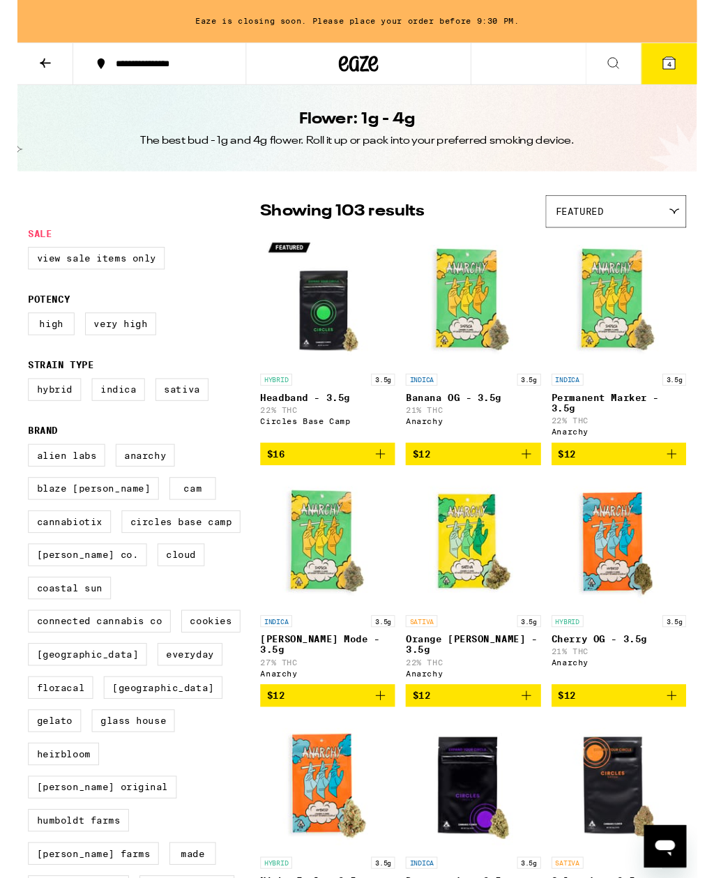
click at [675, 223] on div "Featured" at bounding box center [629, 222] width 146 height 33
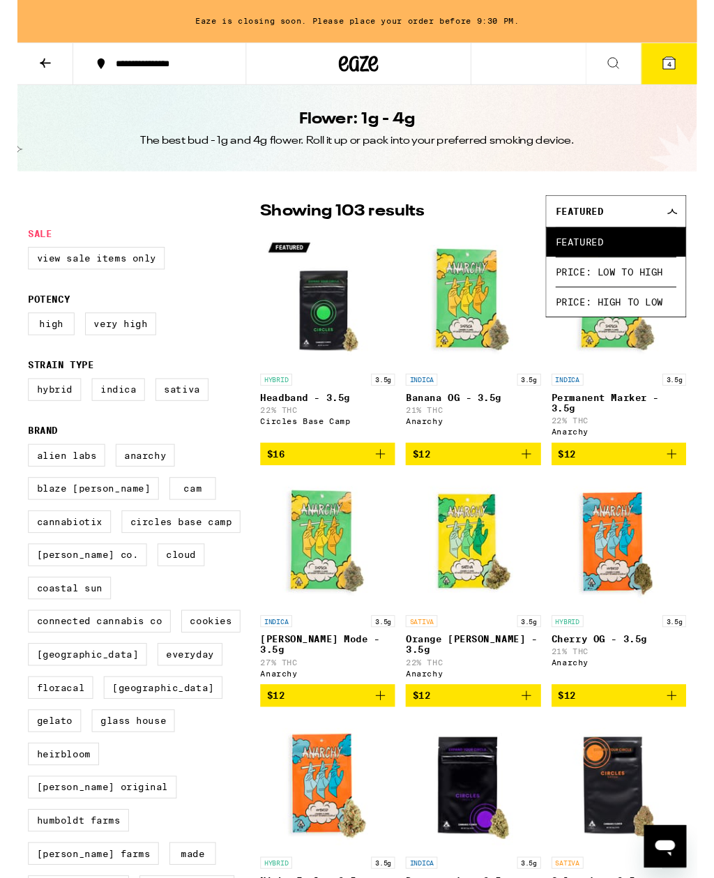
click at [671, 287] on span "Price: Low to High" at bounding box center [629, 285] width 127 height 31
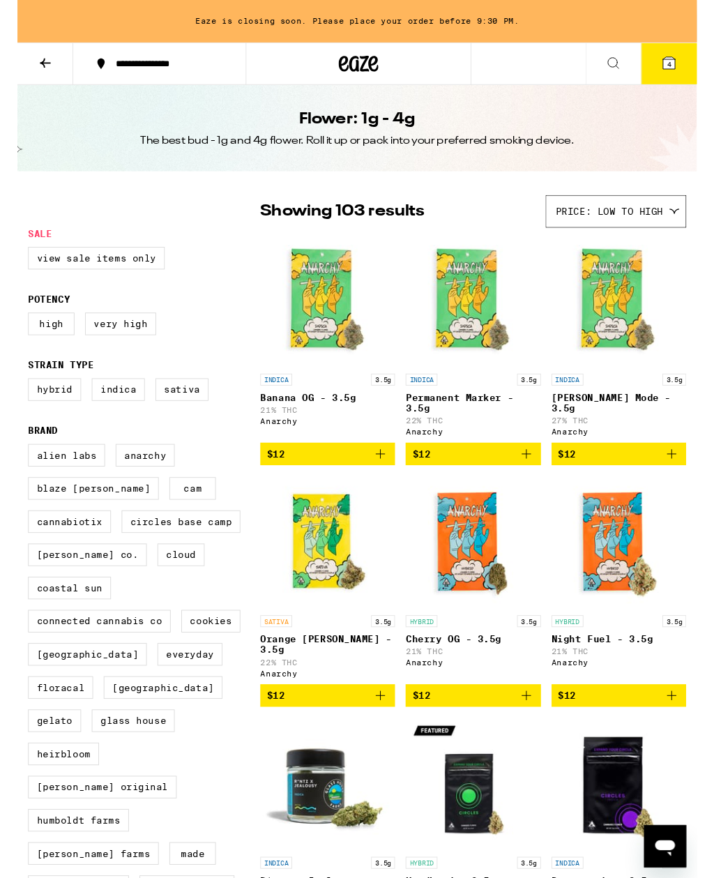
click at [686, 227] on div "Price: Low to High" at bounding box center [629, 222] width 146 height 33
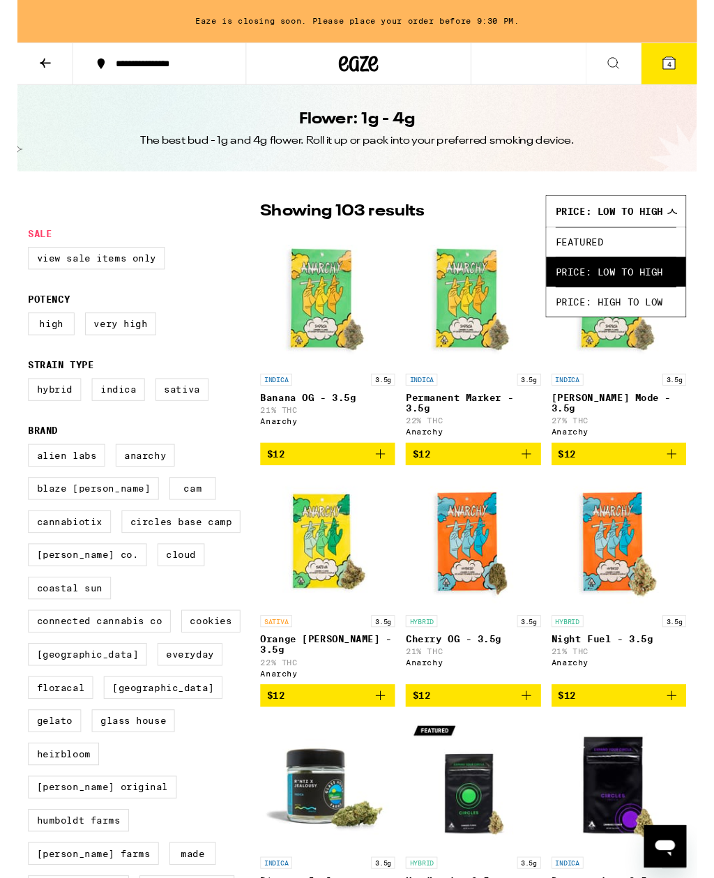
click at [670, 317] on span "Price: High to Low" at bounding box center [629, 316] width 127 height 31
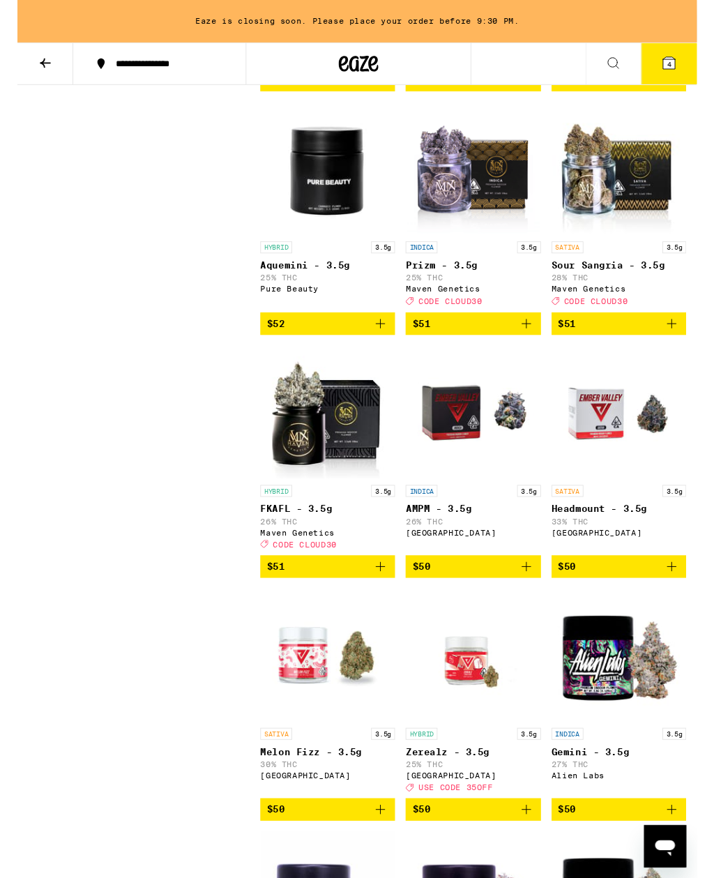
scroll to position [2137, 0]
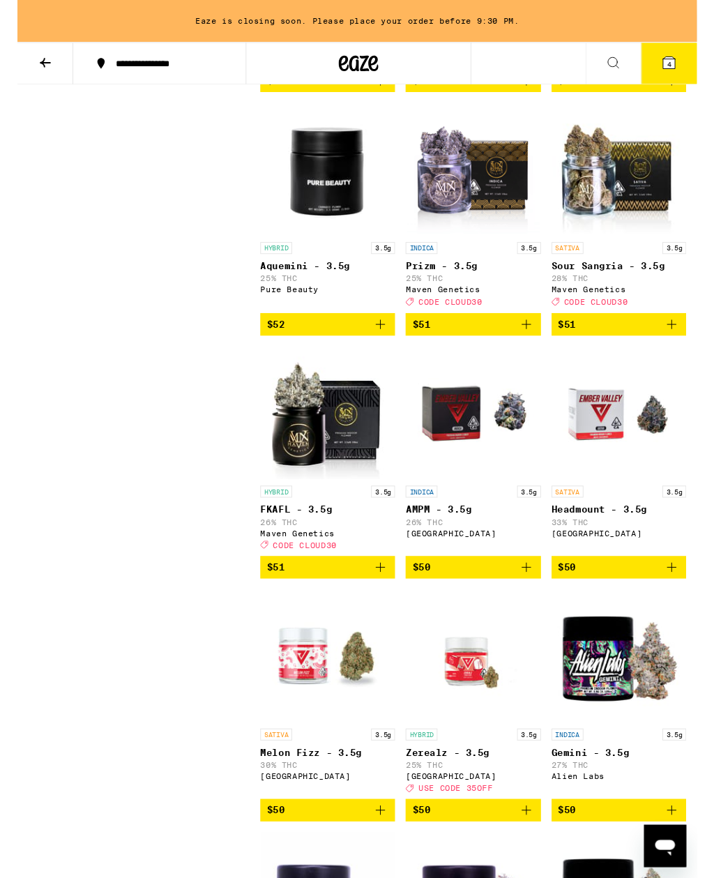
click at [653, 285] on p "Sour Sangria - 3.5g" at bounding box center [633, 279] width 142 height 11
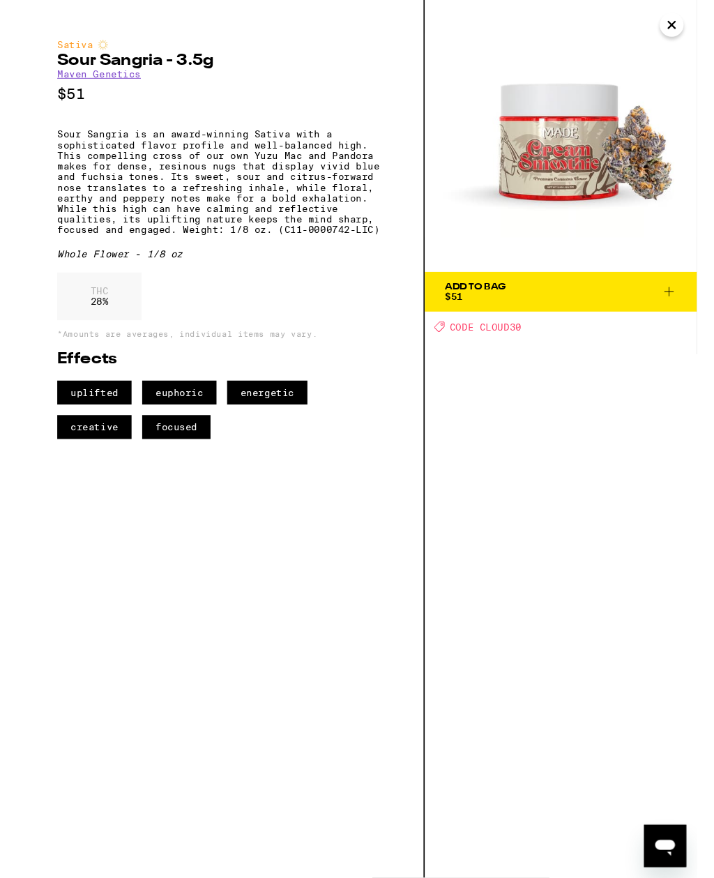
scroll to position [2138, 0]
click at [631, 316] on span "Add To Bag $51" at bounding box center [571, 307] width 244 height 20
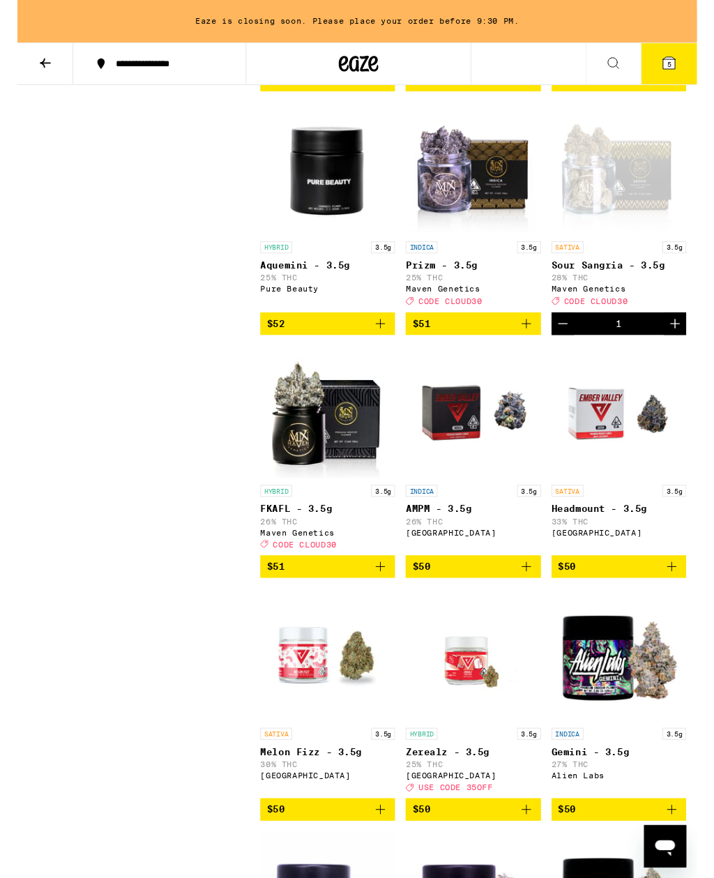
click at [657, 285] on p "Sour Sangria - 3.5g" at bounding box center [633, 278] width 142 height 11
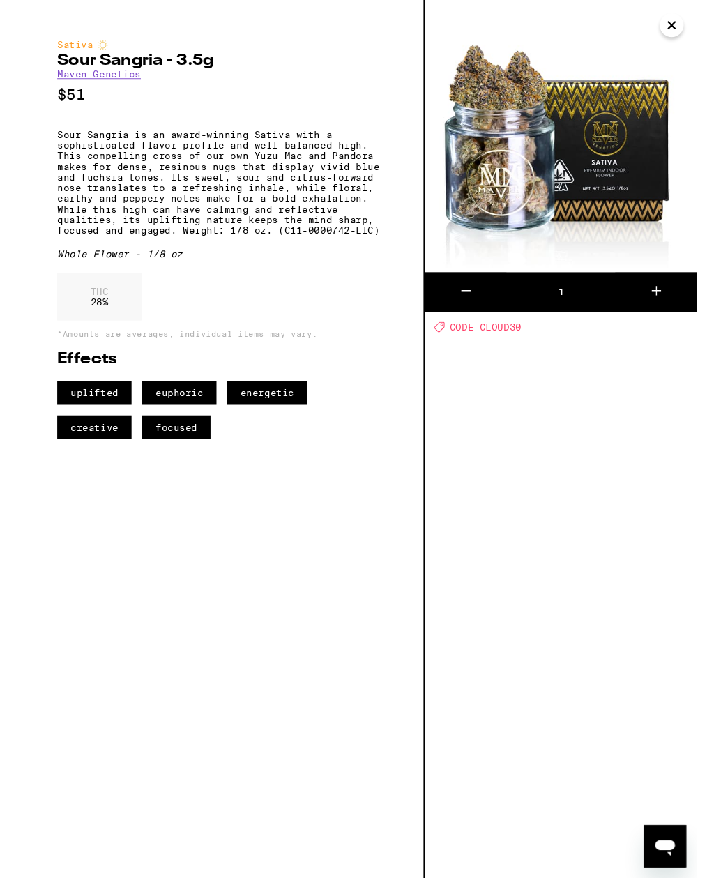
click at [685, 33] on icon "Close" at bounding box center [687, 26] width 17 height 21
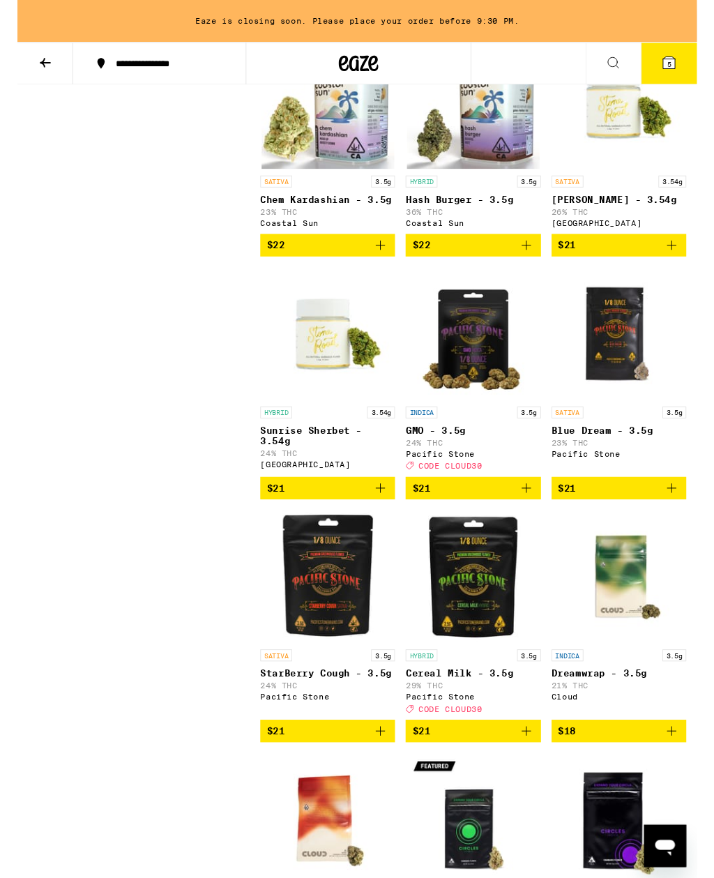
scroll to position [6974, 0]
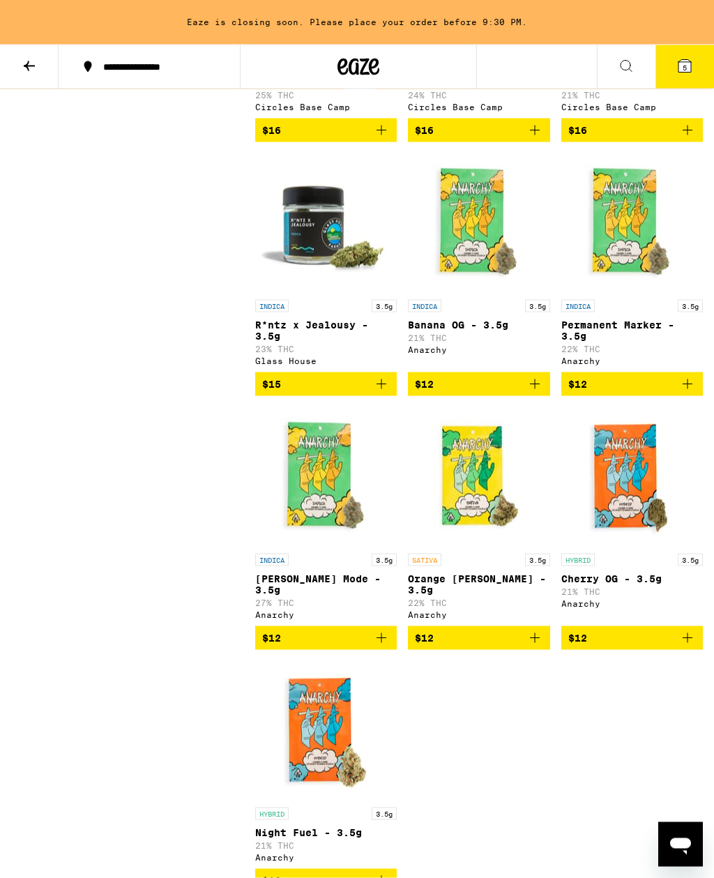
click at [692, 70] on icon at bounding box center [685, 66] width 17 height 17
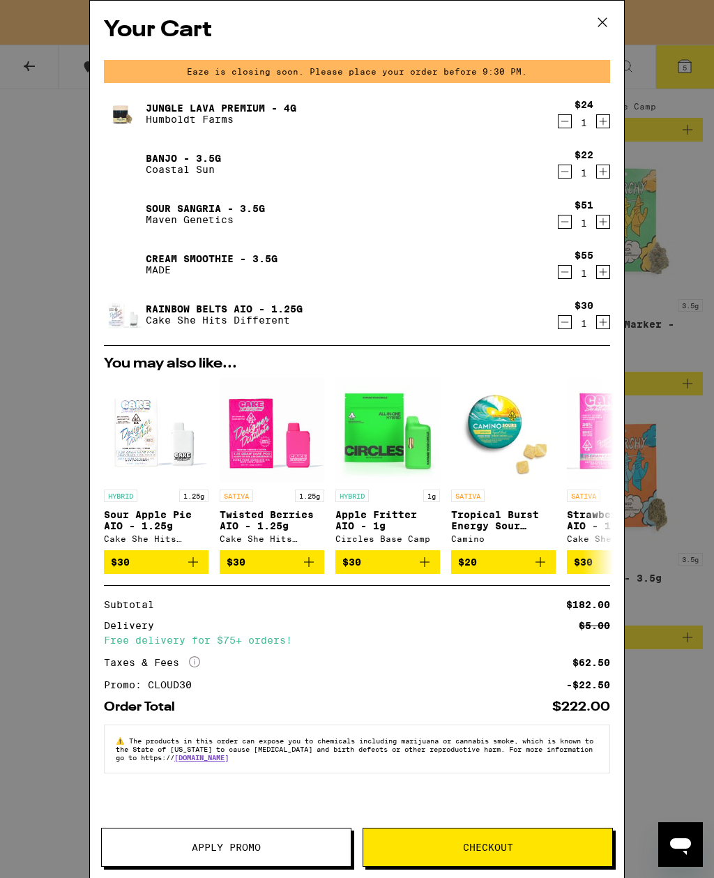
click at [613, 22] on button at bounding box center [602, 23] width 43 height 45
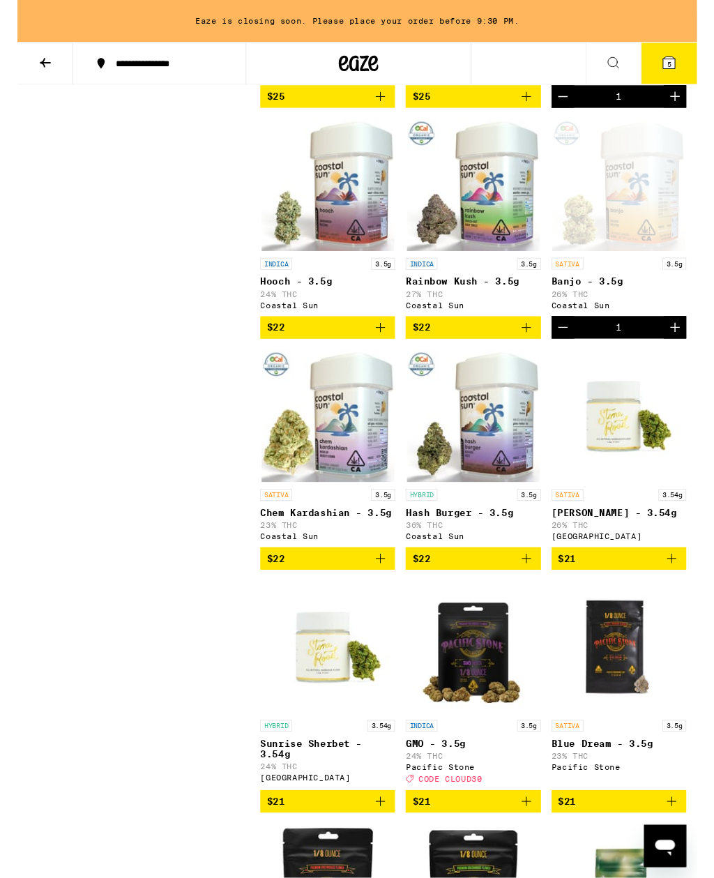
scroll to position [6646, 0]
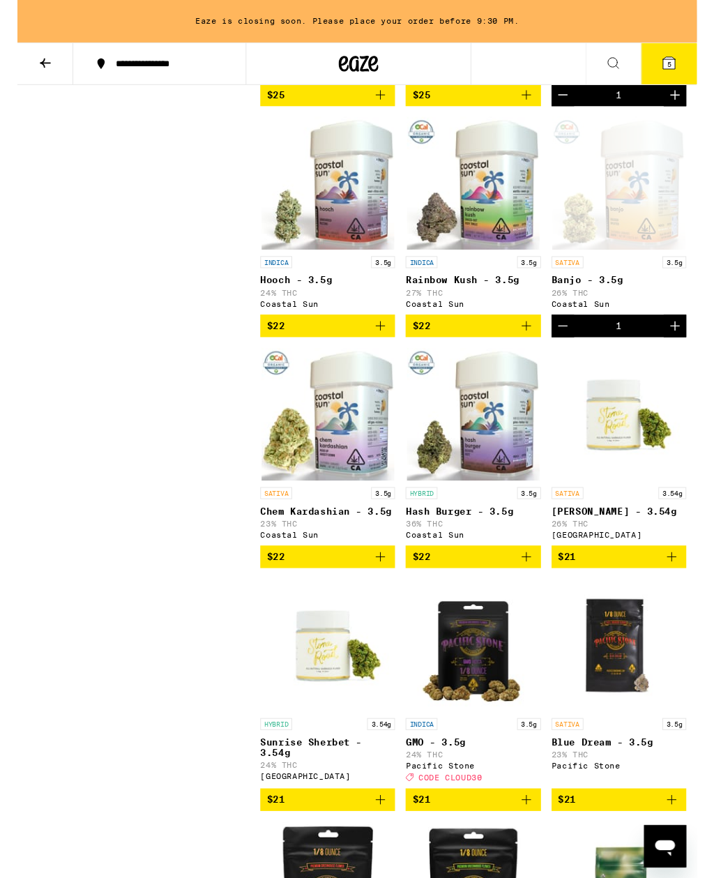
click at [694, 79] on button "5" at bounding box center [685, 66] width 59 height 43
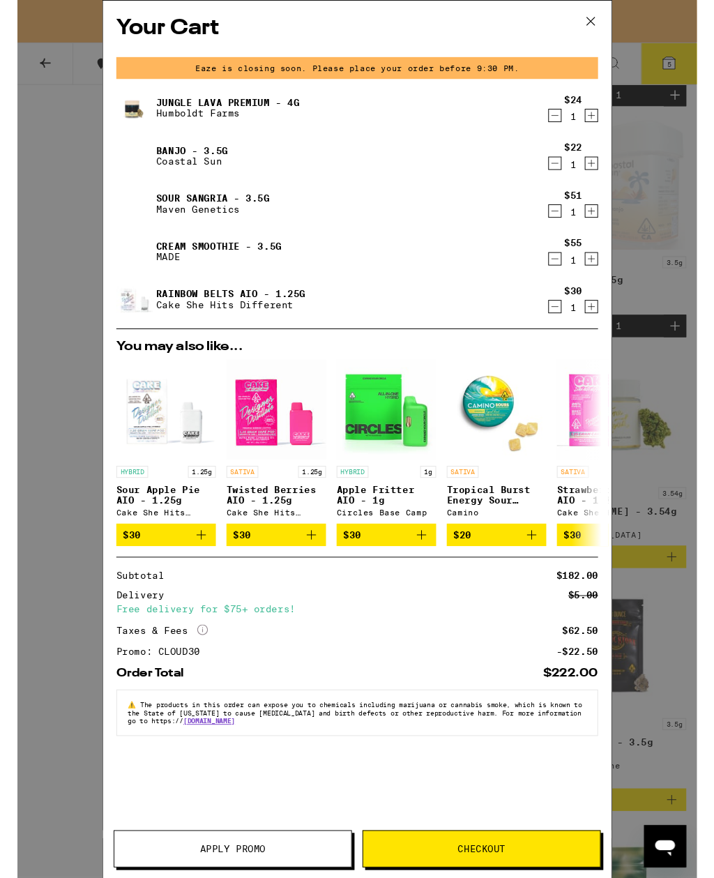
click at [614, 27] on button at bounding box center [602, 23] width 43 height 45
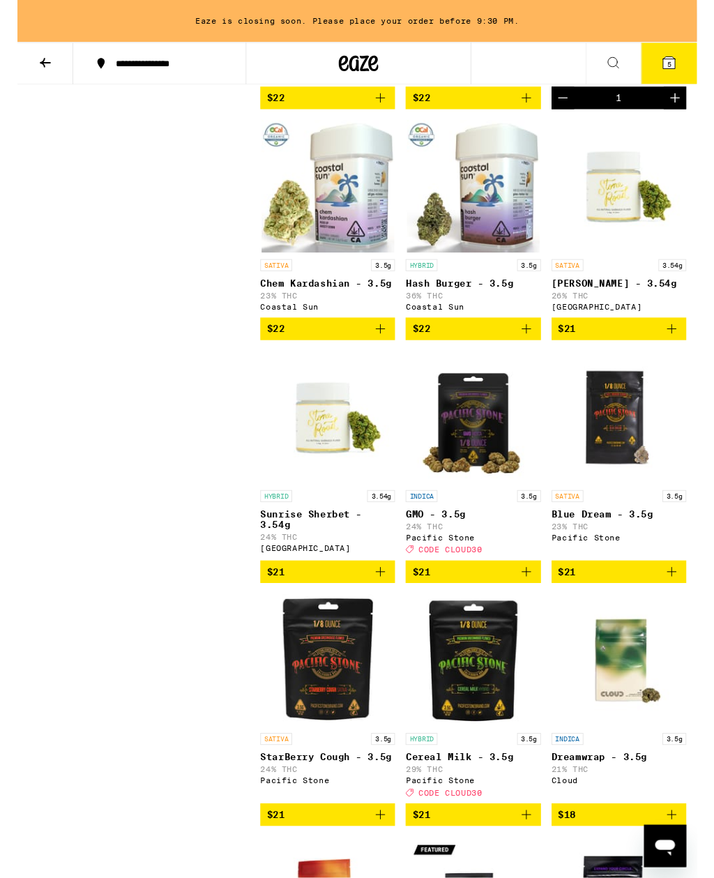
scroll to position [6886, 0]
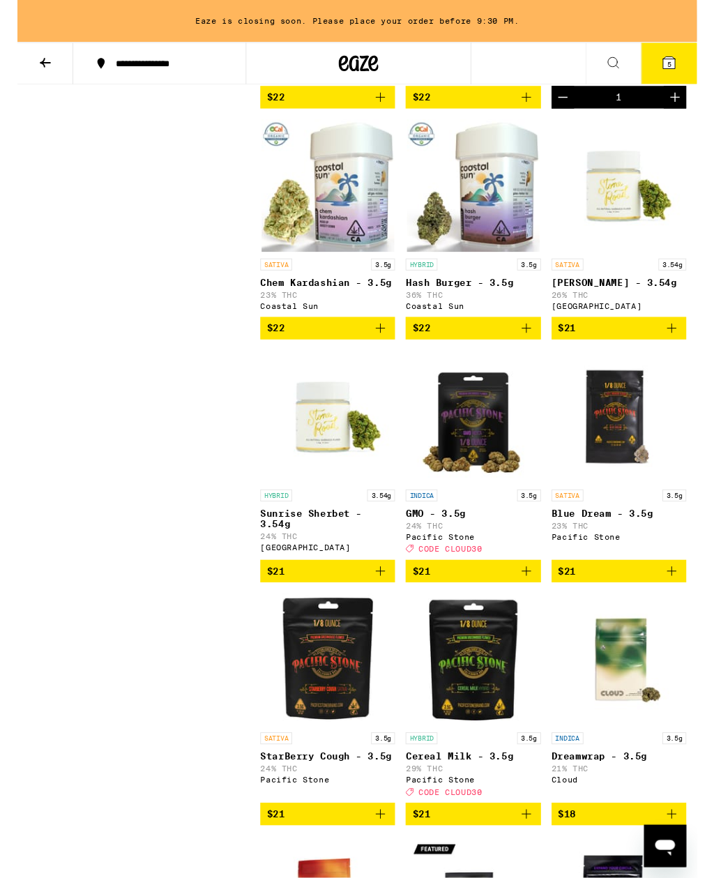
click at [581, 111] on icon "Decrement" at bounding box center [573, 102] width 17 height 17
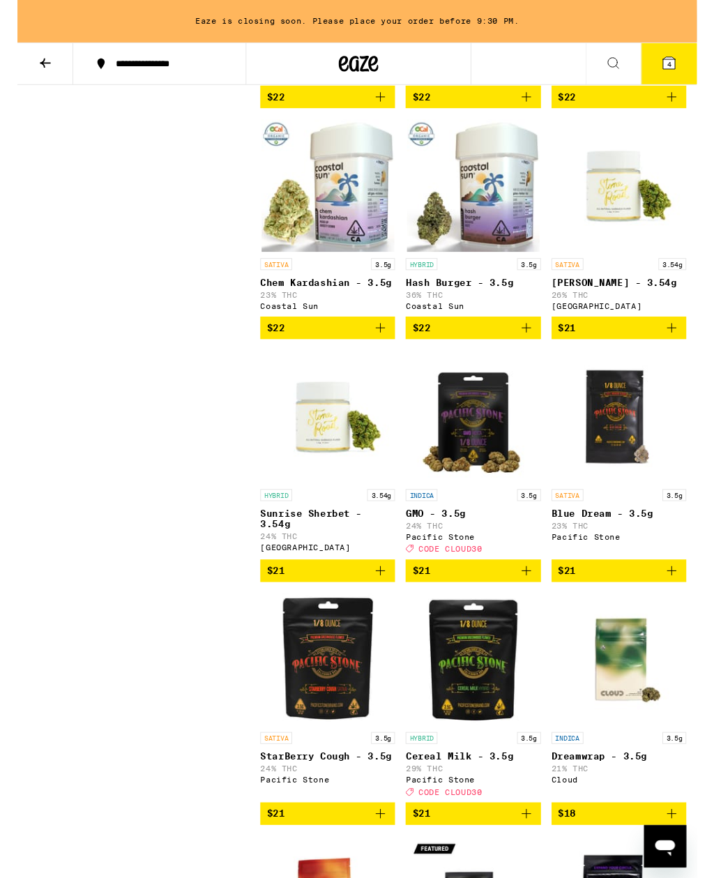
click at [380, 608] on icon "Add to bag" at bounding box center [381, 600] width 17 height 17
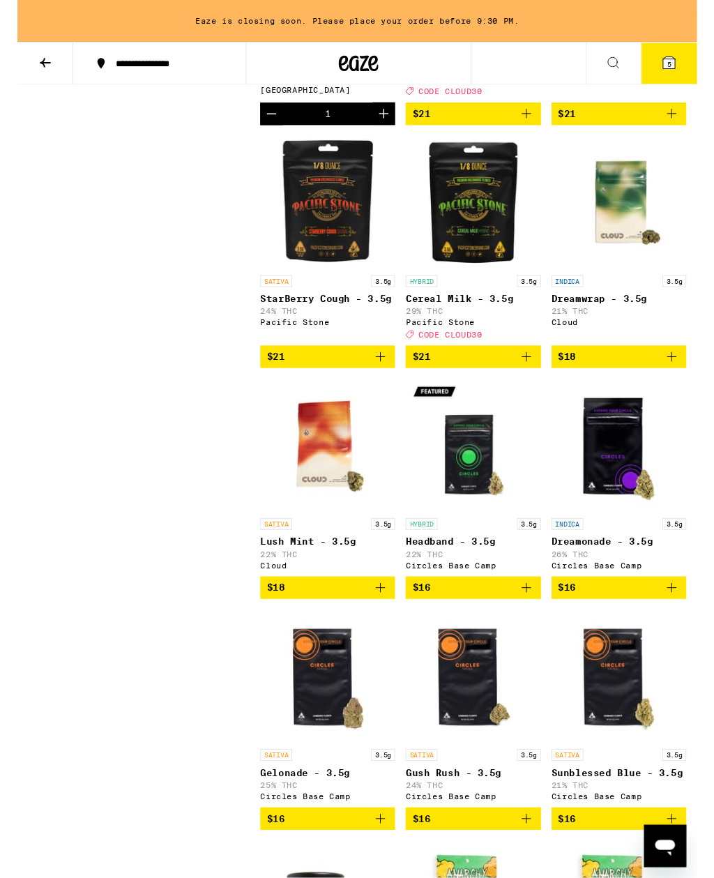
scroll to position [7368, 0]
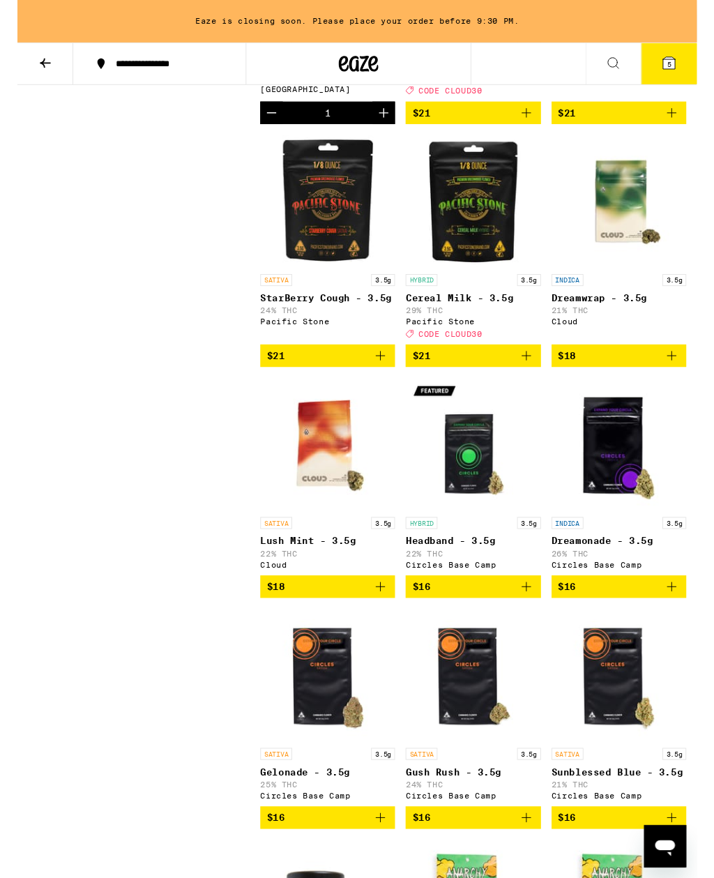
click at [686, 75] on button "5" at bounding box center [685, 66] width 59 height 43
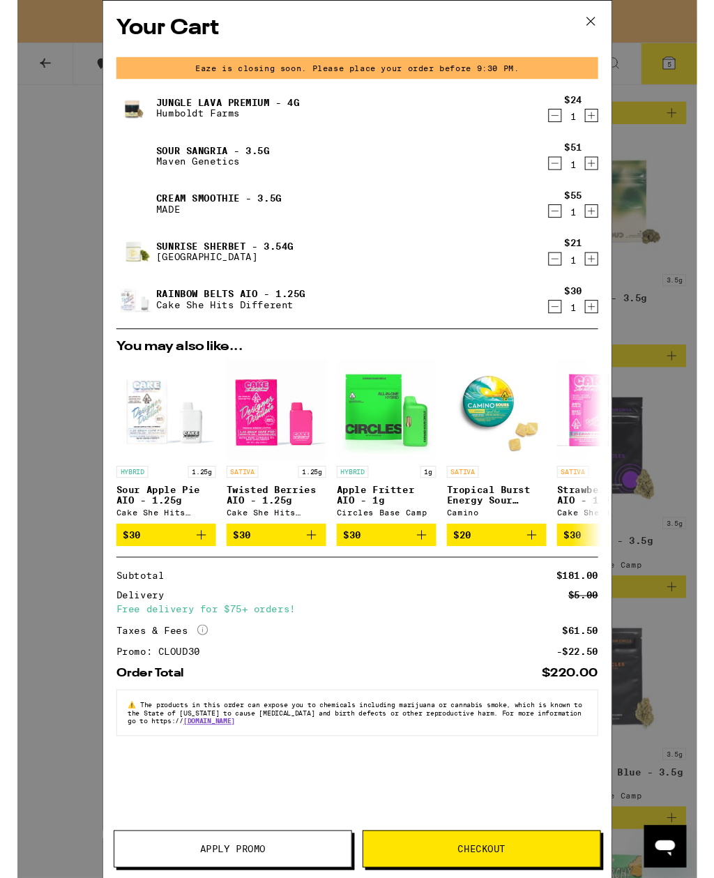
click at [568, 223] on icon "Decrement" at bounding box center [565, 221] width 13 height 17
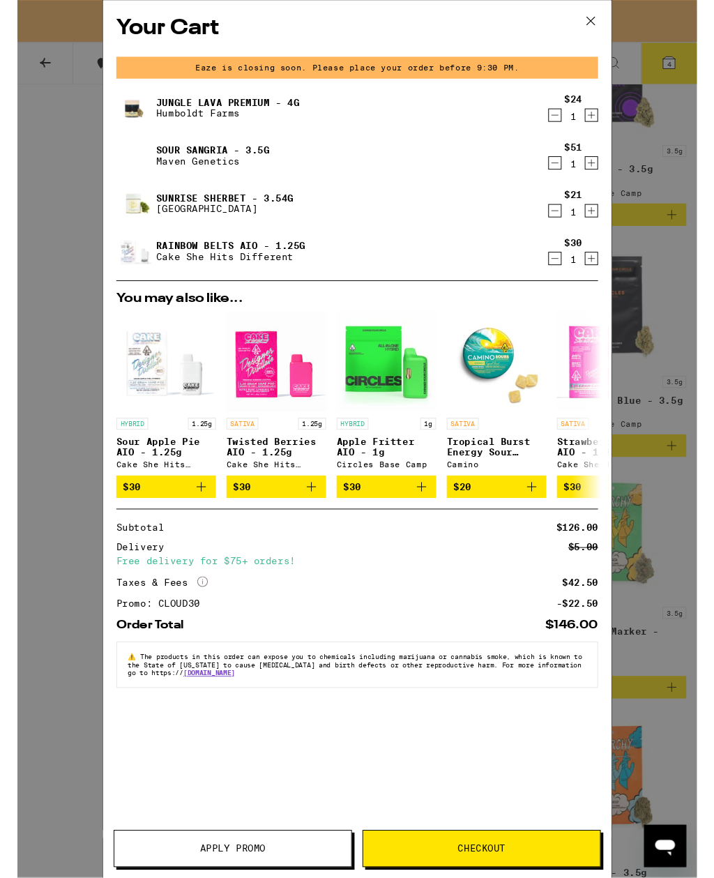
scroll to position [7760, 0]
click at [606, 24] on icon at bounding box center [602, 22] width 21 height 21
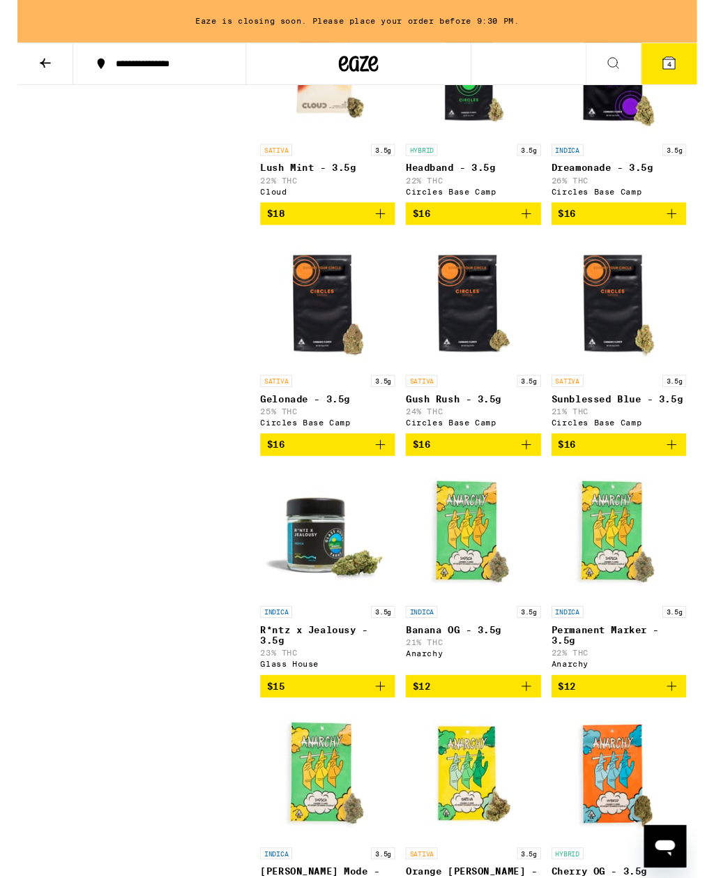
click at [22, 71] on icon at bounding box center [29, 66] width 17 height 17
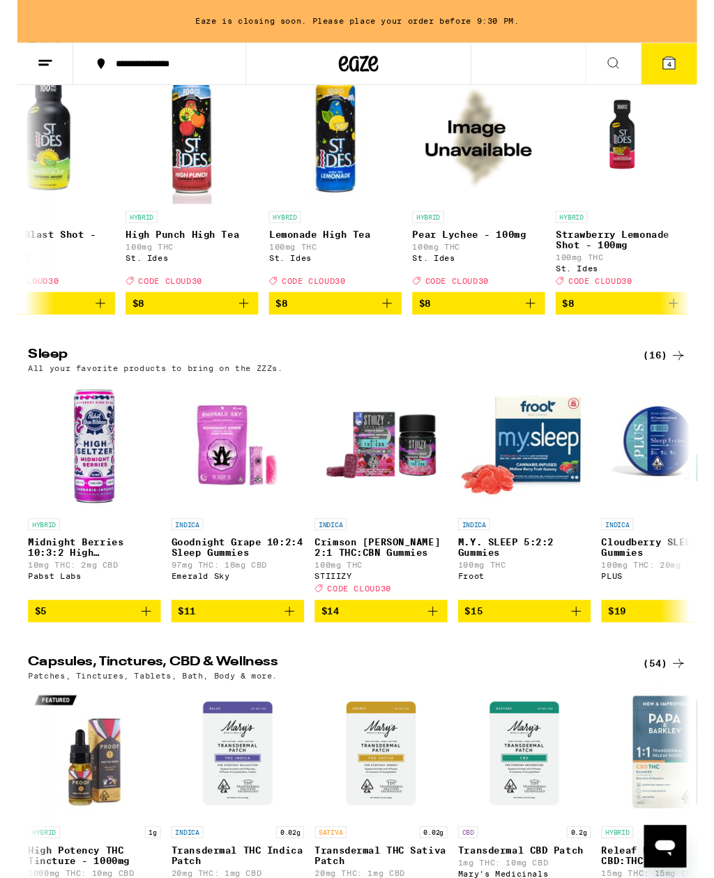
scroll to position [0, 1918]
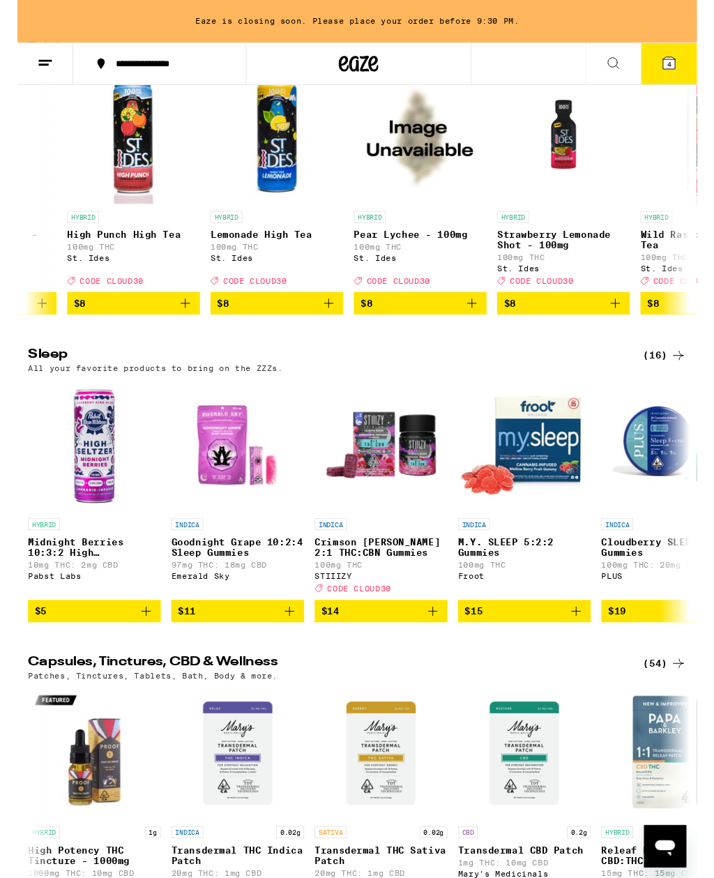
click at [685, 61] on icon at bounding box center [685, 66] width 13 height 13
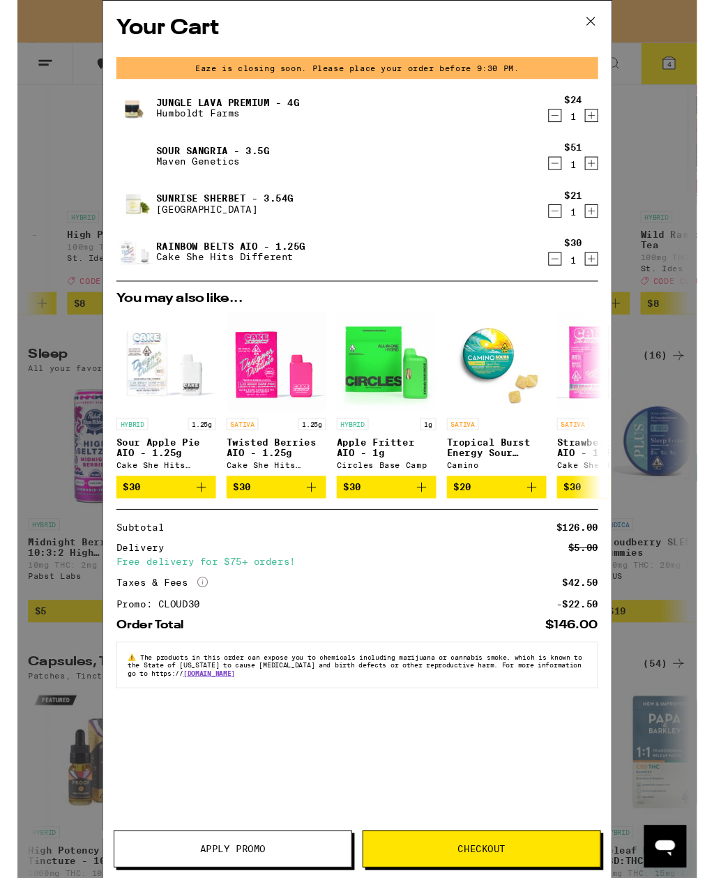
click at [492, 878] on button "Checkout" at bounding box center [488, 892] width 250 height 39
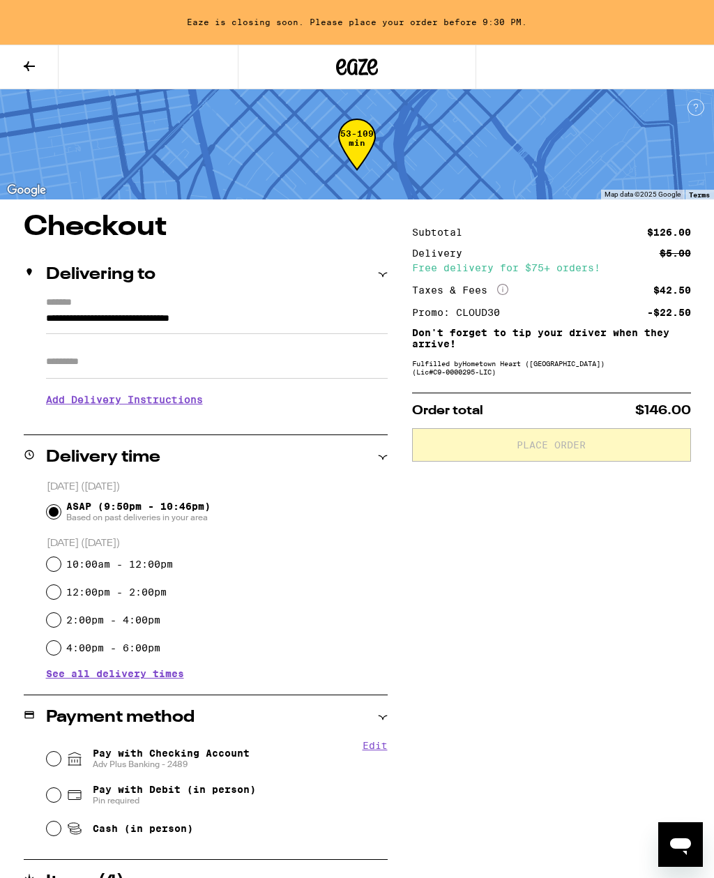
click at [333, 354] on input "Apt/Suite" at bounding box center [217, 361] width 342 height 33
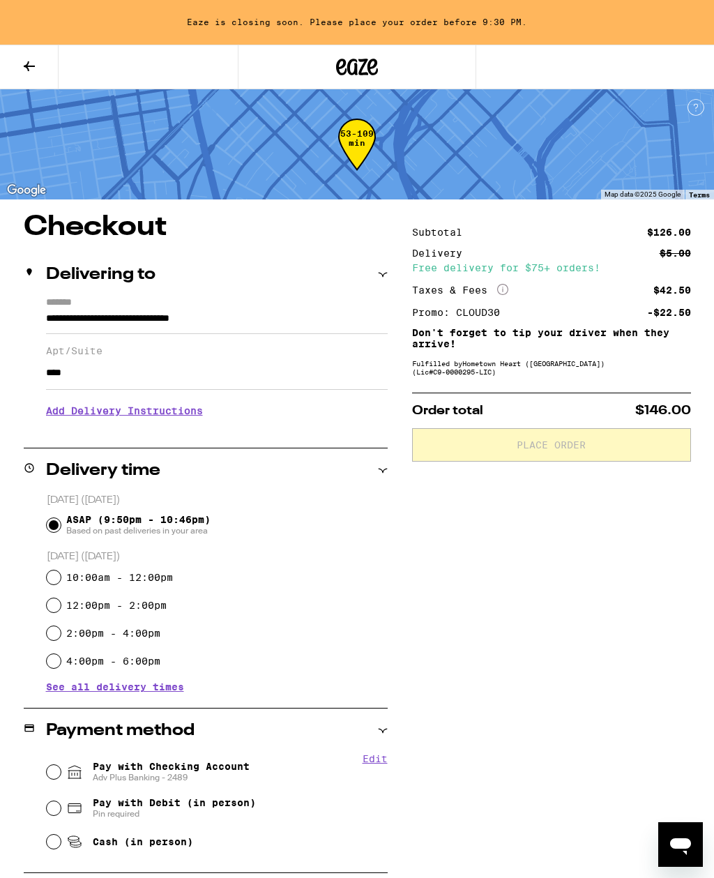
type input "****"
click at [415, 536] on div "Subtotal $126.00 Delivery $5.00 Free delivery for $75+ orders! Taxes & Fees Mor…" at bounding box center [551, 666] width 279 height 906
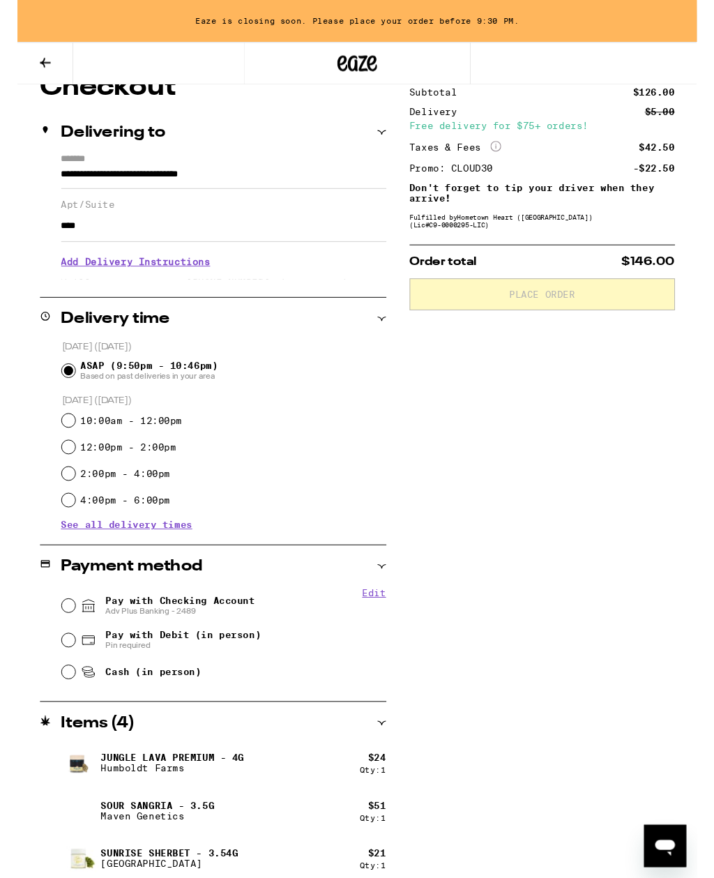
scroll to position [144, 0]
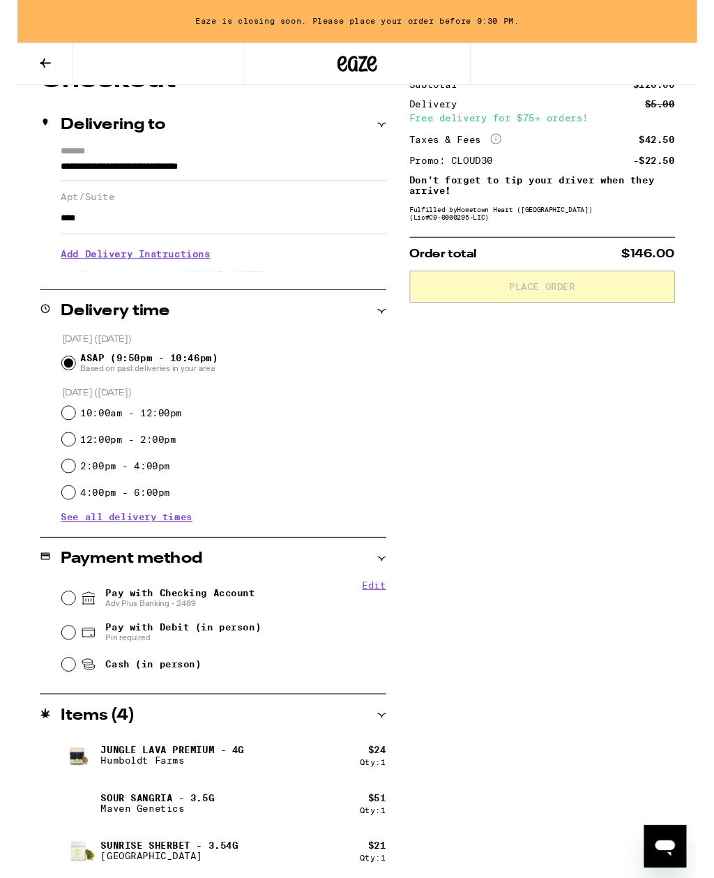
click at [216, 630] on span "Pay with Checking Account Adv Plus Banking - 2489" at bounding box center [171, 628] width 157 height 22
click at [61, 630] on input "Pay with Checking Account Adv Plus Banking - 2489" at bounding box center [54, 629] width 14 height 14
radio input "true"
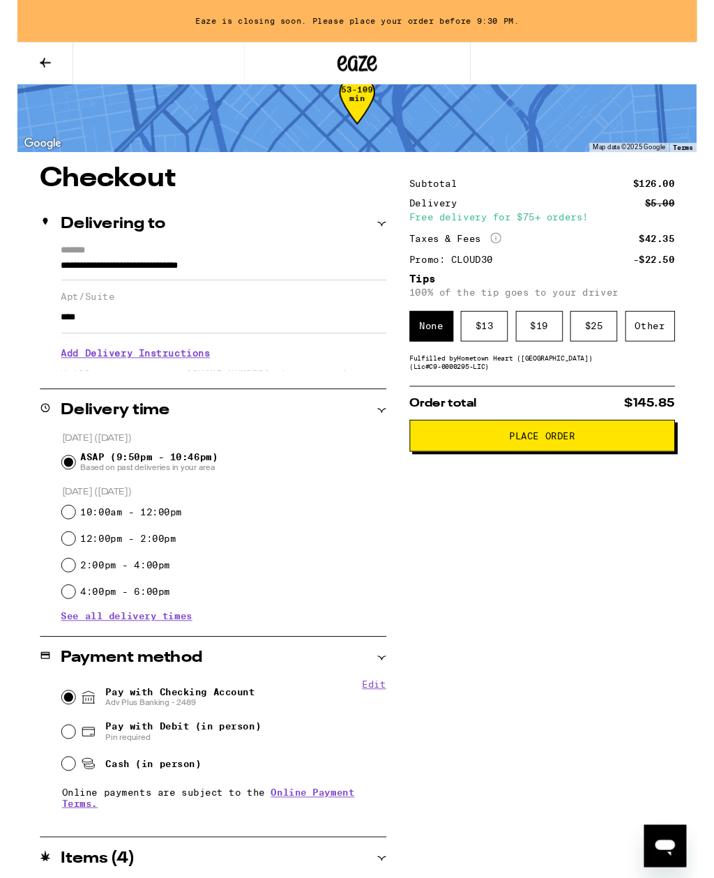
scroll to position [20, 0]
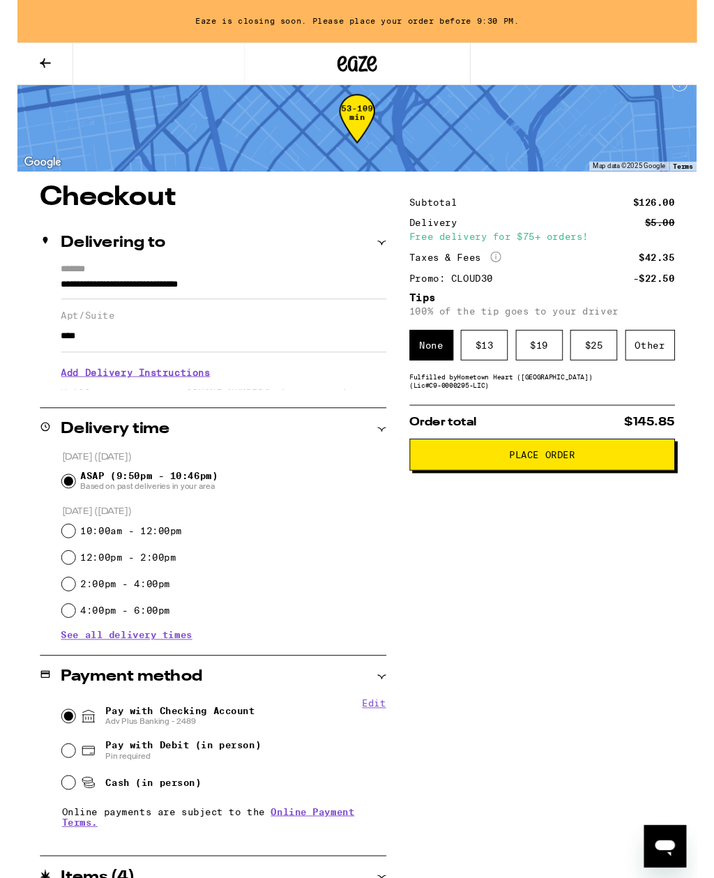
click at [672, 373] on div "Other" at bounding box center [665, 363] width 52 height 32
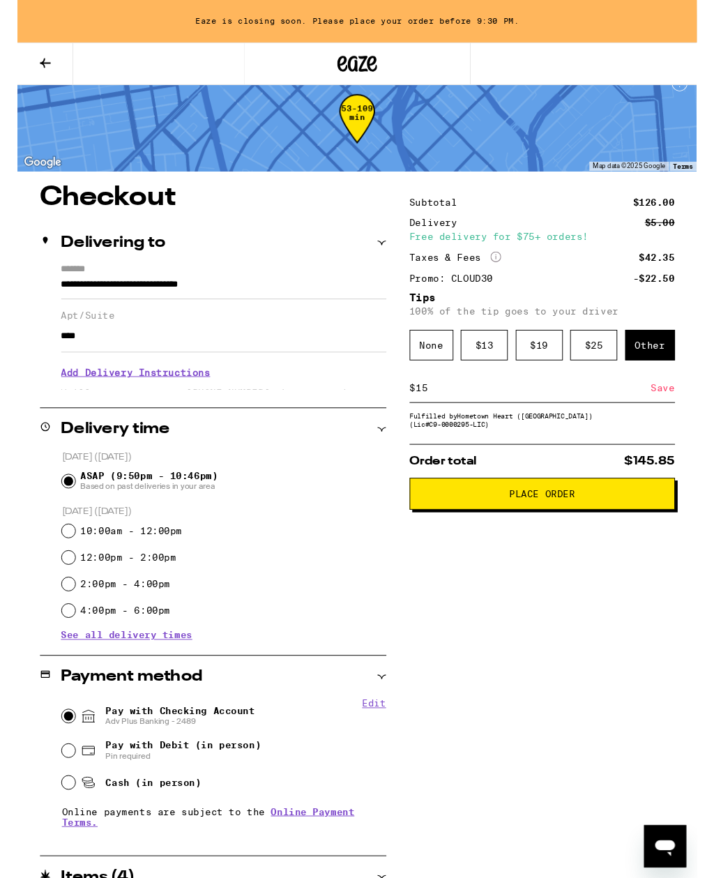
type input "15"
click at [583, 524] on span "Place Order" at bounding box center [551, 519] width 69 height 10
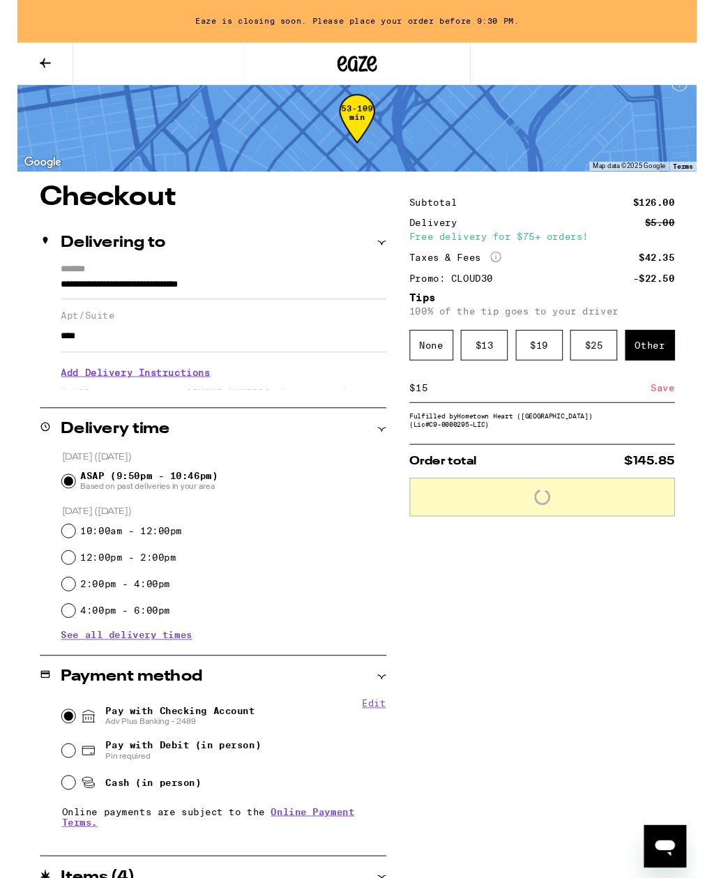
click at [682, 417] on div "Save" at bounding box center [678, 407] width 25 height 31
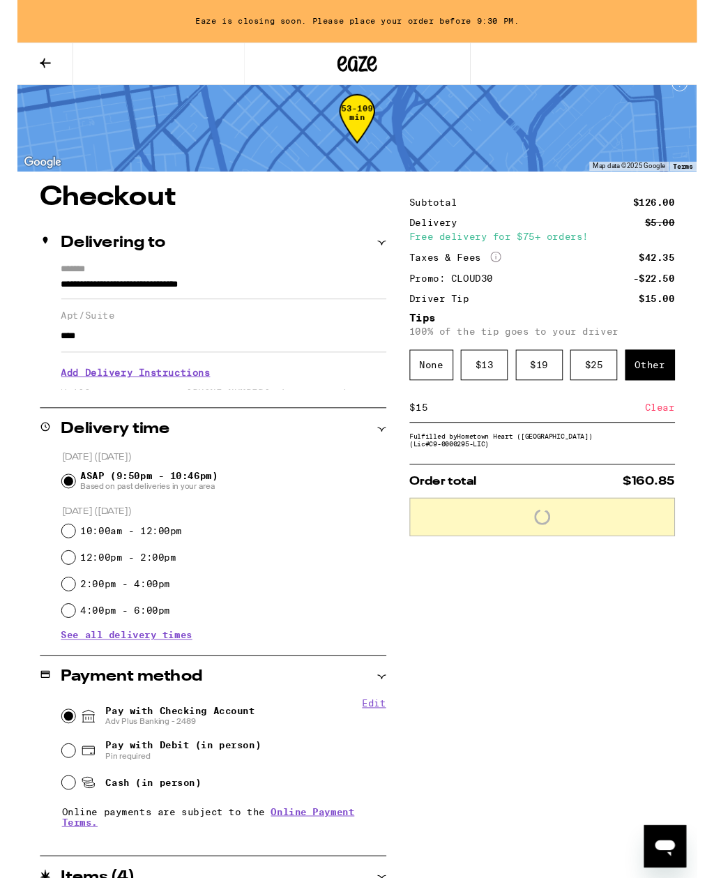
click at [686, 442] on div "Clear" at bounding box center [675, 428] width 31 height 31
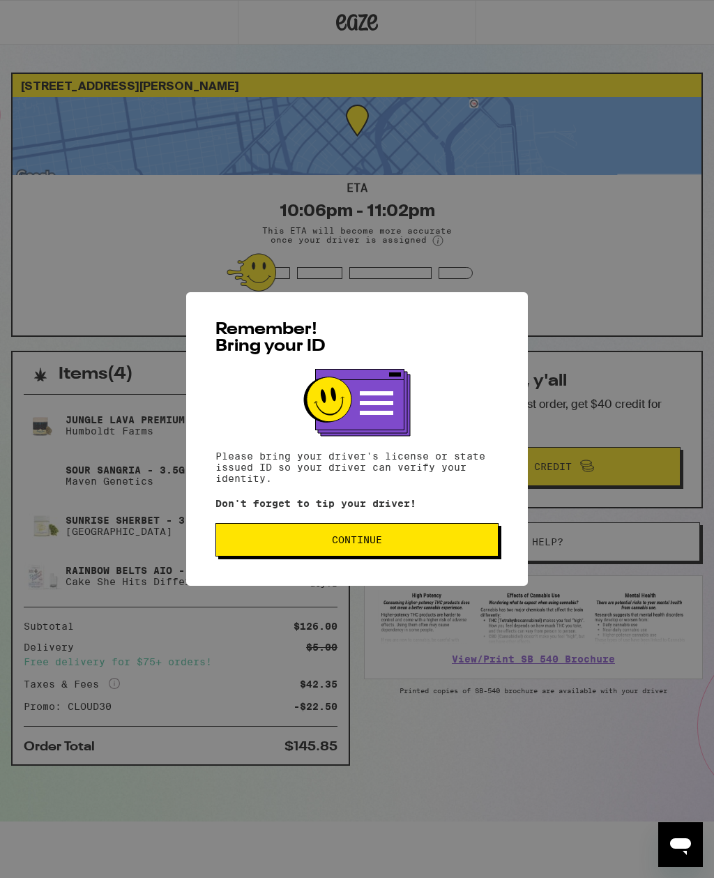
click at [461, 552] on button "Continue" at bounding box center [357, 539] width 283 height 33
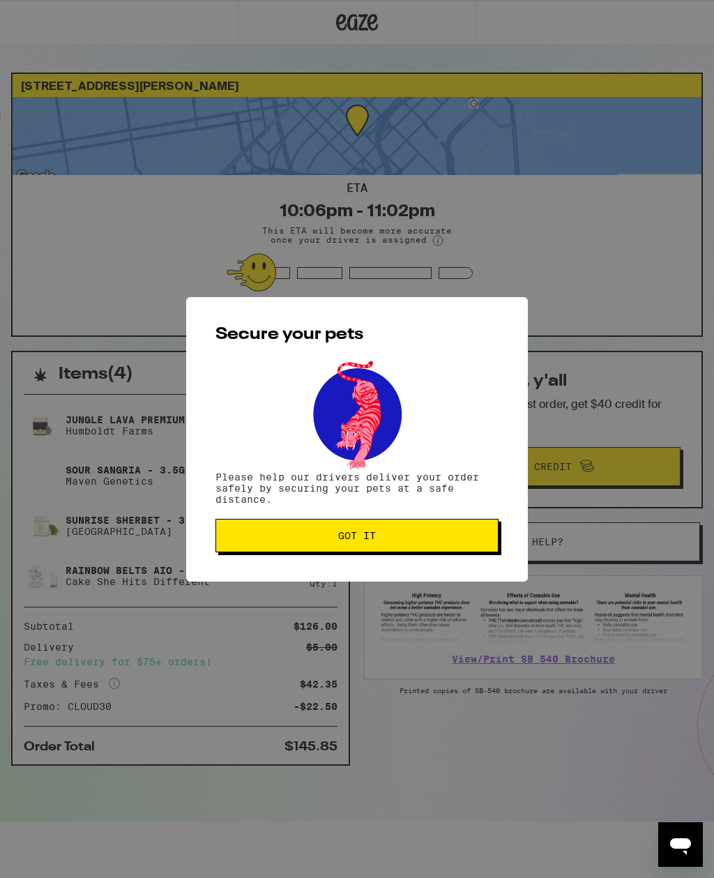
click at [452, 550] on button "Got it" at bounding box center [357, 535] width 283 height 33
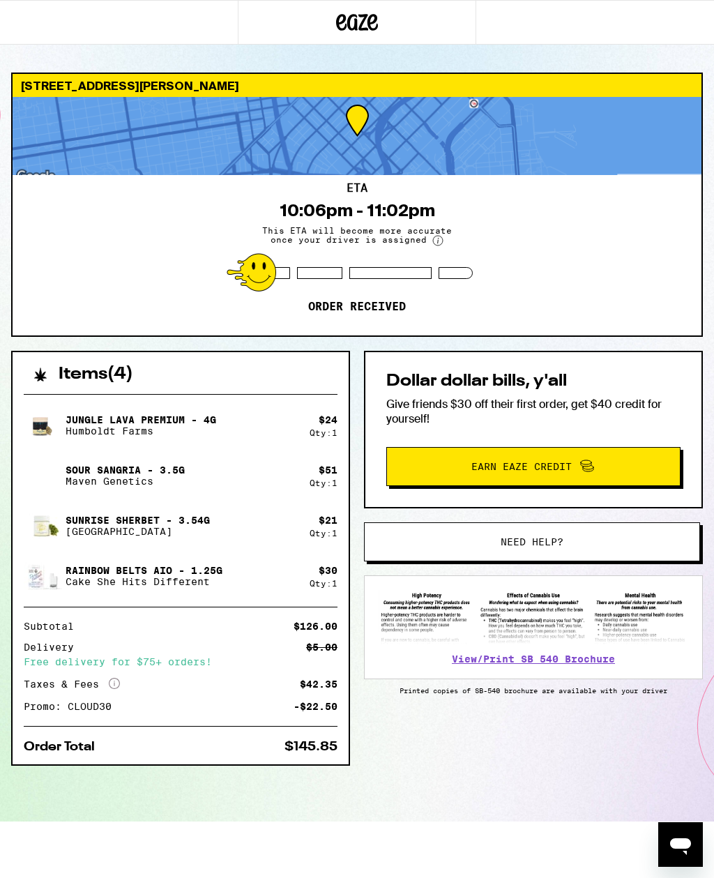
click at [596, 546] on span "Need help?" at bounding box center [532, 542] width 240 height 10
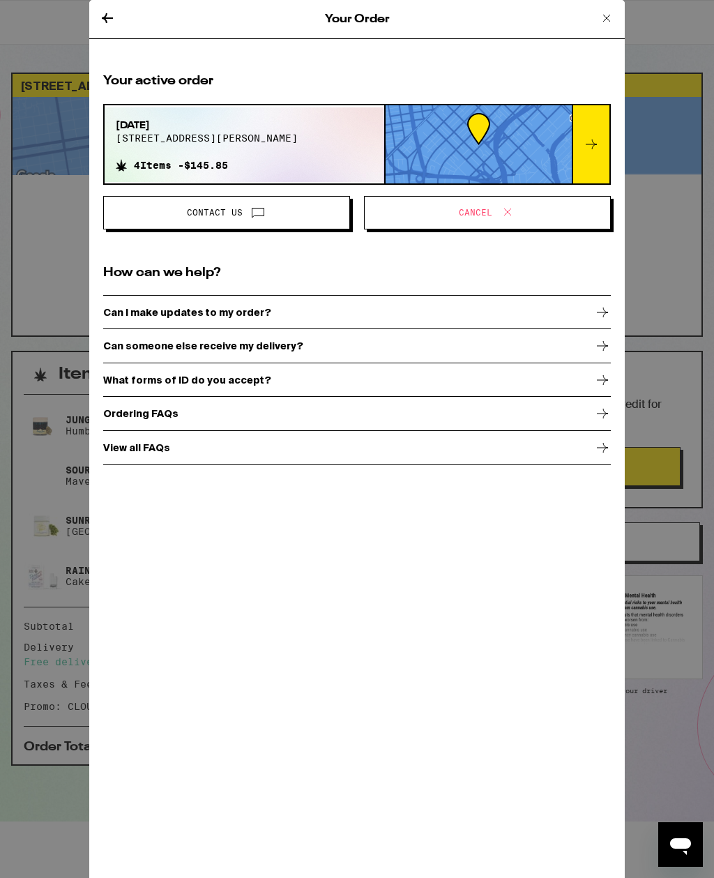
click at [601, 137] on div at bounding box center [591, 144] width 38 height 78
click at [513, 138] on div at bounding box center [479, 144] width 186 height 78
click at [326, 154] on div "[DATE] [STREET_ADDRESS][PERSON_NAME] Items - $145.85" at bounding box center [245, 144] width 280 height 75
click at [596, 140] on icon at bounding box center [591, 144] width 17 height 17
click at [599, 142] on icon at bounding box center [591, 144] width 17 height 17
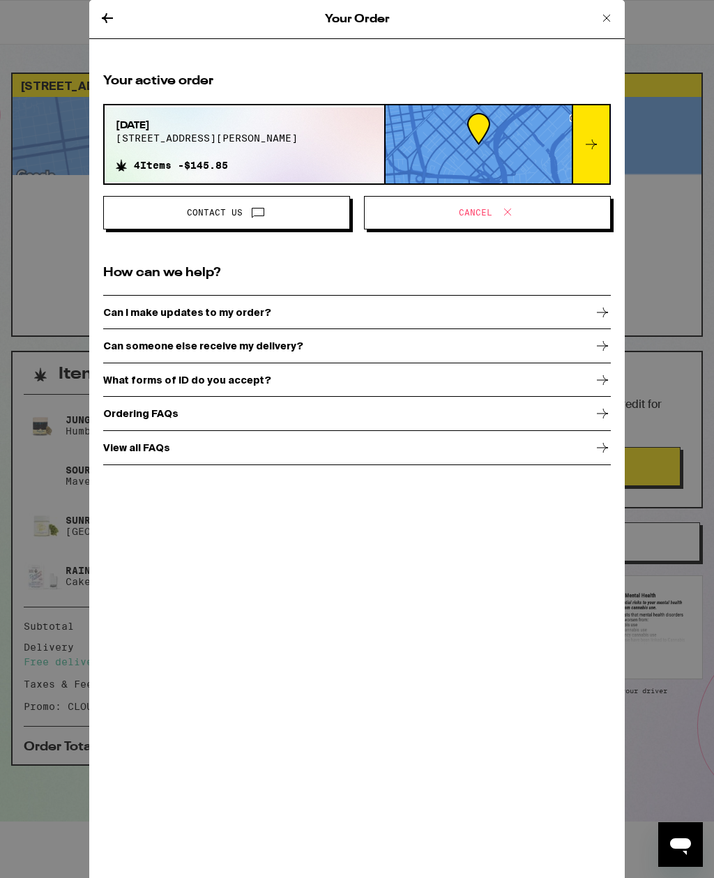
click at [598, 141] on icon at bounding box center [591, 144] width 17 height 17
click at [591, 130] on div at bounding box center [591, 144] width 38 height 78
click at [260, 315] on p "Can I make updates to my order?" at bounding box center [187, 312] width 168 height 11
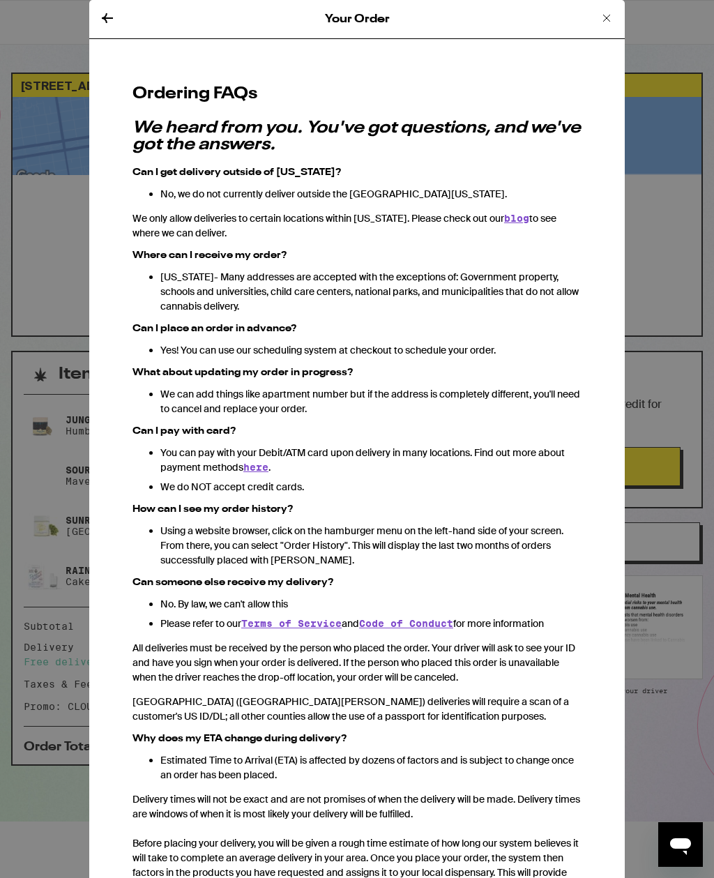
click at [610, 20] on icon at bounding box center [606, 18] width 7 height 7
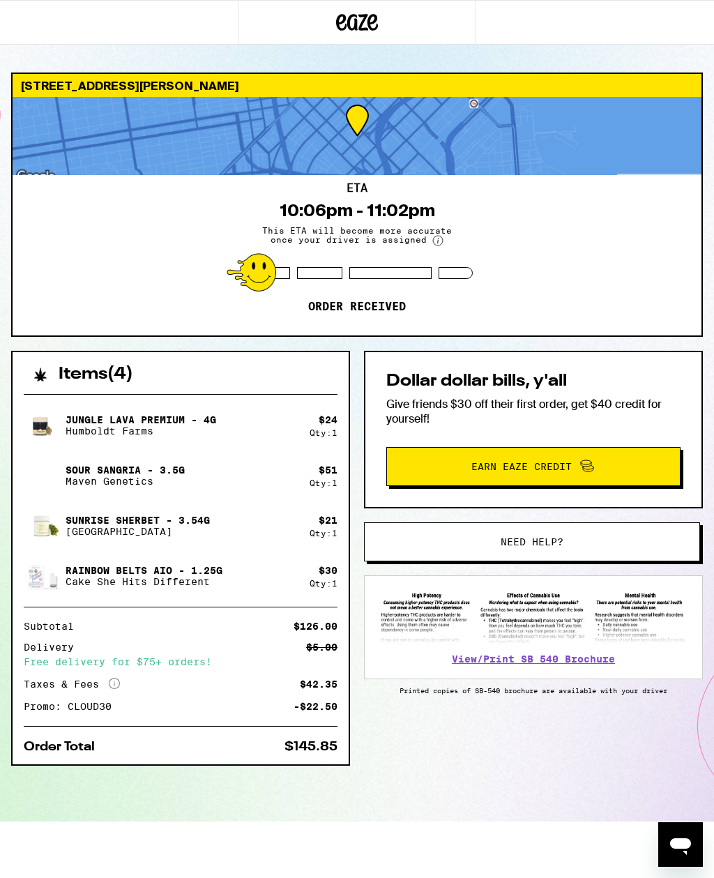
click at [535, 661] on link "View/Print SB 540 Brochure" at bounding box center [533, 659] width 163 height 11
click at [559, 539] on span "Need help?" at bounding box center [532, 542] width 63 height 10
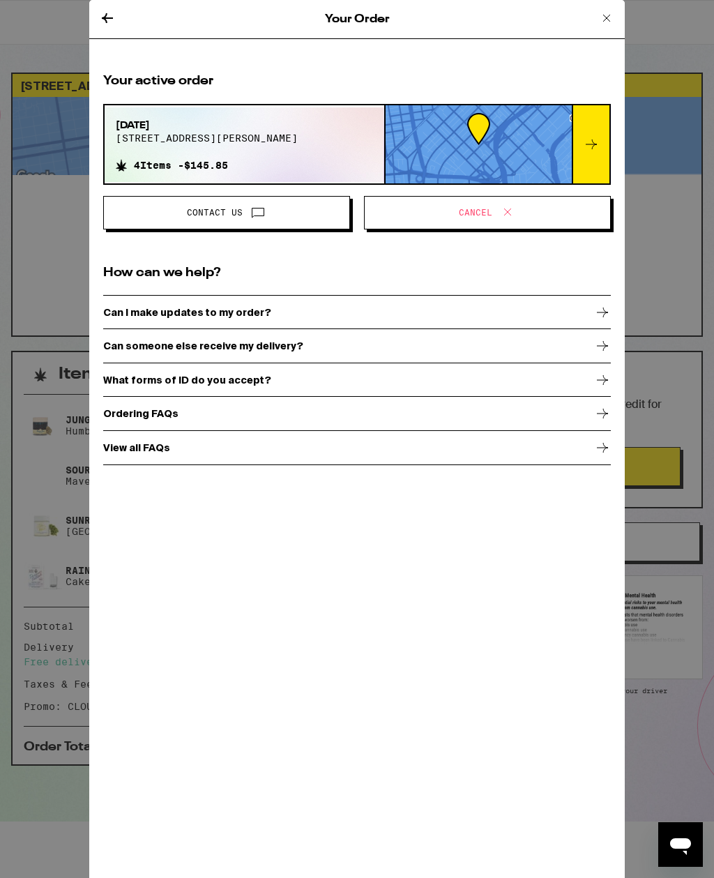
click at [608, 13] on icon at bounding box center [607, 18] width 17 height 17
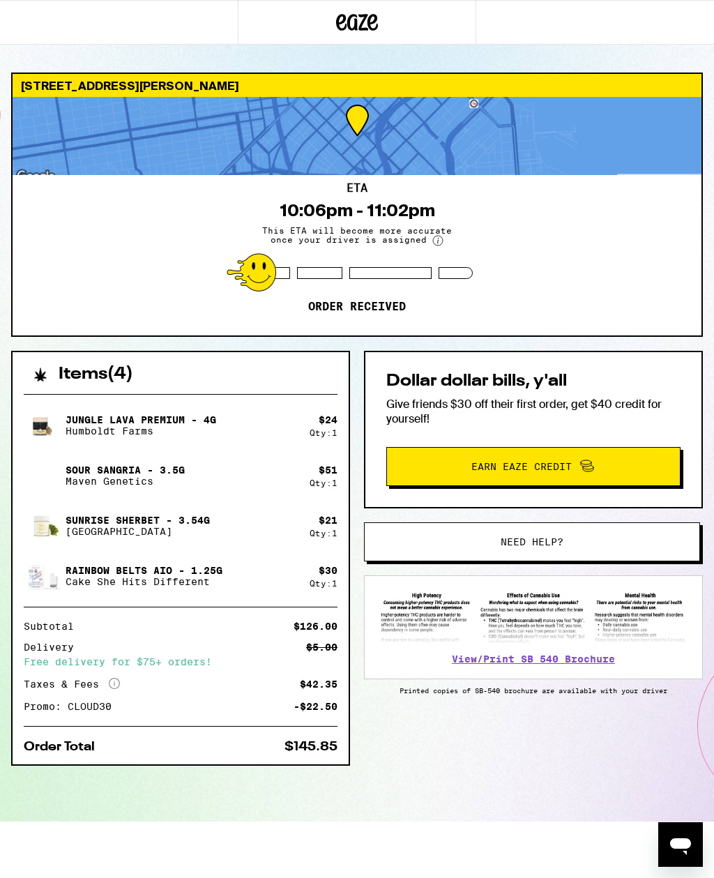
click at [559, 660] on link "View/Print SB 540 Brochure" at bounding box center [533, 659] width 163 height 11
